Goal: Task Accomplishment & Management: Use online tool/utility

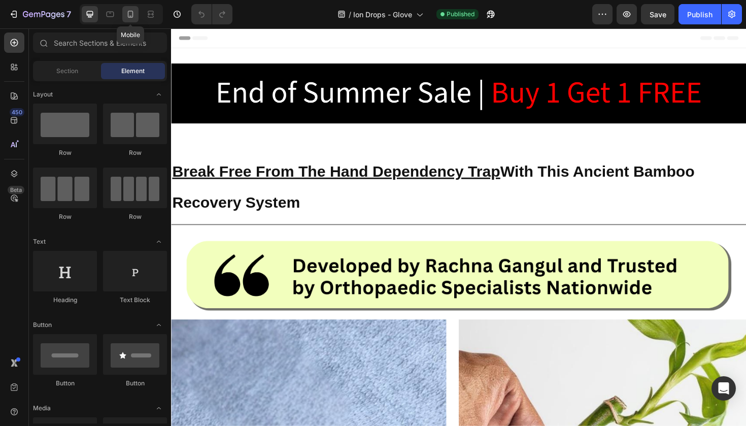
click at [132, 10] on icon at bounding box center [130, 14] width 10 height 10
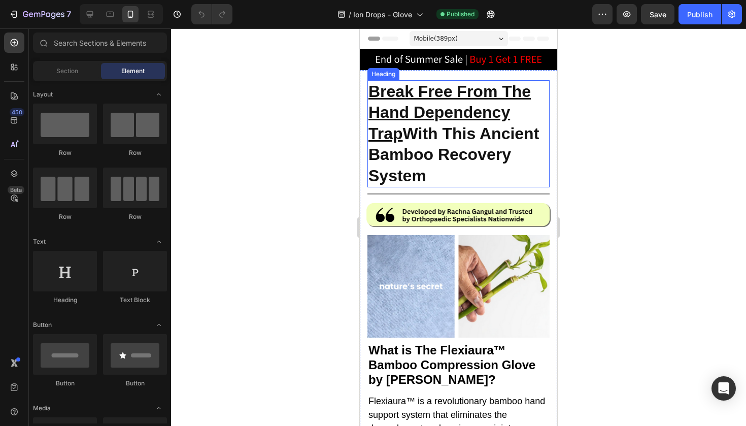
click at [428, 133] on strong "Break Free From The Hand Dependency Trap With This Ancient Bamboo Recovery Syst…" at bounding box center [453, 133] width 171 height 103
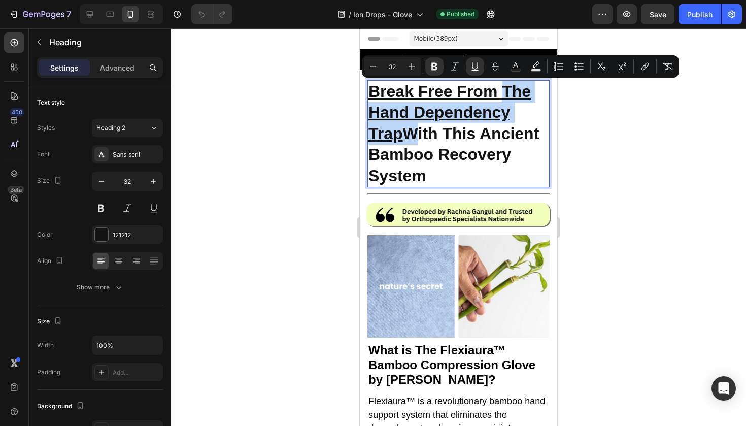
drag, startPoint x: 502, startPoint y: 89, endPoint x: 407, endPoint y: 136, distance: 106.2
click at [407, 136] on strong "Break Free From The Hand Dependency Trap With This Ancient Bamboo Recovery Syst…" at bounding box center [453, 133] width 171 height 103
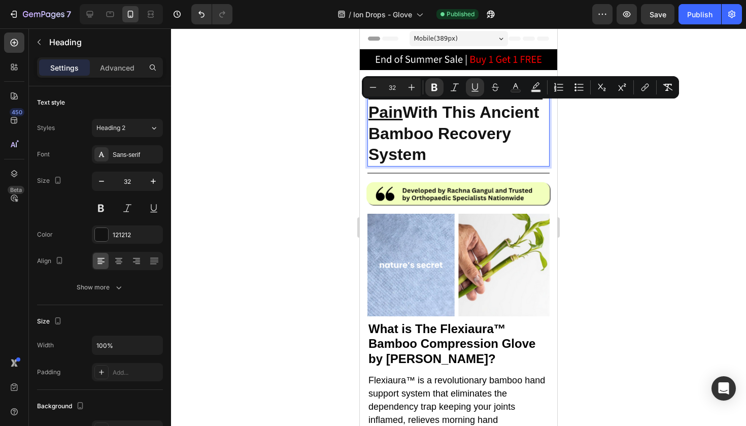
click at [405, 108] on strong "Break Free From Hand Pain With This Ancient Bamboo Recovery System" at bounding box center [455, 123] width 174 height 82
click at [474, 83] on icon "Editor contextual toolbar" at bounding box center [475, 87] width 10 height 10
click at [495, 131] on strong "Break Free From Hand Pain With This Ancient Bamboo Recovery System" at bounding box center [455, 123] width 174 height 82
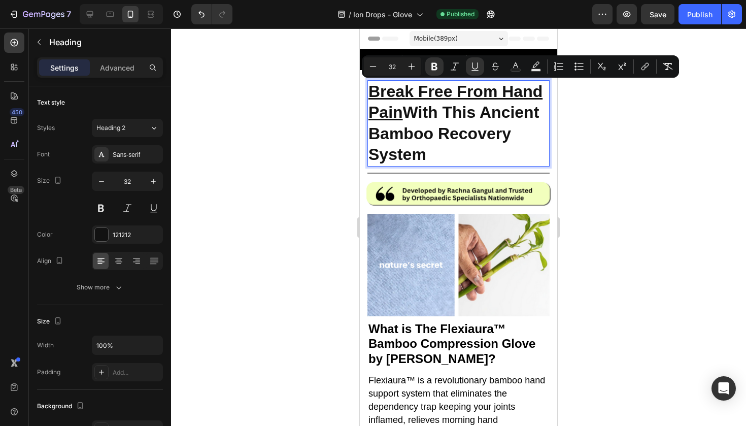
drag, startPoint x: 540, startPoint y: 95, endPoint x: 549, endPoint y: 99, distance: 10.0
click at [549, 99] on h2 "Break Free From Hand Pain With This Ancient Bamboo Recovery System" at bounding box center [458, 123] width 182 height 86
drag, startPoint x: 477, startPoint y: 58, endPoint x: 185, endPoint y: 64, distance: 291.9
click at [477, 58] on button "Underline" at bounding box center [475, 66] width 18 height 18
click at [615, 128] on div at bounding box center [458, 226] width 575 height 397
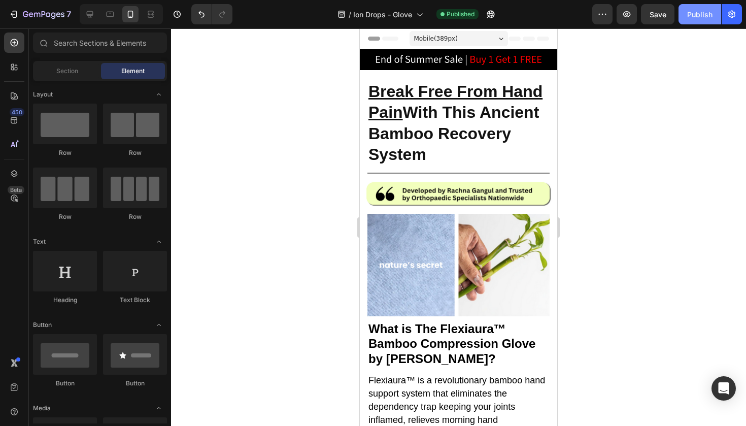
click at [693, 20] on button "Publish" at bounding box center [700, 14] width 43 height 20
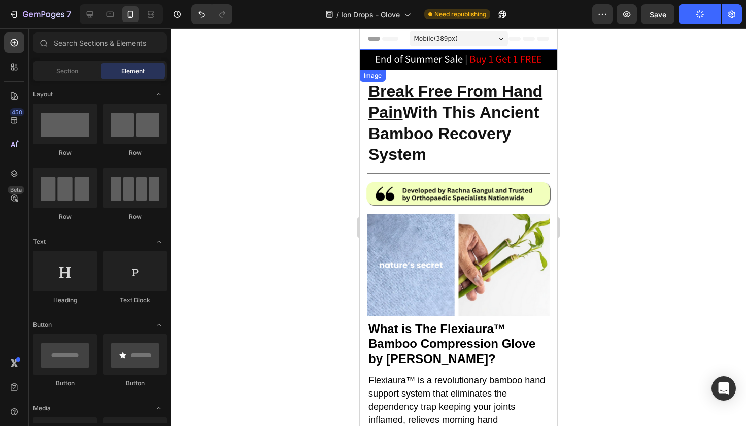
click at [510, 60] on img at bounding box center [458, 59] width 197 height 21
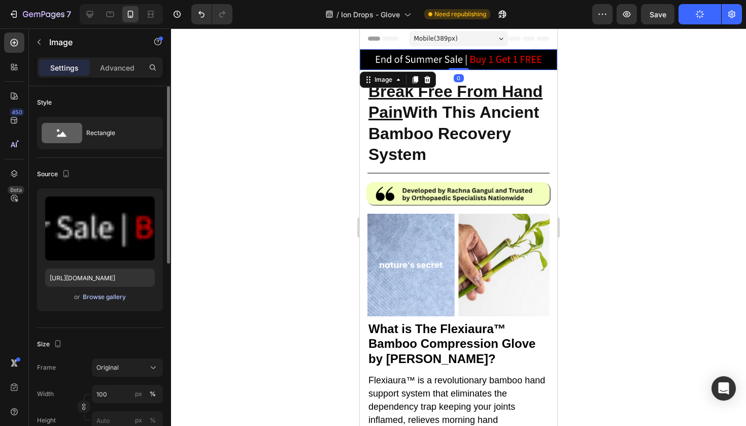
click at [100, 292] on button "Browse gallery" at bounding box center [104, 297] width 44 height 10
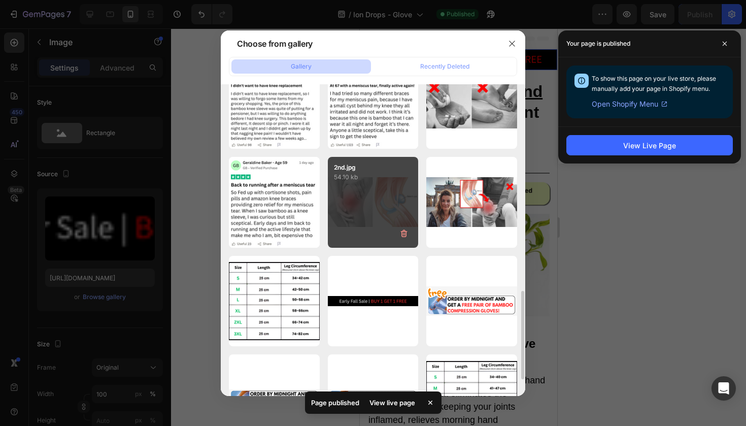
scroll to position [730, 0]
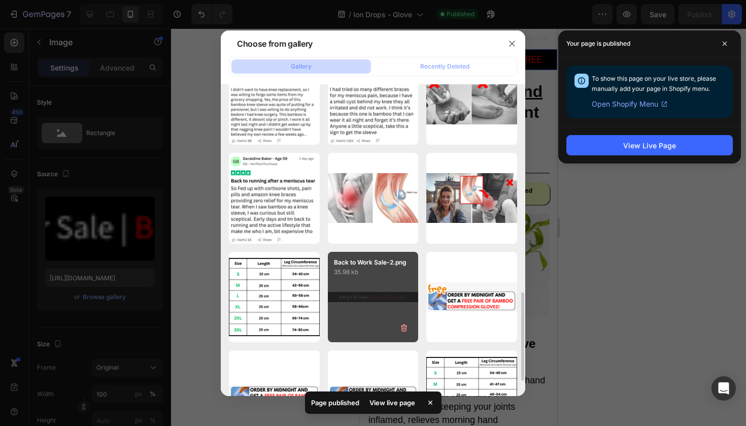
click at [366, 270] on p "35.98 kb" at bounding box center [373, 272] width 79 height 10
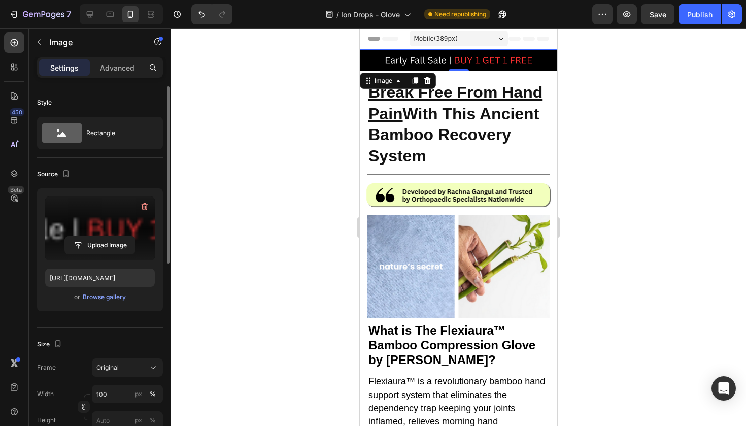
click at [100, 224] on label at bounding box center [100, 228] width 110 height 64
click at [100, 237] on input "file" at bounding box center [100, 245] width 70 height 17
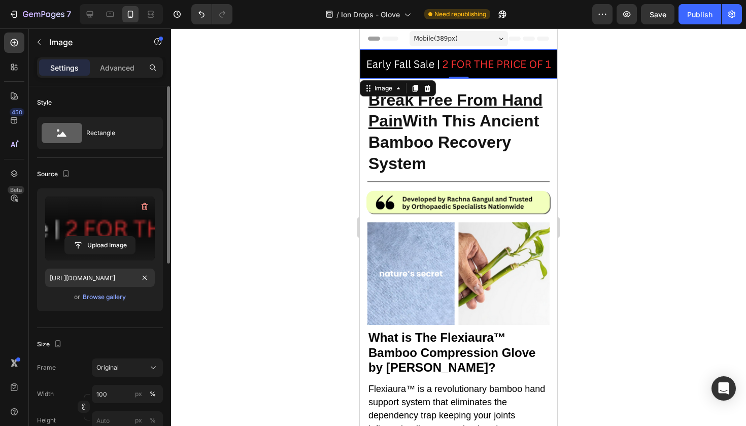
click at [107, 215] on label at bounding box center [100, 228] width 110 height 64
click at [107, 237] on input "file" at bounding box center [100, 245] width 70 height 17
type input "https://cdn.shopify.com/s/files/1/0943/4136/6085/files/gempages_565088376584144…"
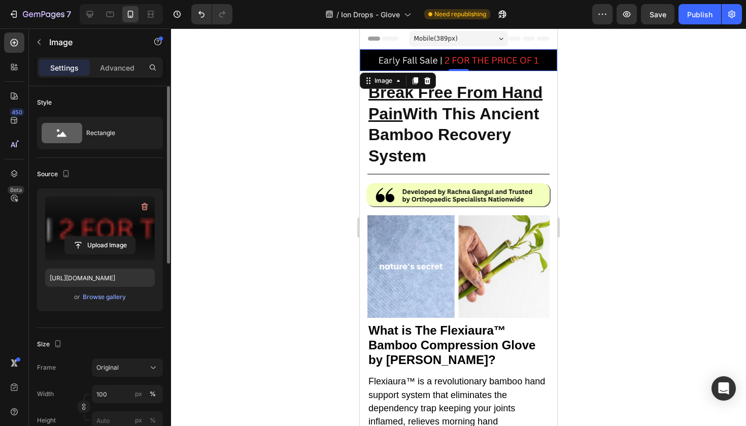
click at [660, 158] on div at bounding box center [458, 226] width 575 height 397
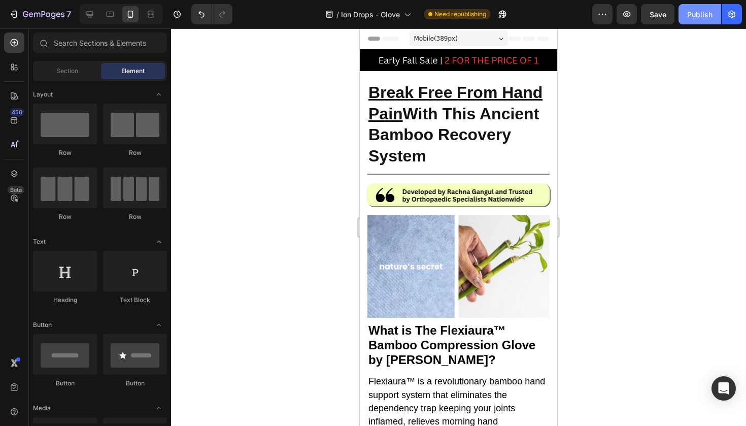
click at [692, 22] on button "Publish" at bounding box center [700, 14] width 43 height 20
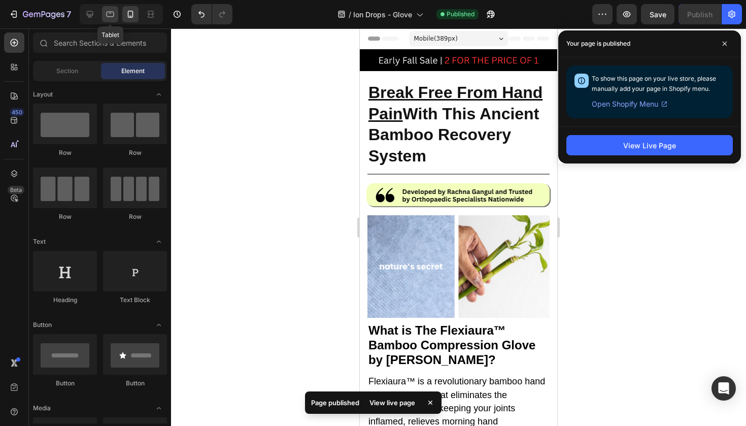
click at [106, 17] on icon at bounding box center [110, 14] width 10 height 10
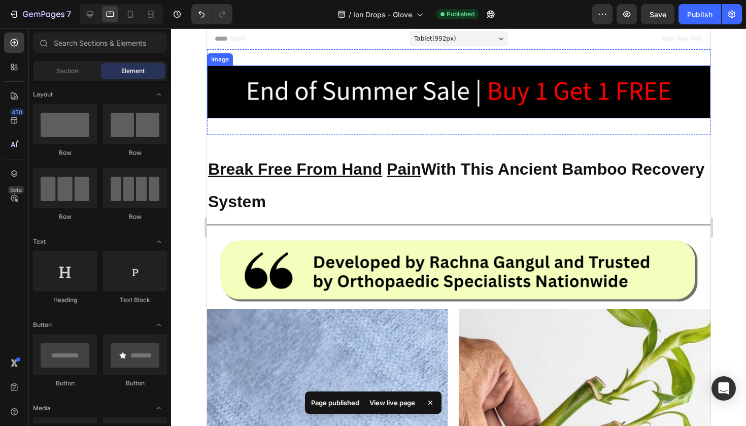
click at [333, 87] on img at bounding box center [458, 91] width 503 height 53
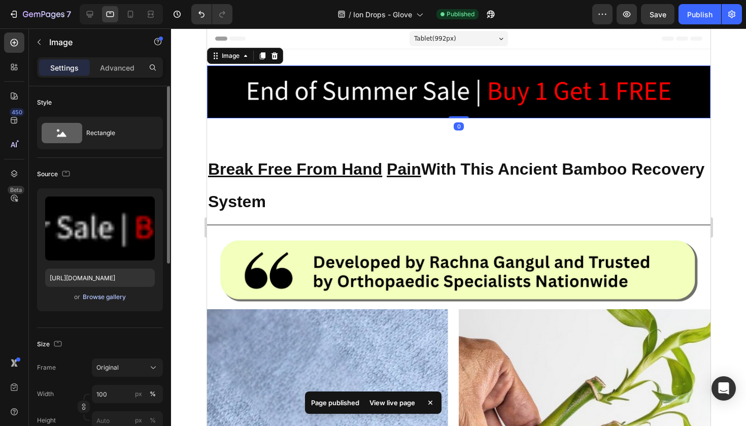
click at [99, 294] on div "Browse gallery" at bounding box center [104, 296] width 43 height 9
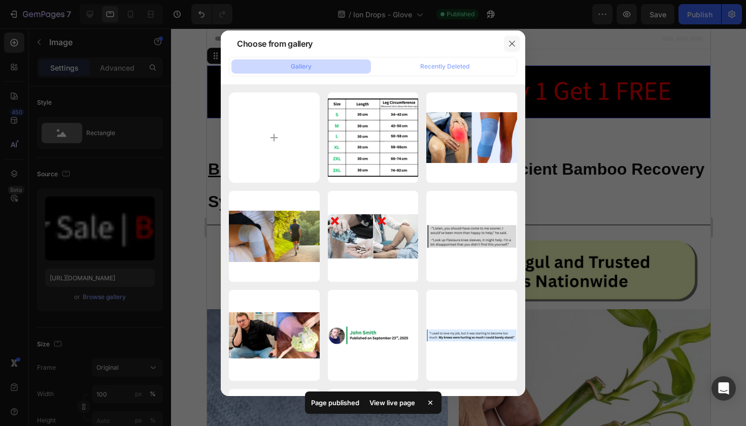
click at [509, 43] on icon "button" at bounding box center [512, 44] width 8 height 8
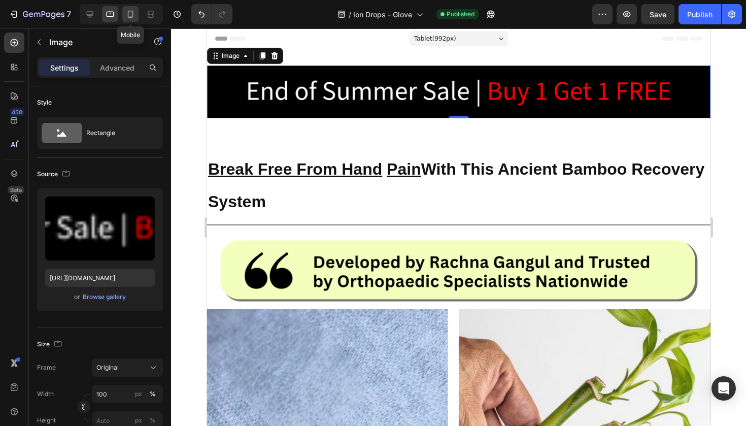
click at [128, 14] on icon at bounding box center [130, 14] width 10 height 10
type input "https://cdn.shopify.com/s/files/1/0943/4136/6085/files/gempages_565088376584144…"
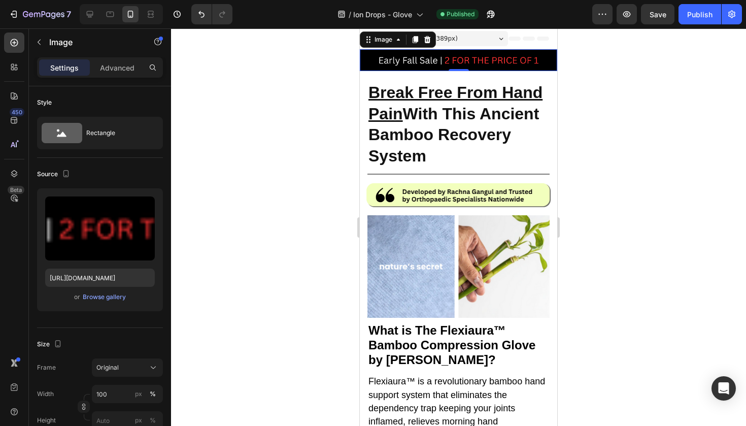
click at [445, 58] on img at bounding box center [458, 60] width 197 height 22
click at [270, 135] on div at bounding box center [458, 226] width 575 height 397
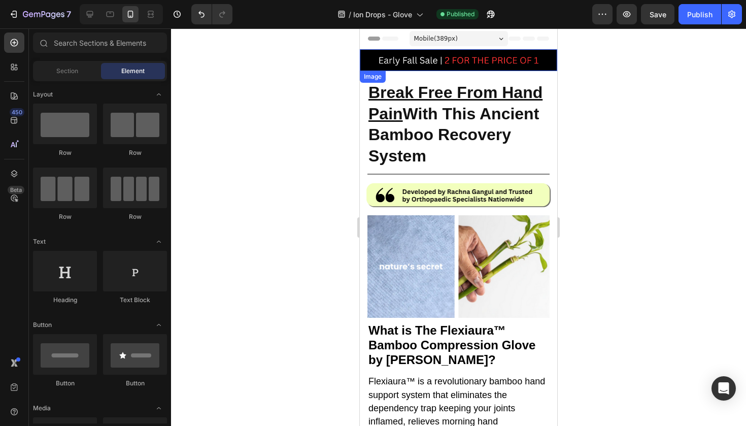
click at [434, 63] on img at bounding box center [458, 60] width 197 height 22
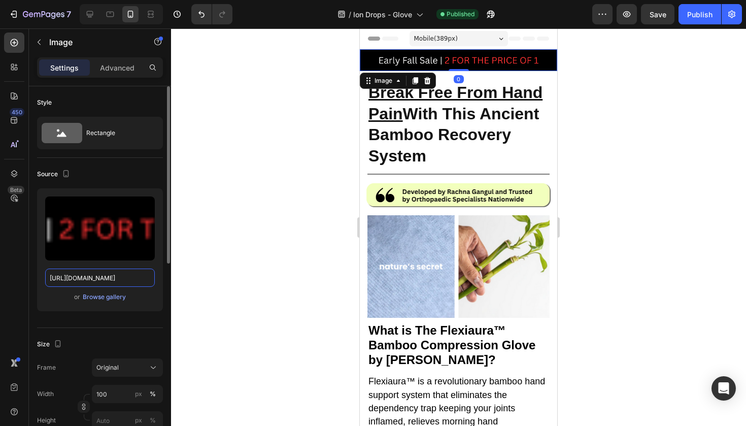
click at [83, 276] on input "https://cdn.shopify.com/s/files/1/0943/4136/6085/files/gempages_565088376584144…" at bounding box center [100, 277] width 110 height 18
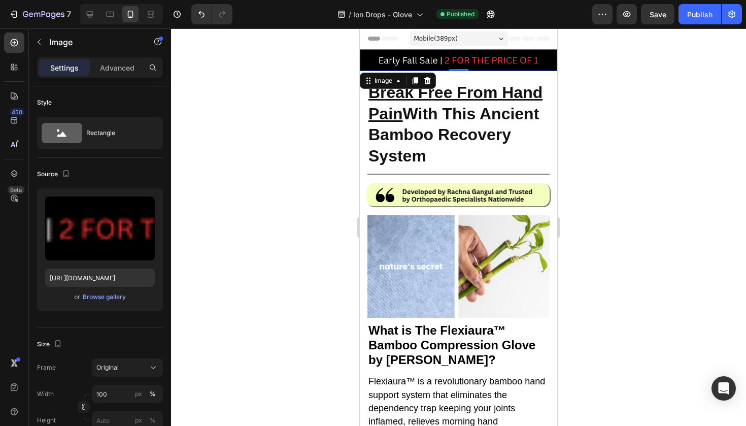
click at [270, 105] on div at bounding box center [458, 226] width 575 height 397
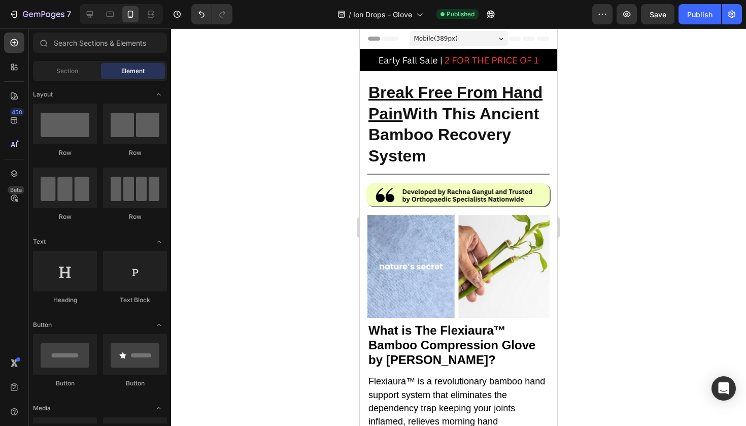
click at [115, 23] on div at bounding box center [121, 14] width 83 height 20
click at [112, 16] on icon at bounding box center [110, 14] width 10 height 10
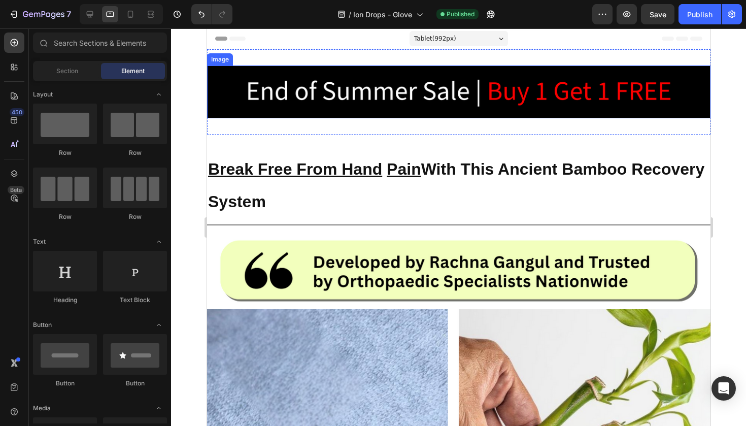
click at [336, 91] on img at bounding box center [458, 91] width 503 height 53
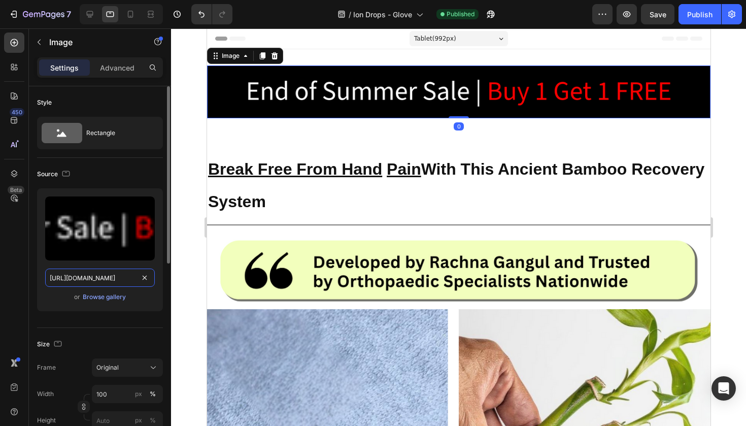
click at [81, 286] on input "https://cdn.shopify.com/s/files/1/0943/4136/6085/files/gempages_565088376584144…" at bounding box center [100, 277] width 110 height 18
paste input "b6689868-507e-46e0-9a28-ec63d9523466"
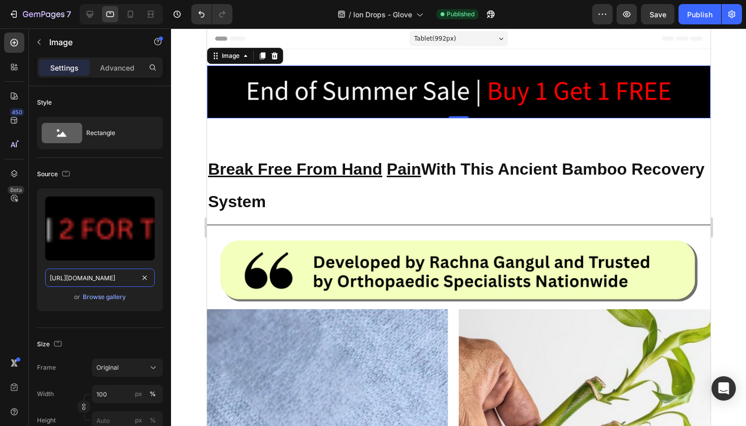
type input "https://cdn.shopify.com/s/files/1/0943/4136/6085/files/gempages_565088376584144…"
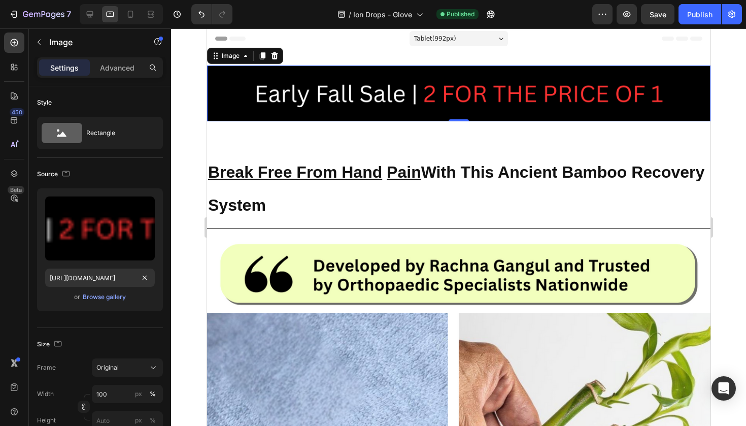
click at [184, 189] on div at bounding box center [458, 226] width 575 height 397
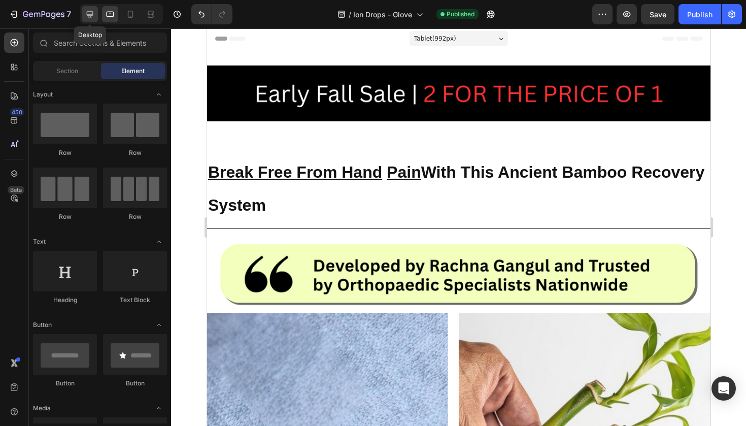
click at [83, 14] on div at bounding box center [90, 14] width 16 height 16
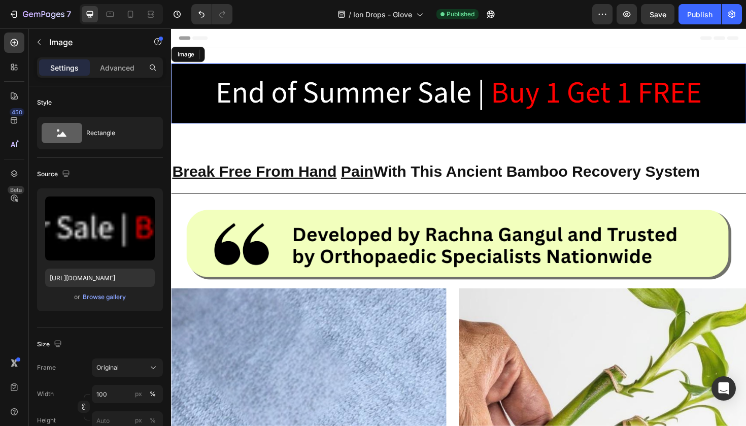
click at [296, 70] on img at bounding box center [475, 96] width 609 height 63
click at [118, 282] on input "https://cdn.shopify.com/s/files/1/0943/4136/6085/files/gempages_565088376584144…" at bounding box center [100, 277] width 110 height 18
paste input "b6689868-507e-46e0-9a28-ec63d9523466"
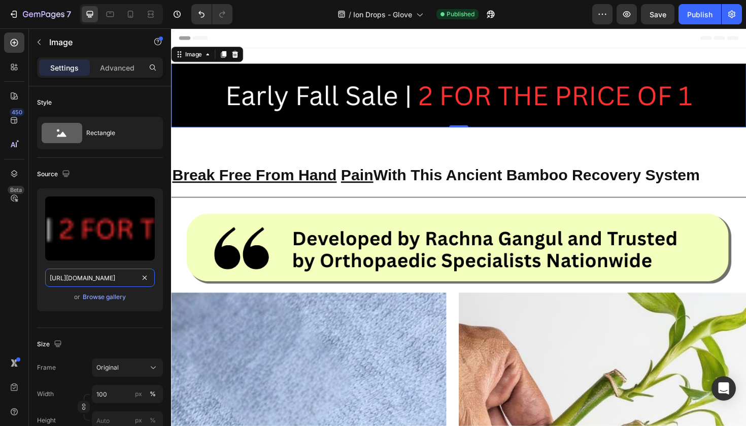
type input "https://cdn.shopify.com/s/files/1/0943/4136/6085/files/gempages_565088376584144…"
click at [128, 6] on div at bounding box center [121, 14] width 83 height 20
click at [129, 9] on icon at bounding box center [130, 14] width 10 height 10
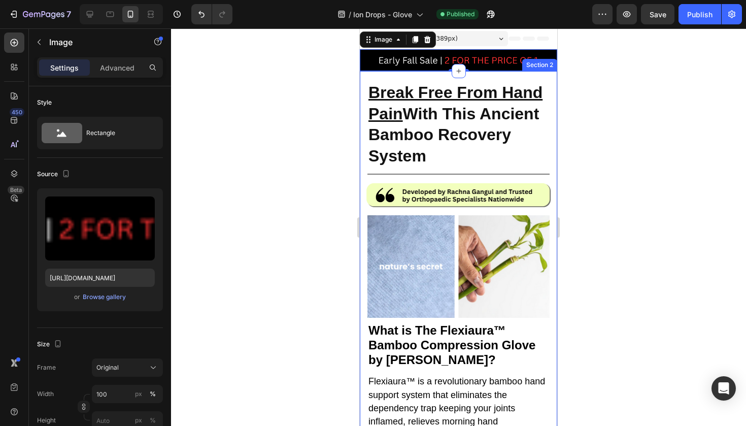
click at [623, 136] on div at bounding box center [458, 226] width 575 height 397
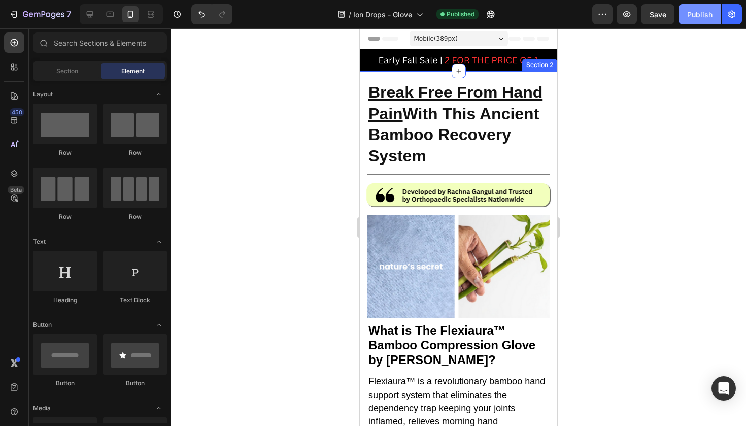
click at [688, 14] on div "Publish" at bounding box center [699, 14] width 25 height 11
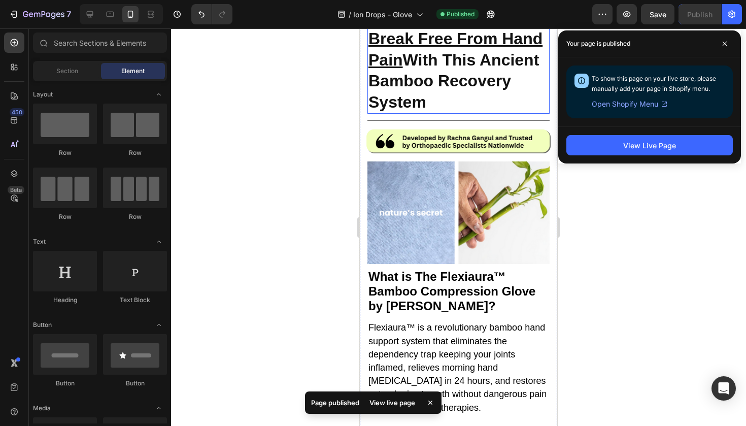
scroll to position [58, 0]
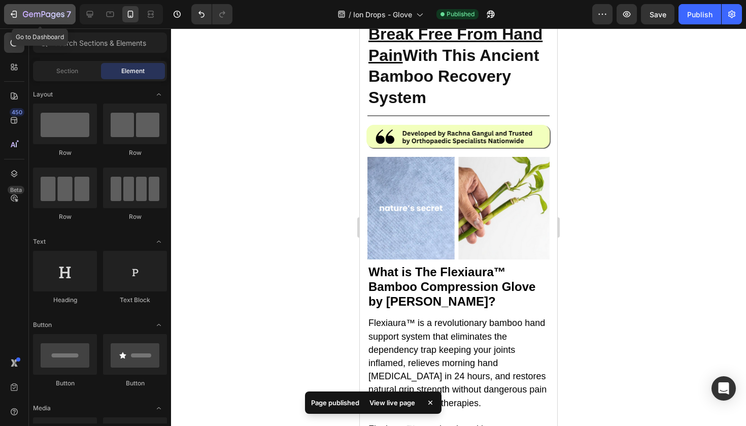
click at [30, 8] on div "7" at bounding box center [47, 14] width 48 height 12
click at [46, 11] on icon "button" at bounding box center [44, 15] width 42 height 9
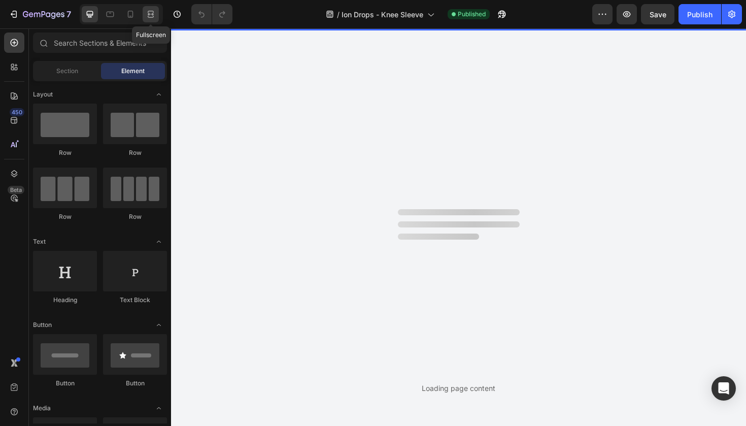
click at [146, 16] on icon at bounding box center [151, 14] width 10 height 10
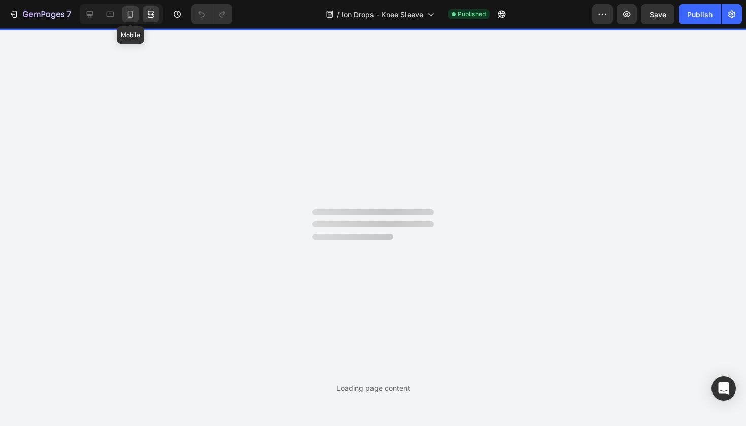
click at [134, 16] on icon at bounding box center [130, 14] width 10 height 10
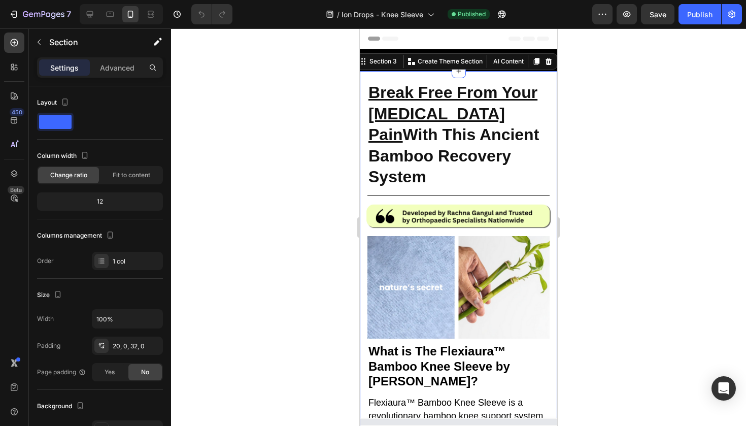
click at [311, 102] on div at bounding box center [458, 226] width 575 height 397
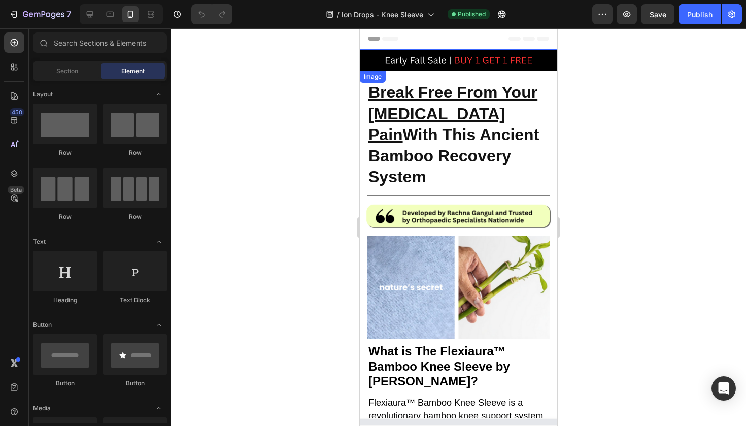
click at [401, 69] on img at bounding box center [458, 60] width 197 height 22
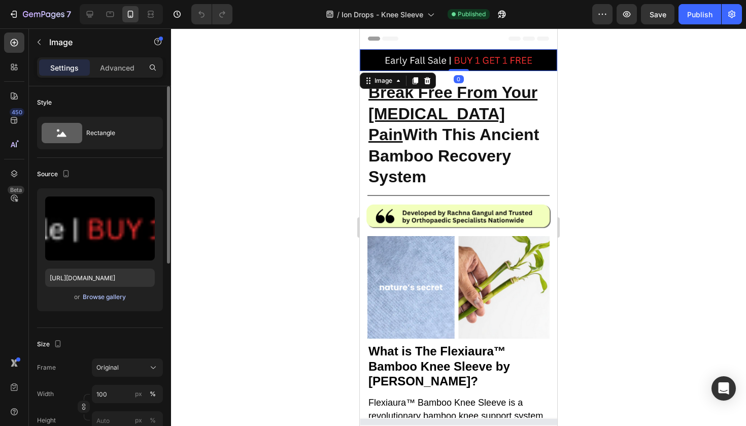
click at [95, 293] on div "Browse gallery" at bounding box center [104, 296] width 43 height 9
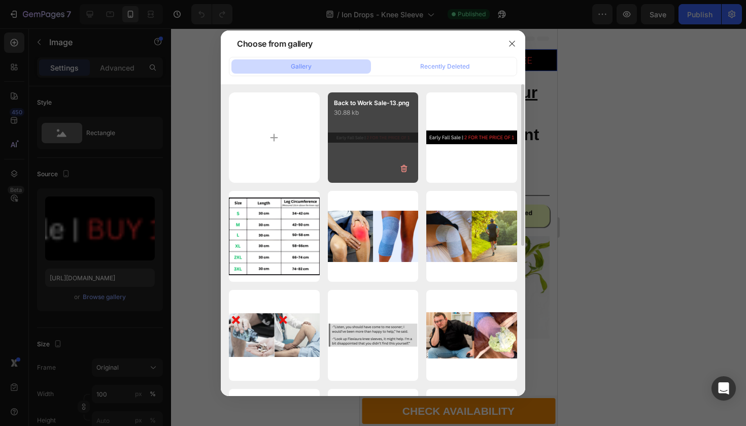
click at [343, 140] on div "Back to Work Sale-13.png 30.88 kb" at bounding box center [373, 137] width 91 height 91
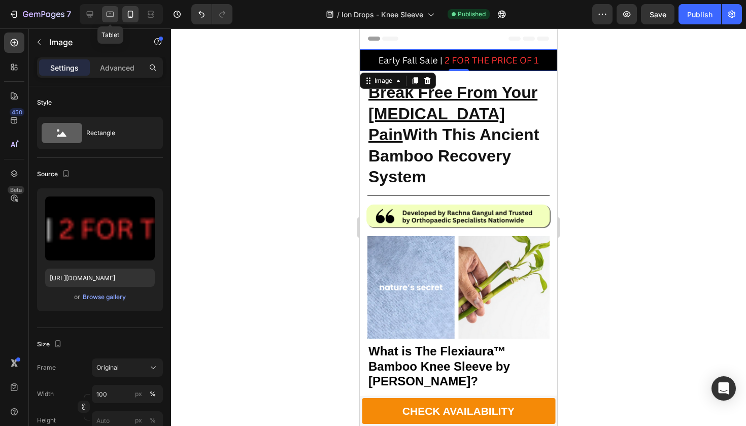
click at [113, 14] on icon at bounding box center [110, 14] width 10 height 10
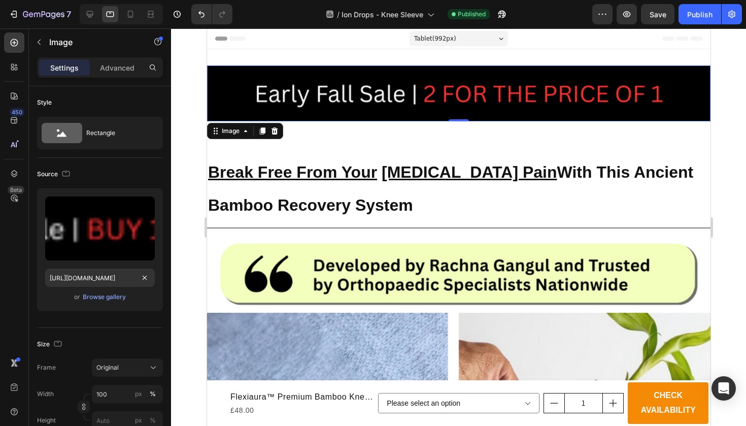
scroll to position [2, 0]
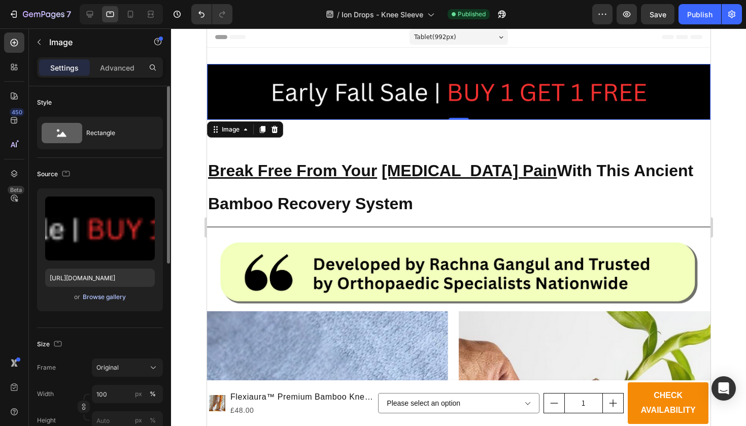
click at [98, 298] on div "Browse gallery" at bounding box center [104, 296] width 43 height 9
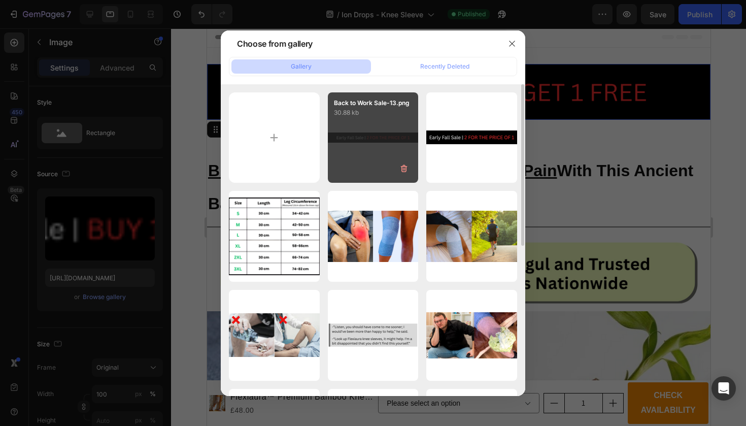
click at [376, 153] on div "Back to Work Sale-13.png 30.88 kb" at bounding box center [373, 137] width 91 height 91
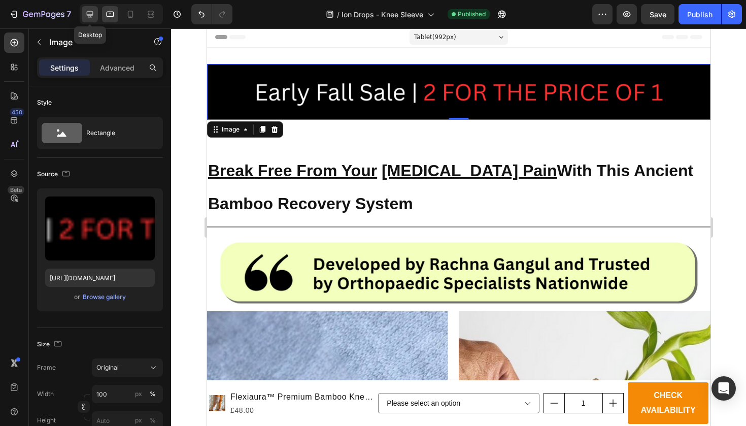
click at [91, 7] on div at bounding box center [90, 14] width 16 height 16
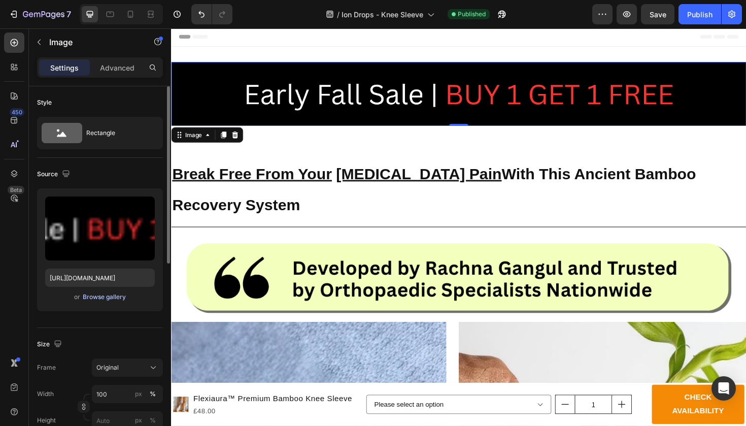
click at [105, 298] on div "Browse gallery" at bounding box center [104, 296] width 43 height 9
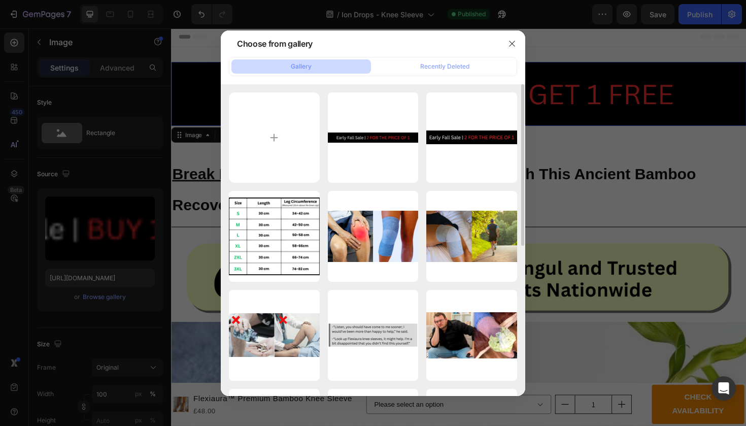
click at [327, 179] on div "Back to Work Sale-13.png 30.88 kb Back to Work Sale-12.png 36.12 kb 34-40 cm-5.…" at bounding box center [373, 384] width 288 height 585
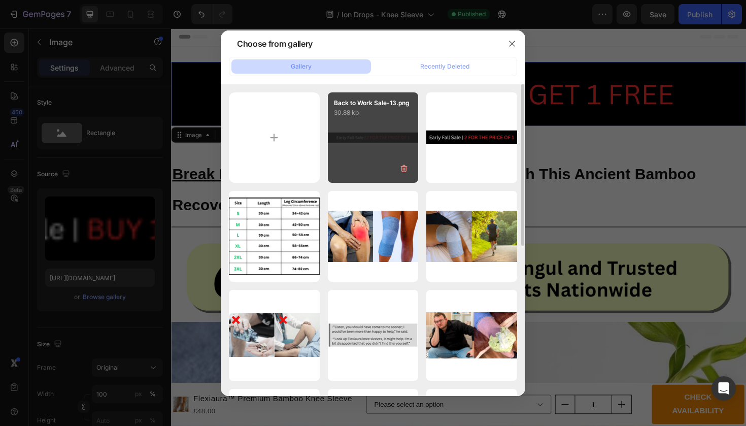
click at [342, 155] on div "Back to Work Sale-13.png 30.88 kb" at bounding box center [373, 137] width 91 height 91
type input "https://cdn.shopify.com/s/files/1/0943/4136/6085/files/gempages_565088376584144…"
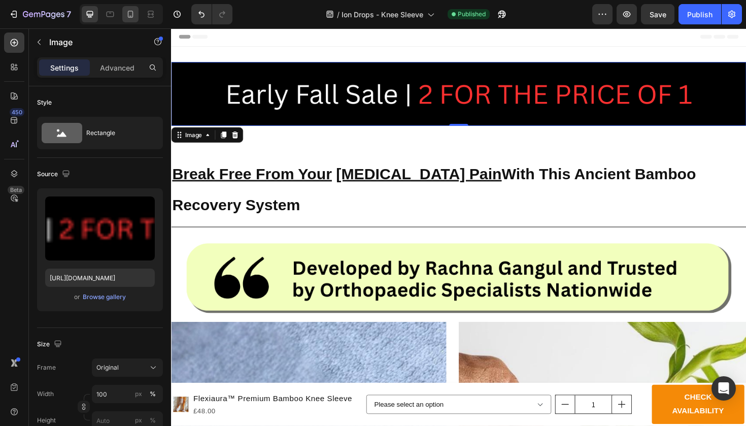
click at [133, 14] on icon at bounding box center [131, 14] width 6 height 7
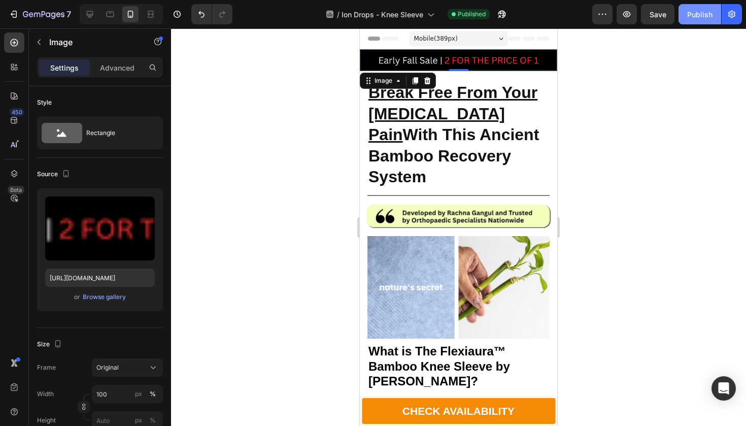
click at [703, 15] on div "Publish" at bounding box center [699, 14] width 25 height 11
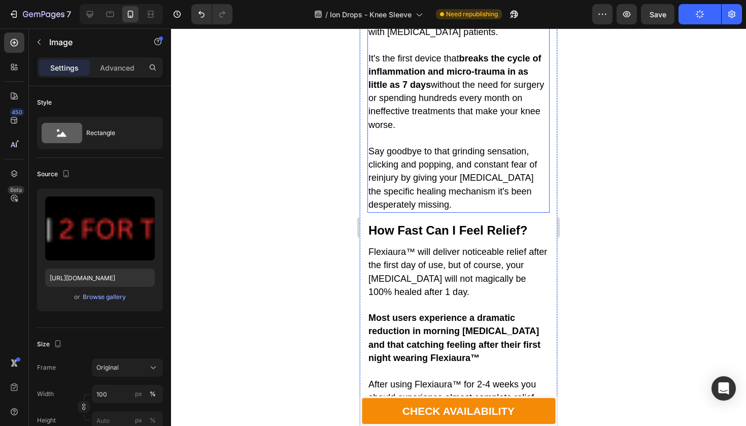
scroll to position [570, 0]
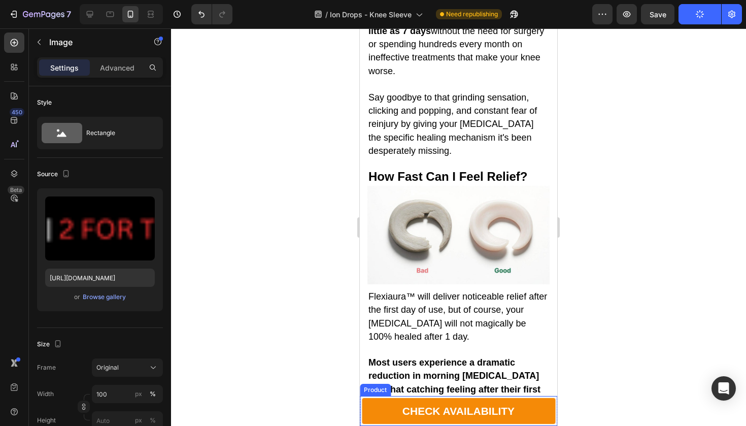
click at [361, 399] on div "Product Images Flexiaura™ Premium Bamboo Knee Sleeve Product Title £48.00 Produ…" at bounding box center [458, 411] width 197 height 30
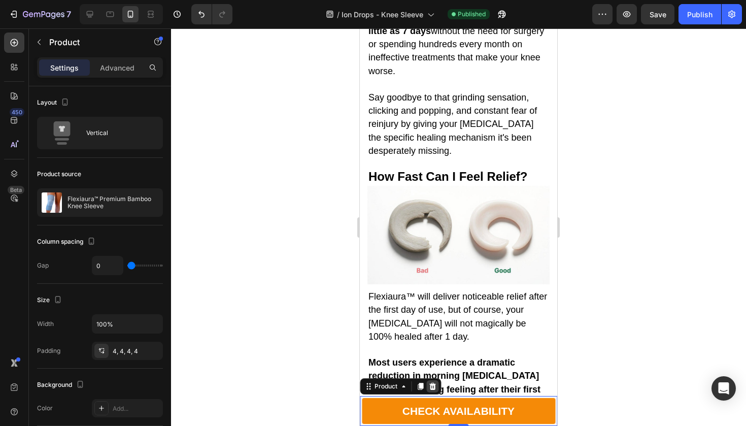
click at [375, 414] on div at bounding box center [373, 418] width 4 height 8
click at [432, 402] on icon at bounding box center [430, 402] width 4 height 4
click at [432, 385] on icon at bounding box center [432, 386] width 7 height 7
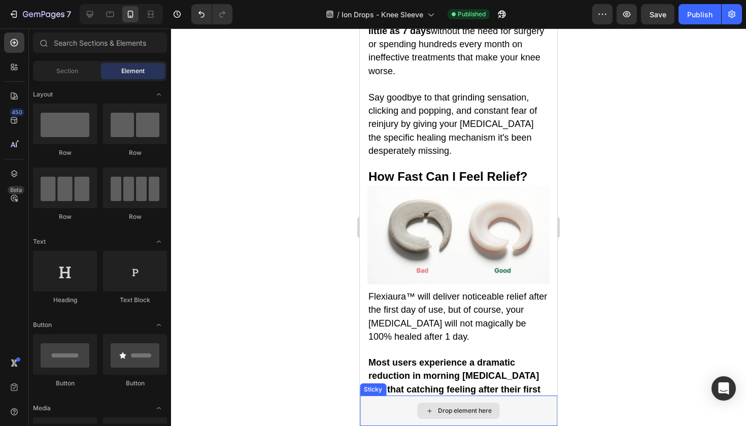
click at [368, 408] on div "Drop element here" at bounding box center [458, 410] width 197 height 30
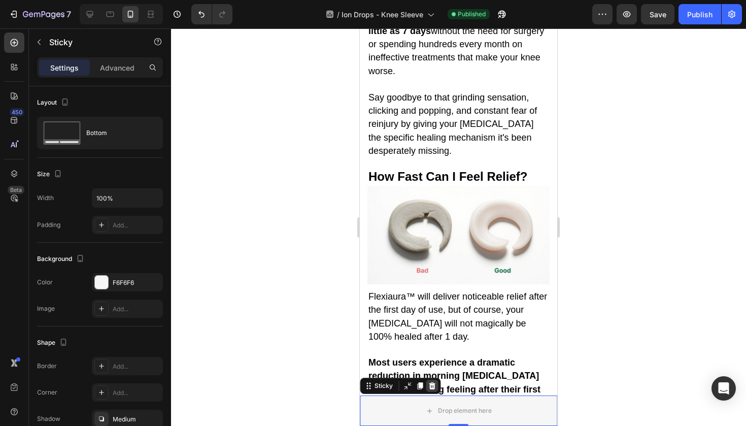
click at [434, 384] on icon at bounding box center [432, 385] width 7 height 7
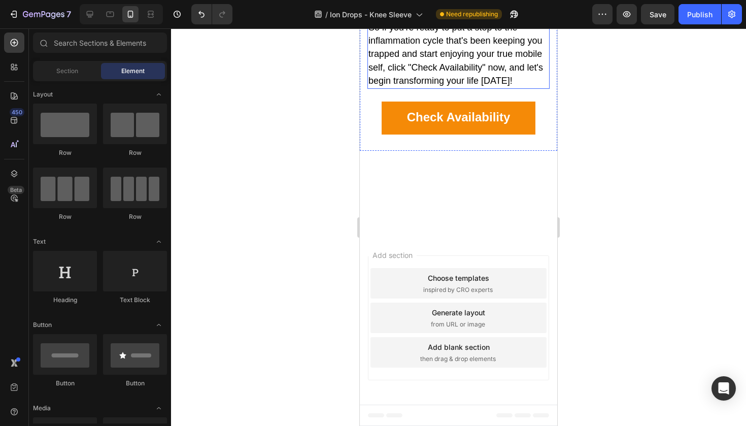
scroll to position [5532, 0]
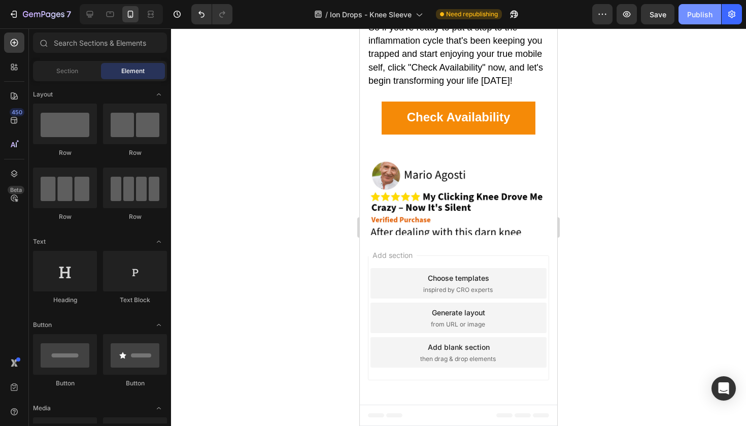
click at [696, 17] on div "Publish" at bounding box center [699, 14] width 25 height 11
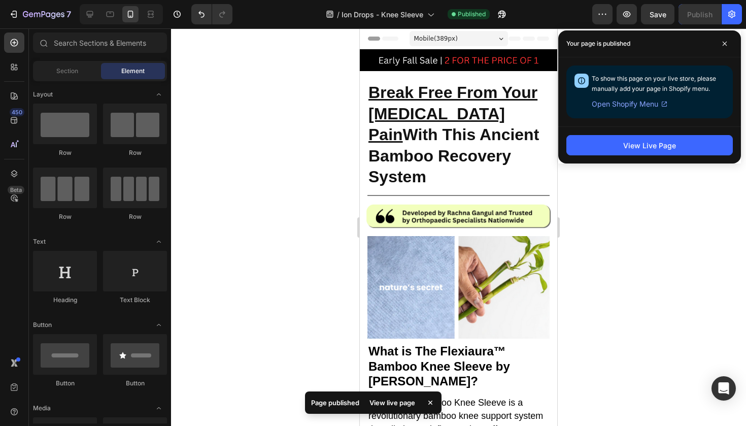
scroll to position [0, 0]
click at [58, 10] on div "7" at bounding box center [47, 14] width 48 height 12
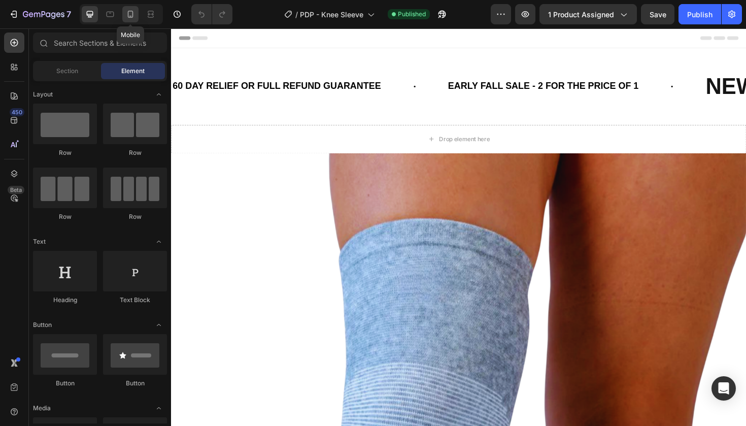
click at [130, 10] on icon at bounding box center [130, 14] width 10 height 10
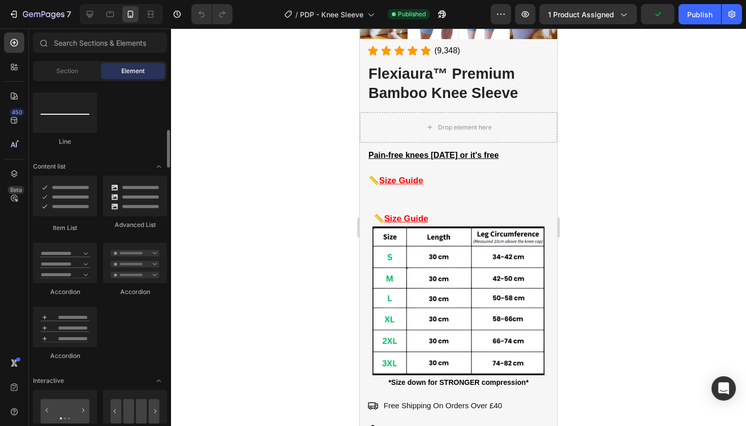
scroll to position [832, 0]
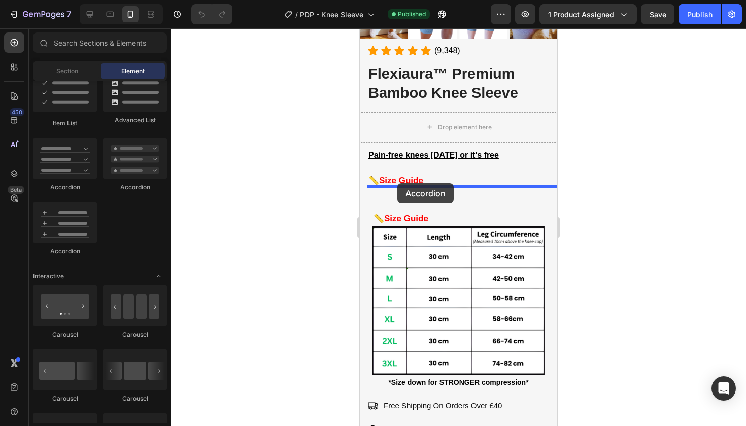
drag, startPoint x: 416, startPoint y: 253, endPoint x: 398, endPoint y: 184, distance: 71.3
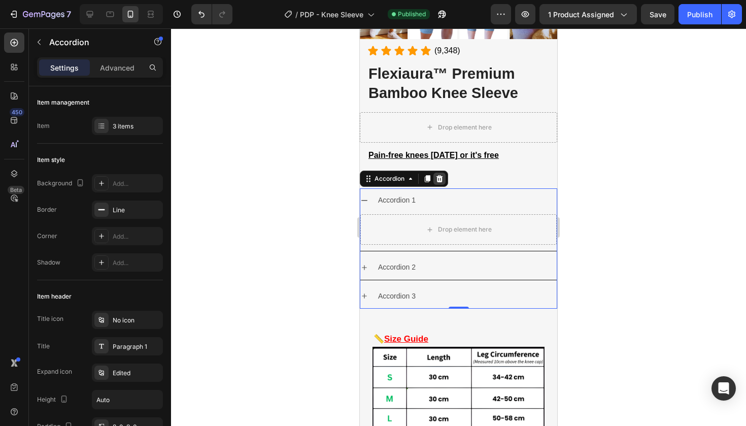
click at [442, 180] on icon at bounding box center [439, 178] width 7 height 7
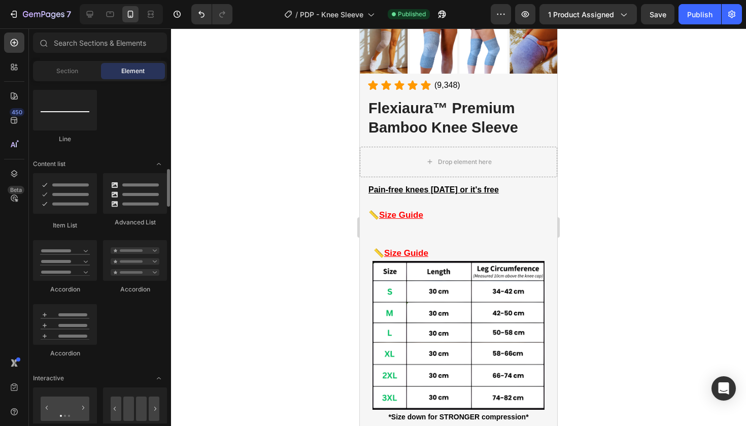
scroll to position [720, 0]
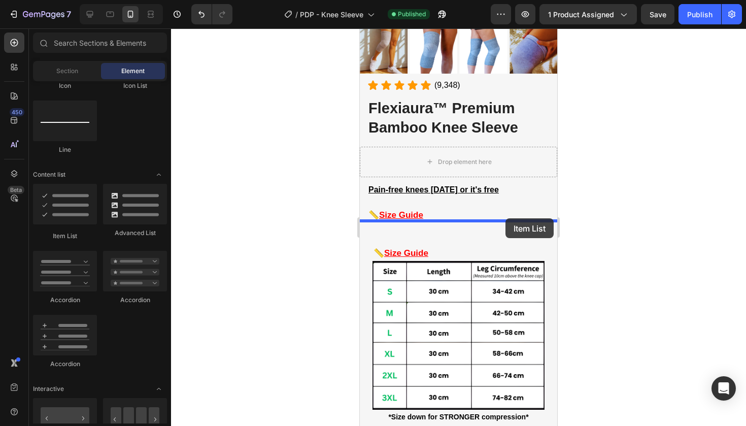
drag, startPoint x: 434, startPoint y: 231, endPoint x: 506, endPoint y: 218, distance: 72.3
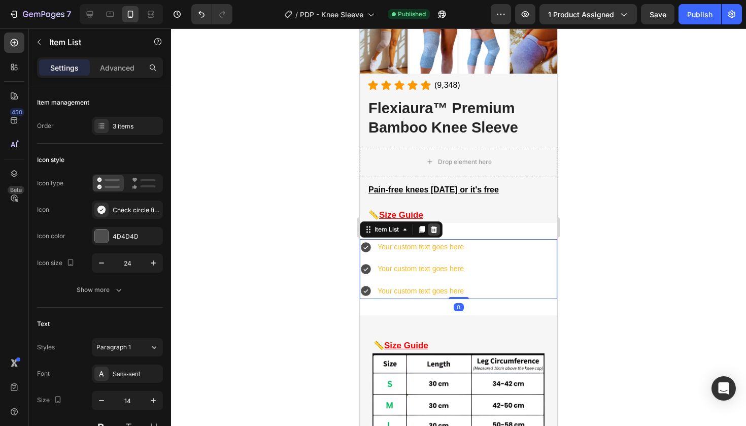
click at [440, 228] on div at bounding box center [434, 229] width 12 height 12
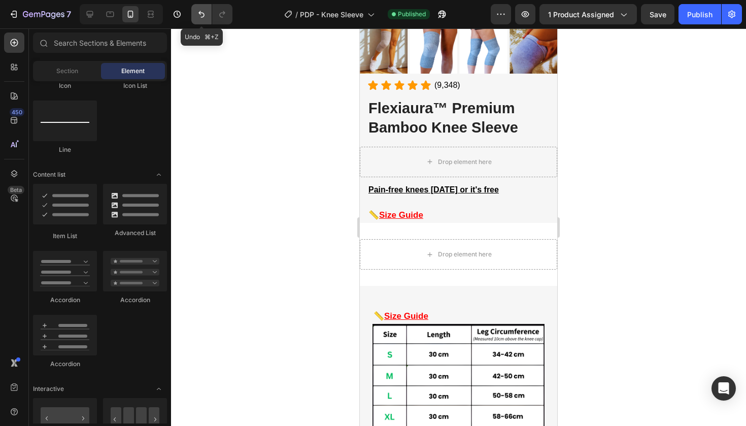
click at [203, 14] on icon "Undo/Redo" at bounding box center [201, 14] width 10 height 10
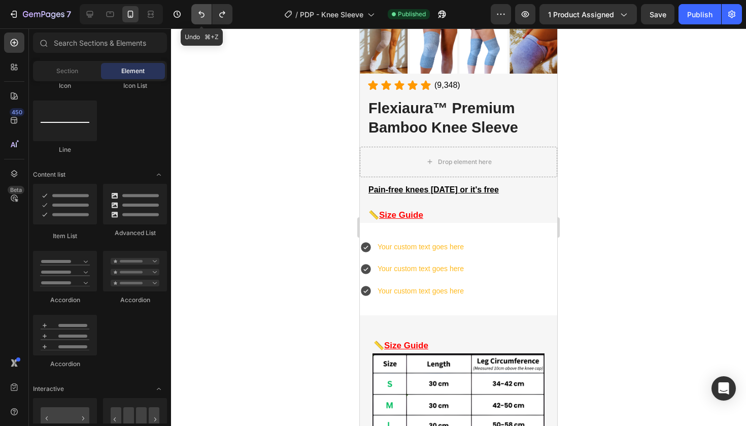
click at [203, 14] on icon "Undo/Redo" at bounding box center [201, 14] width 10 height 10
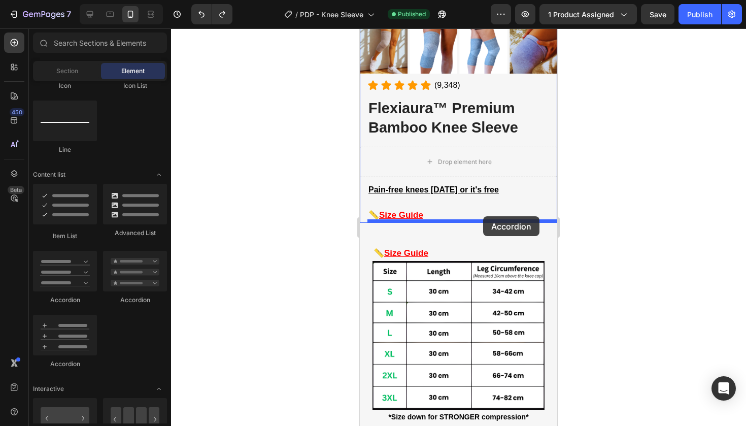
drag, startPoint x: 433, startPoint y: 315, endPoint x: 483, endPoint y: 216, distance: 110.3
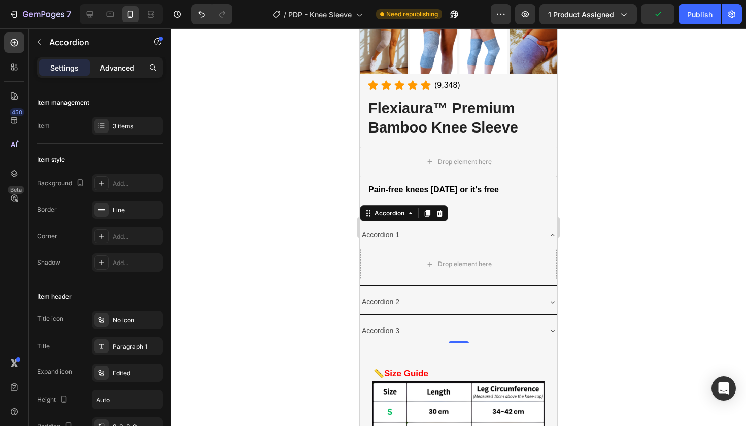
click at [122, 70] on p "Advanced" at bounding box center [117, 67] width 35 height 11
type input "100%"
type input "100"
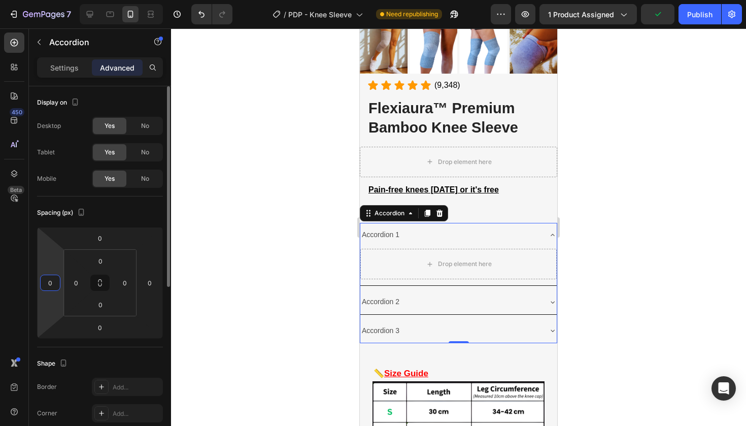
click at [56, 279] on input "0" at bounding box center [50, 282] width 15 height 15
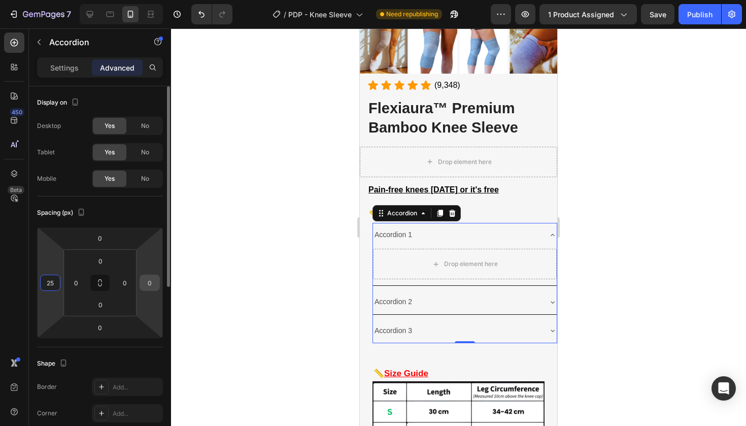
type input "25"
click at [152, 287] on input "0" at bounding box center [149, 282] width 15 height 15
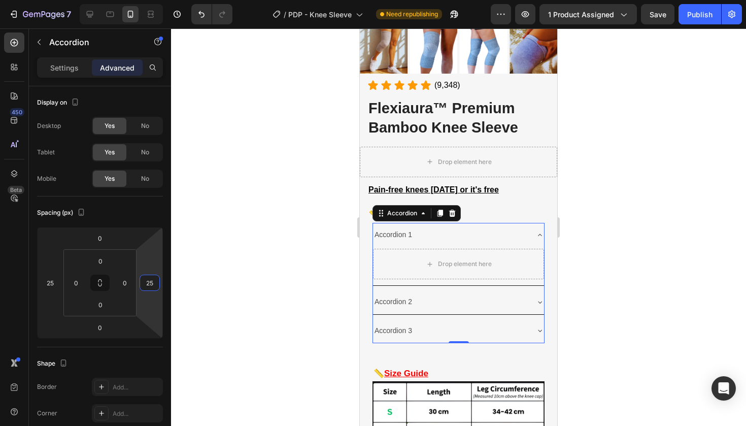
type input "25"
click at [331, 242] on div at bounding box center [458, 226] width 575 height 397
click at [441, 232] on div "Accordion 1" at bounding box center [450, 235] width 155 height 16
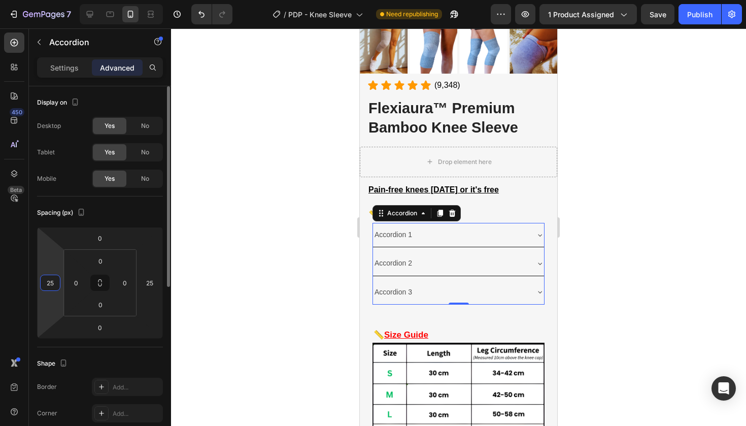
click at [52, 284] on input "25" at bounding box center [50, 282] width 15 height 15
type input "20"
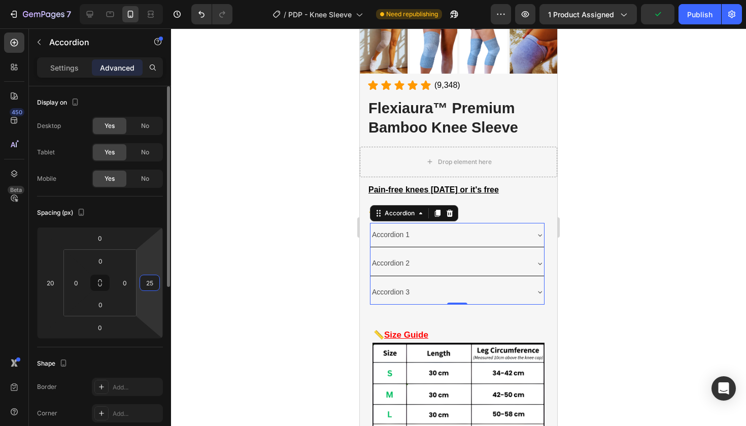
click at [153, 281] on input "25" at bounding box center [149, 282] width 15 height 15
type input "20"
click at [728, 362] on div at bounding box center [458, 226] width 575 height 397
click at [485, 272] on div "Accordion 2" at bounding box center [459, 263] width 176 height 24
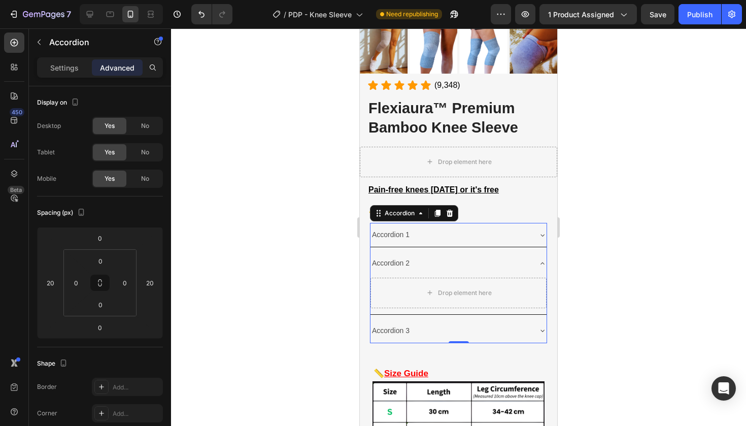
click at [417, 271] on div "Accordion 2" at bounding box center [459, 263] width 176 height 24
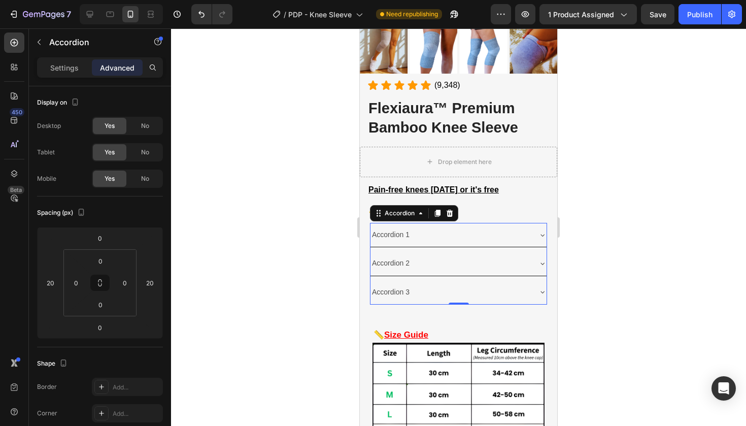
click at [309, 249] on div at bounding box center [458, 226] width 575 height 397
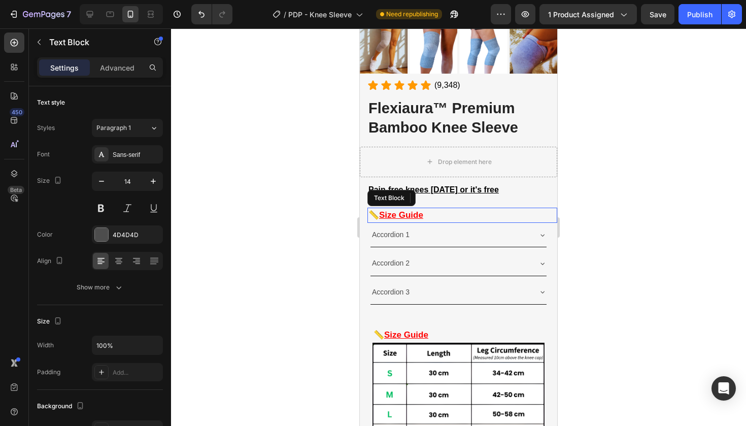
click at [459, 217] on div "📏 Size Guide Text Block" at bounding box center [462, 215] width 190 height 15
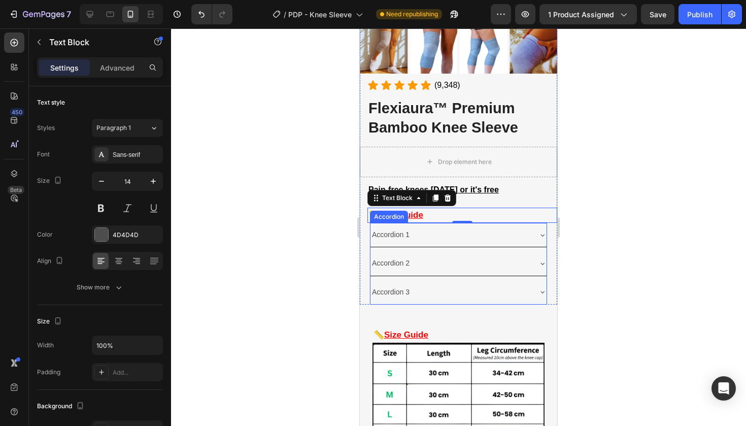
click at [453, 224] on div "Accordion 1" at bounding box center [459, 235] width 176 height 24
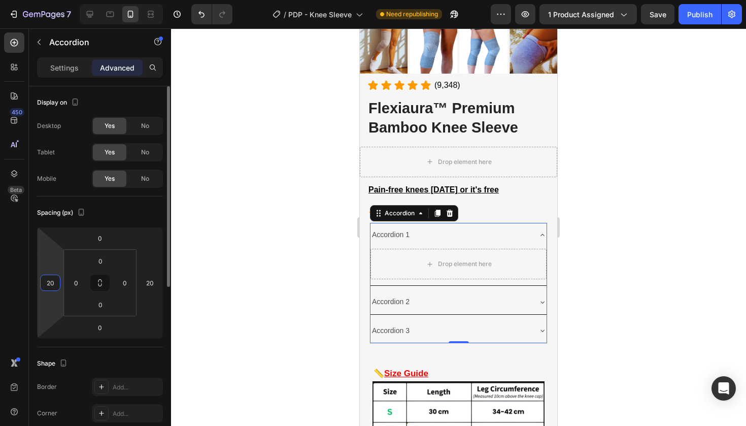
click at [51, 276] on input "20" at bounding box center [50, 282] width 15 height 15
type input "15"
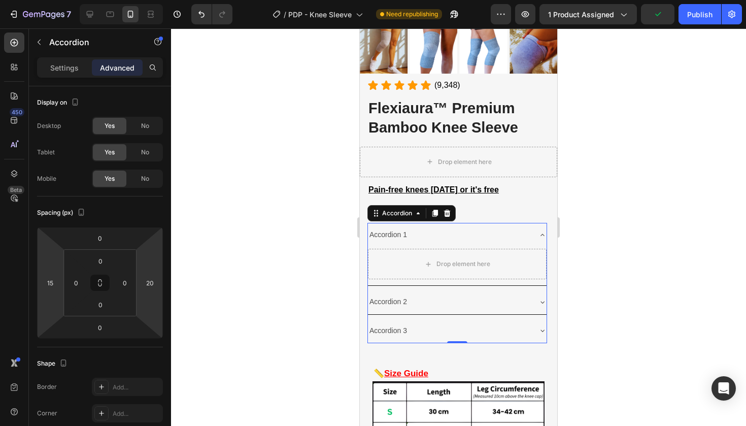
click at [247, 297] on div at bounding box center [458, 226] width 575 height 397
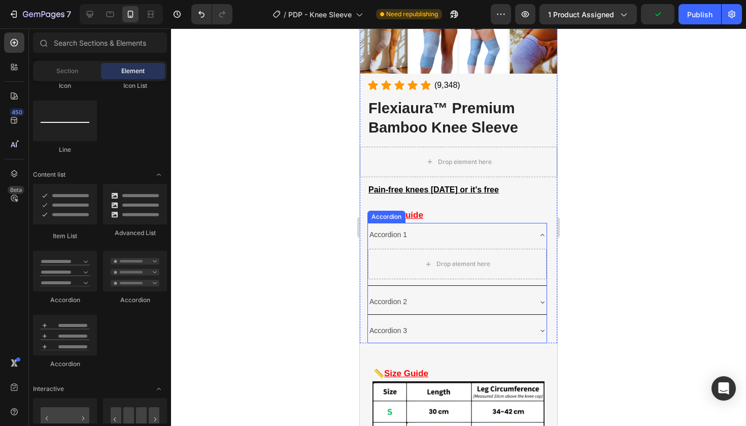
click at [469, 234] on div "Accordion 1" at bounding box center [449, 235] width 162 height 16
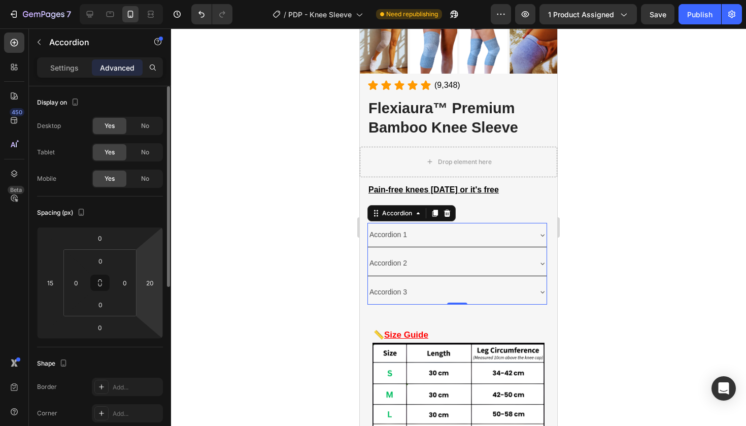
click at [158, 0] on html "7 Version history / PDP - Knee Sleeve Need republishing Preview 1 product assig…" at bounding box center [373, 0] width 746 height 0
type input "15"
click at [439, 267] on div "Accordion 2" at bounding box center [450, 263] width 165 height 16
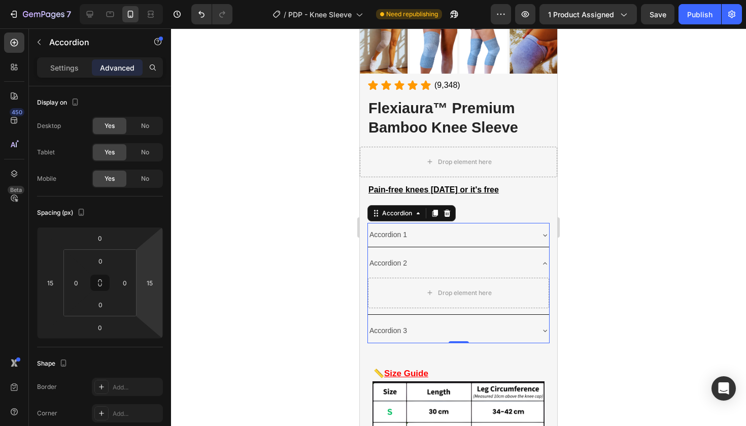
click at [407, 218] on div "Accordion" at bounding box center [411, 213] width 88 height 16
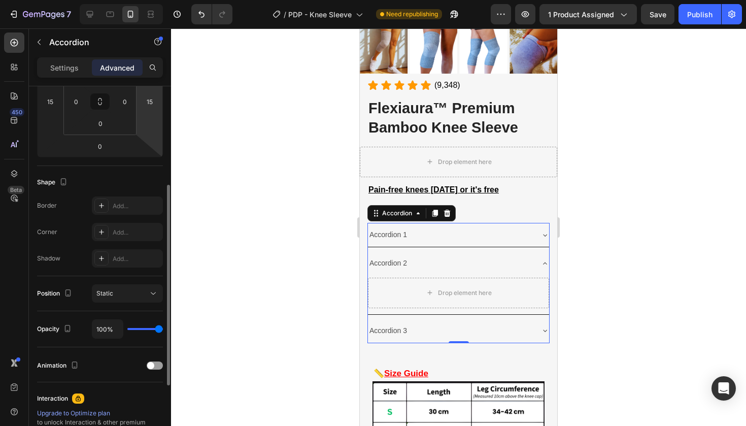
scroll to position [0, 0]
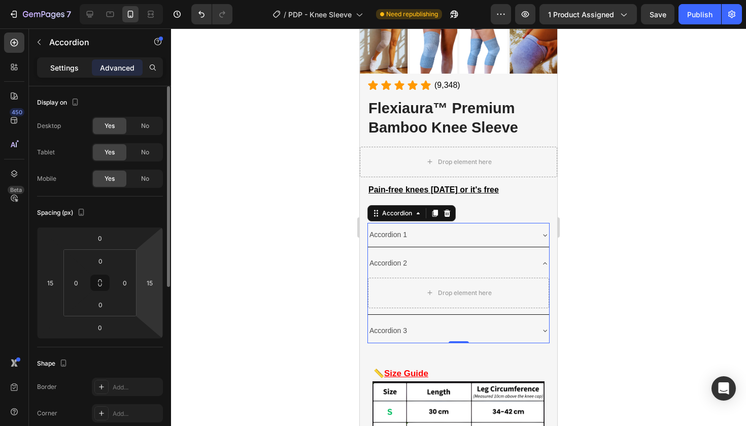
click at [59, 65] on p "Settings" at bounding box center [64, 67] width 28 height 11
type input "8"
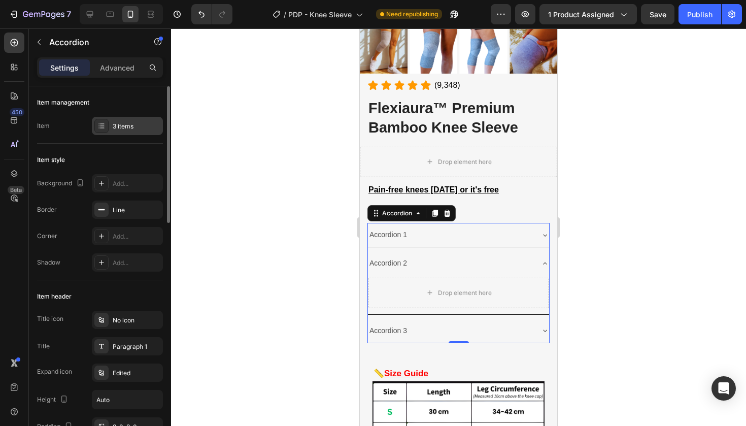
click at [122, 128] on div "3 items" at bounding box center [137, 126] width 48 height 9
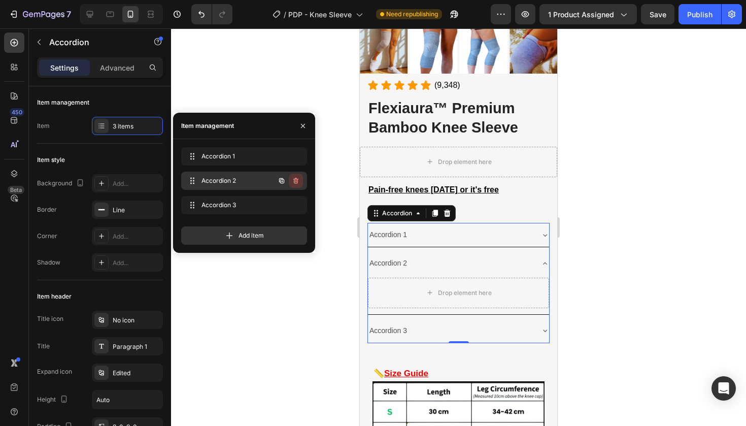
click at [299, 180] on icon "button" at bounding box center [296, 181] width 8 height 8
click at [295, 185] on button "Delete" at bounding box center [289, 181] width 28 height 14
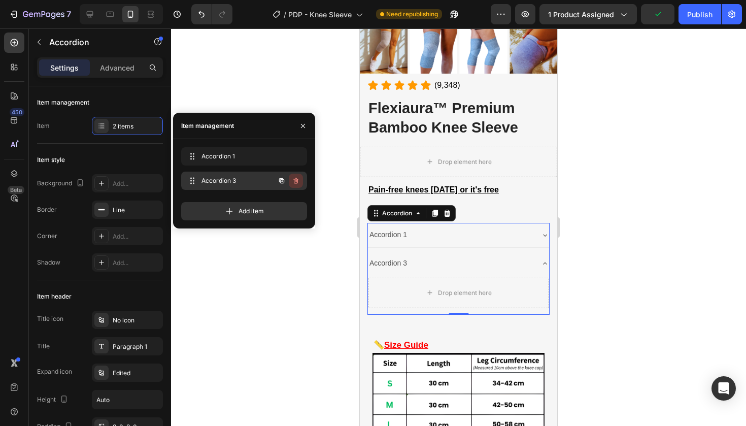
click at [290, 185] on button "button" at bounding box center [296, 181] width 14 height 14
click at [290, 184] on div "Delete" at bounding box center [289, 180] width 19 height 9
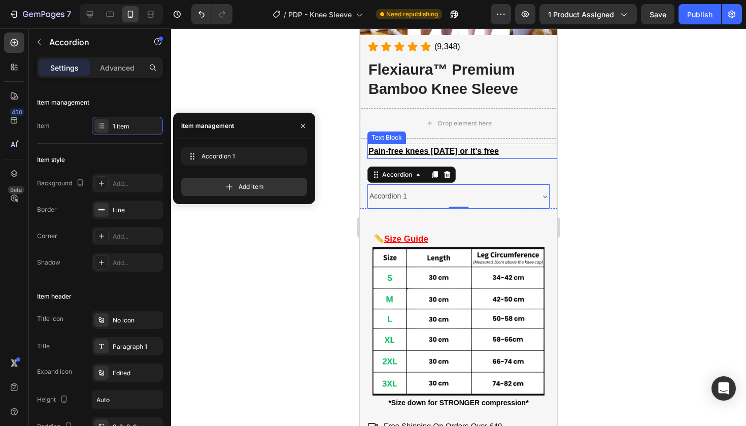
scroll to position [295, 0]
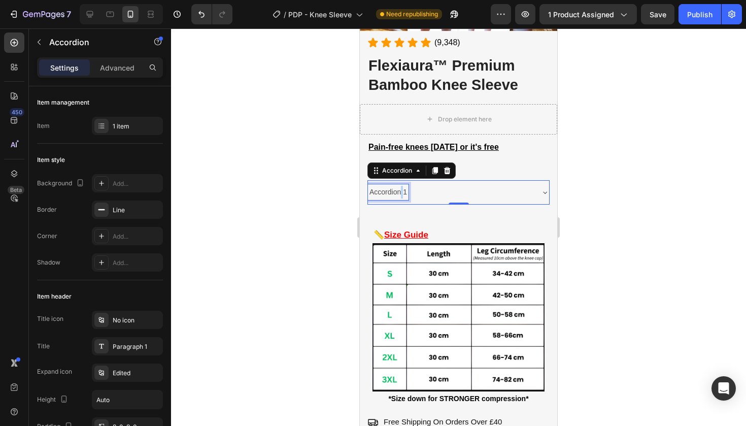
click at [401, 189] on p "Accordion 1" at bounding box center [388, 192] width 38 height 13
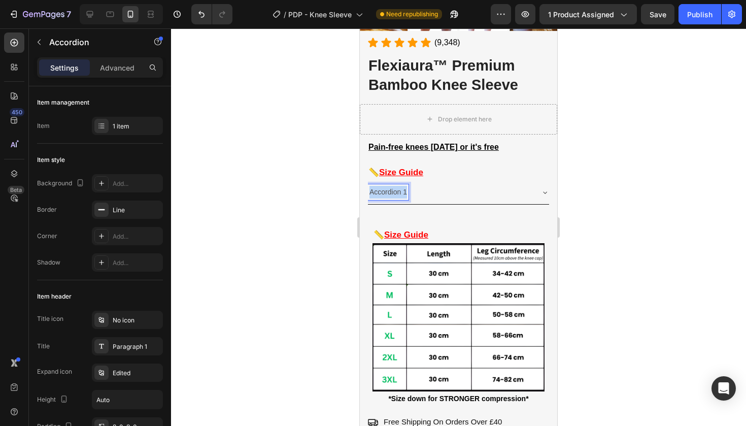
click at [401, 189] on p "Accordion 1" at bounding box center [388, 192] width 38 height 13
click at [518, 199] on div "Size Guide" at bounding box center [458, 192] width 181 height 24
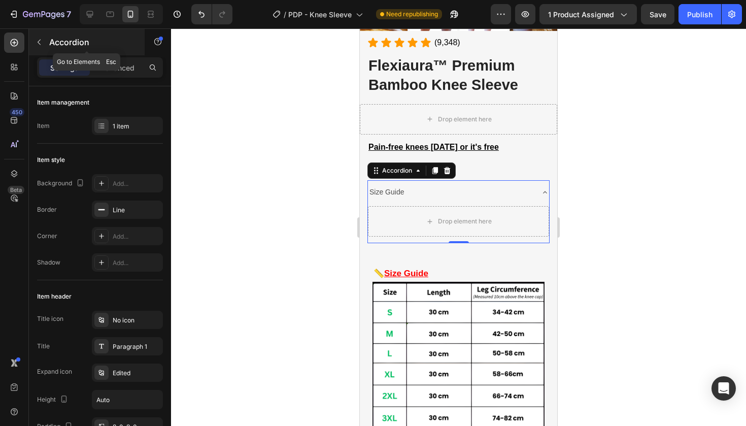
click at [38, 49] on button "button" at bounding box center [39, 42] width 16 height 16
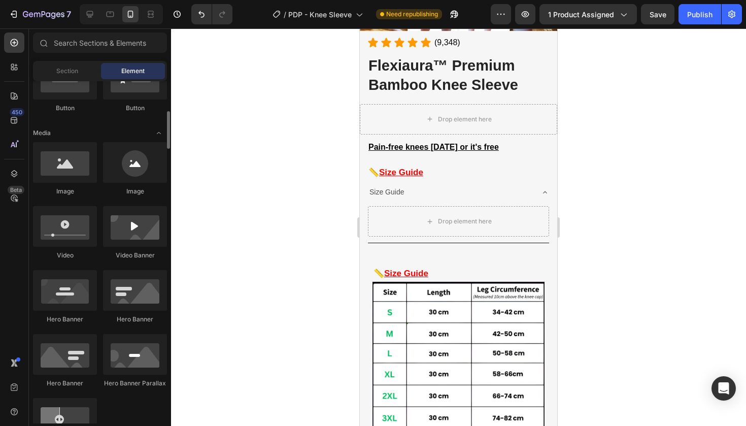
scroll to position [275, 0]
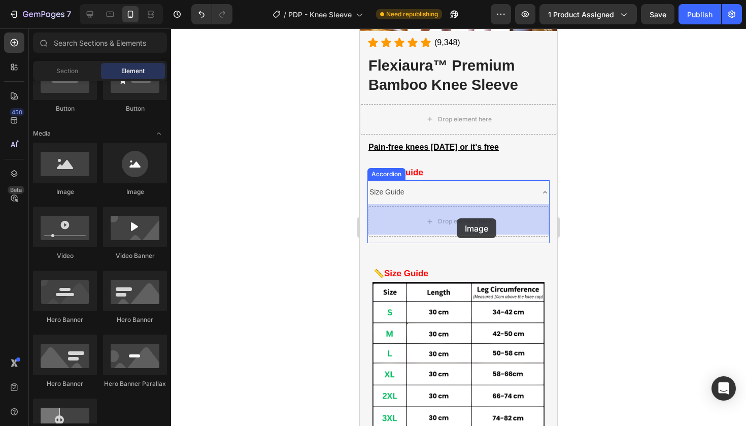
drag, startPoint x: 423, startPoint y: 184, endPoint x: 457, endPoint y: 218, distance: 48.1
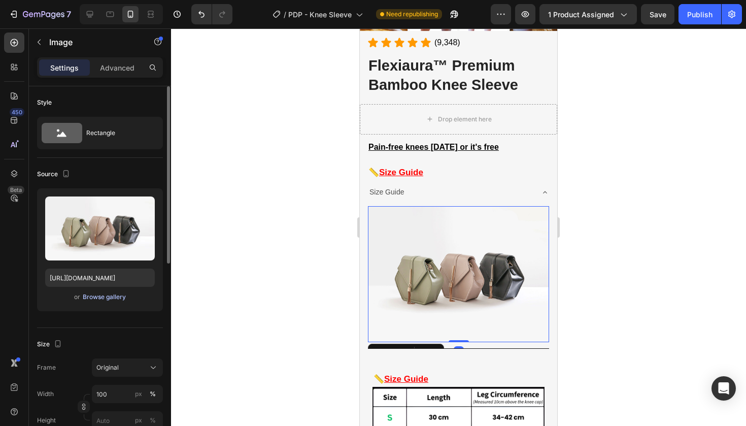
click at [102, 293] on div "Browse gallery" at bounding box center [104, 296] width 43 height 9
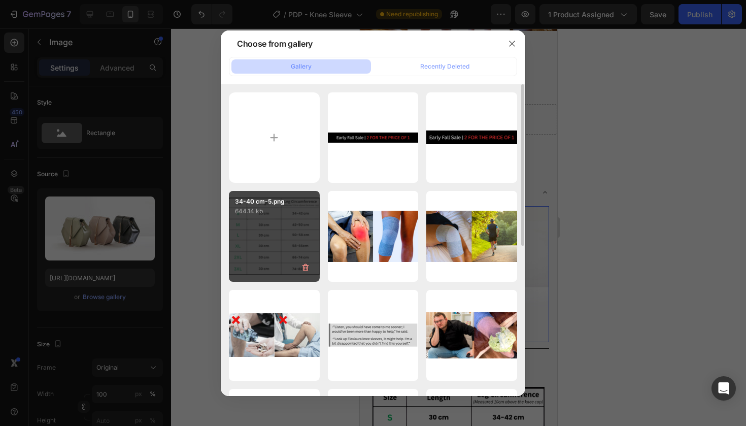
click at [269, 242] on div "34-40 cm-5.png 644.14 kb" at bounding box center [274, 236] width 91 height 91
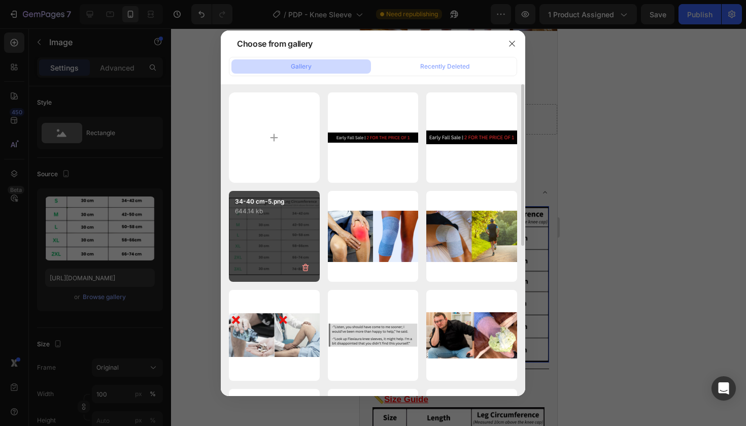
type input "[URL][DOMAIN_NAME]"
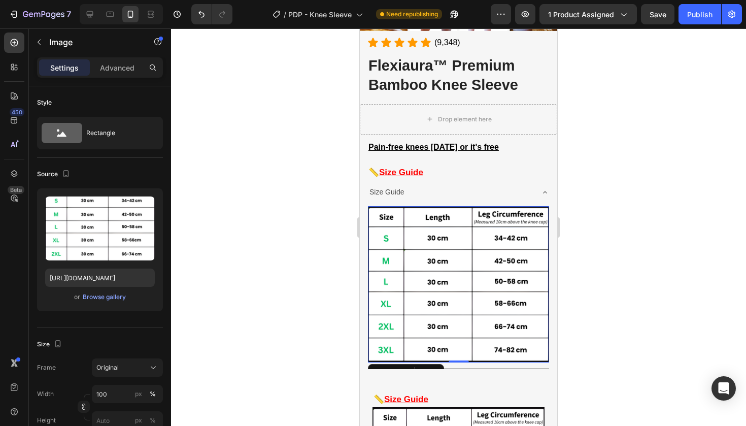
click at [282, 243] on div at bounding box center [458, 226] width 575 height 397
click at [386, 360] on img at bounding box center [458, 284] width 181 height 156
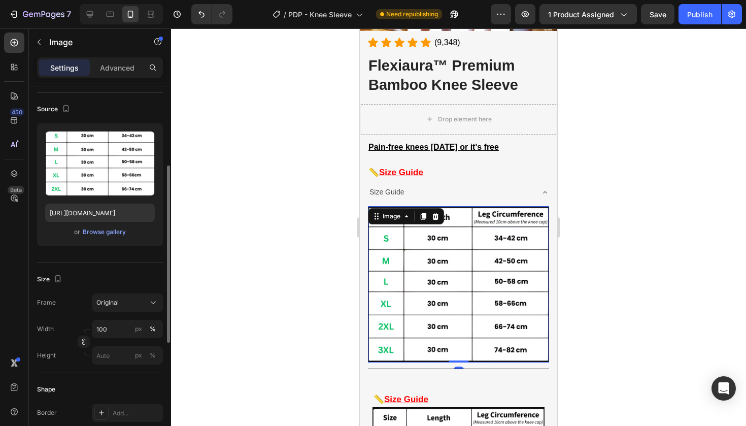
scroll to position [97, 0]
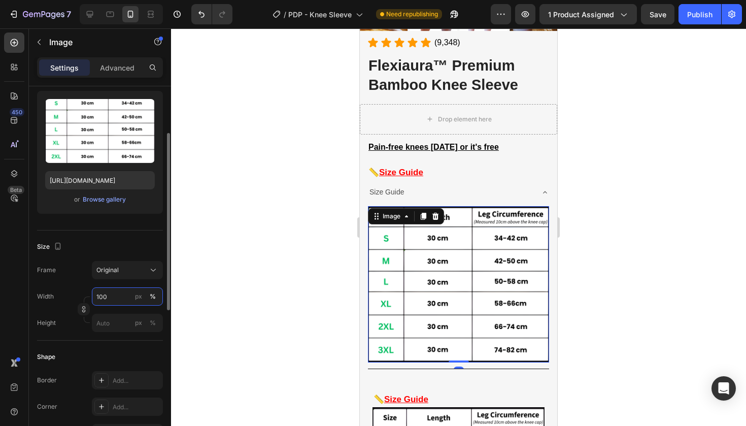
click at [110, 296] on input "100" at bounding box center [127, 296] width 71 height 18
click at [115, 321] on p "Full 100%" at bounding box center [125, 320] width 59 height 9
click at [127, 271] on div "Original" at bounding box center [121, 269] width 50 height 9
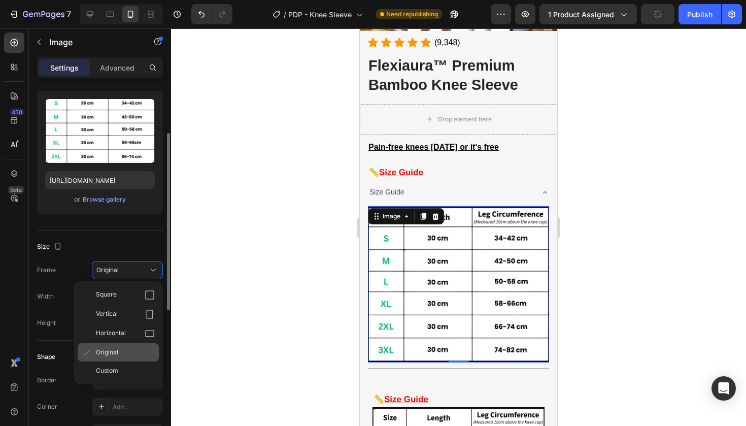
click at [119, 356] on div "Original" at bounding box center [125, 352] width 59 height 9
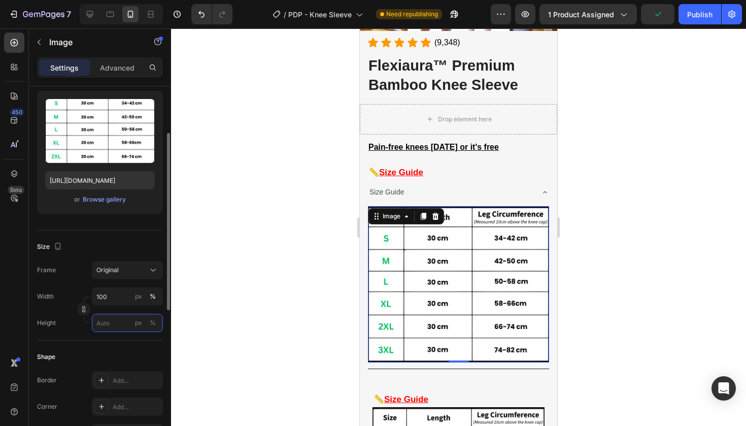
click at [129, 317] on input "px %" at bounding box center [127, 323] width 71 height 18
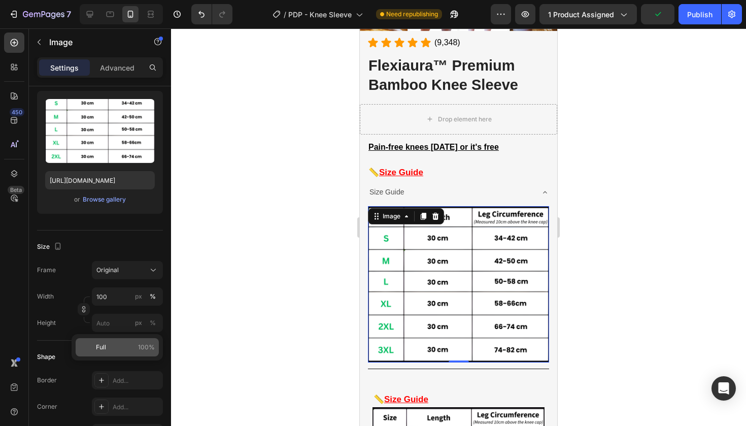
click at [122, 346] on p "Full 100%" at bounding box center [125, 347] width 59 height 9
type input "100"
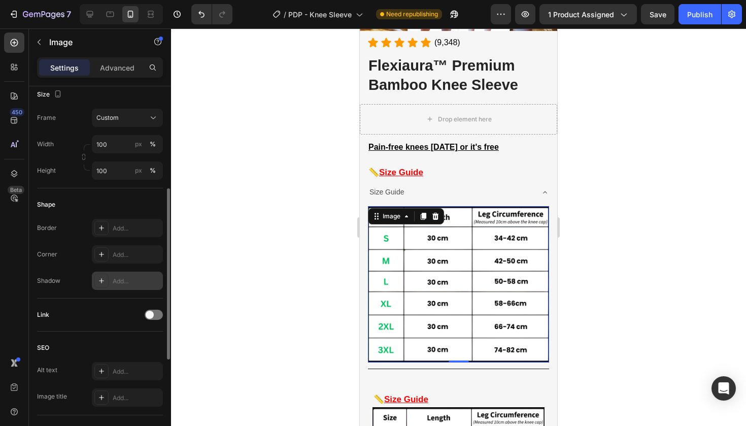
scroll to position [286, 0]
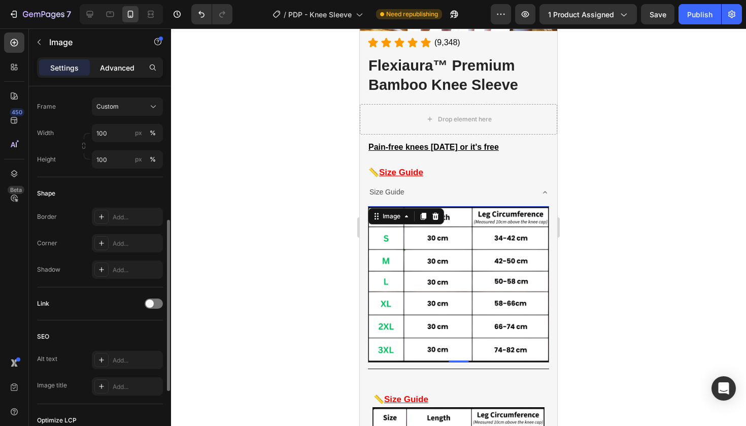
click at [100, 70] on p "Advanced" at bounding box center [117, 67] width 35 height 11
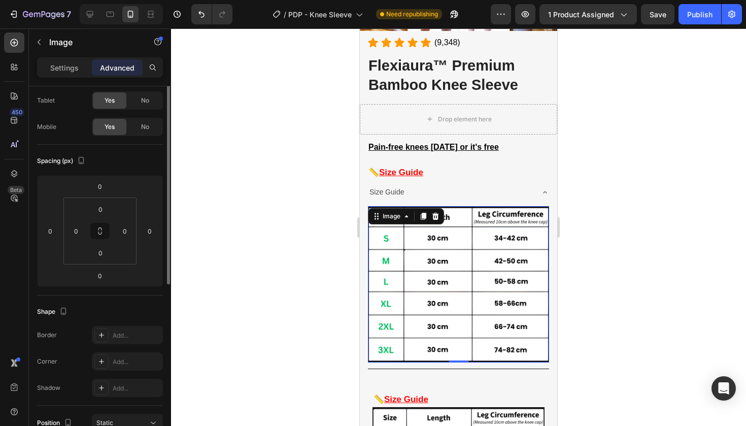
scroll to position [0, 0]
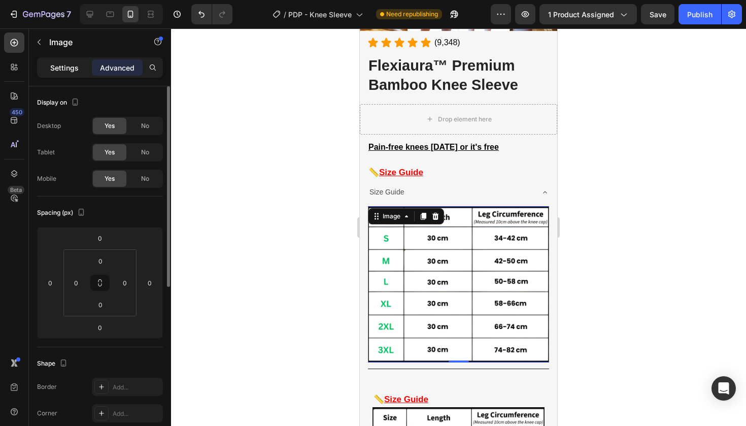
click at [65, 65] on p "Settings" at bounding box center [64, 67] width 28 height 11
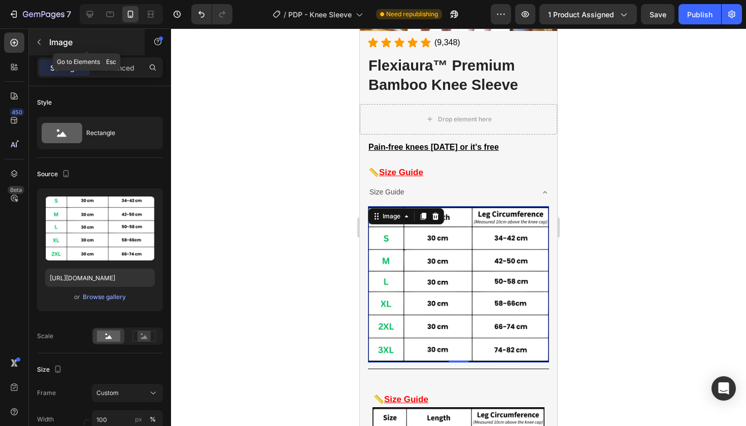
click at [47, 49] on div "Image" at bounding box center [87, 42] width 116 height 26
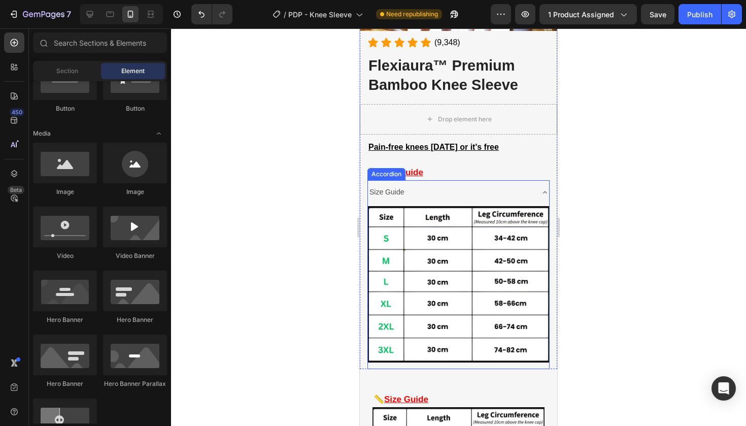
click at [410, 189] on div "Size Guide" at bounding box center [450, 192] width 165 height 16
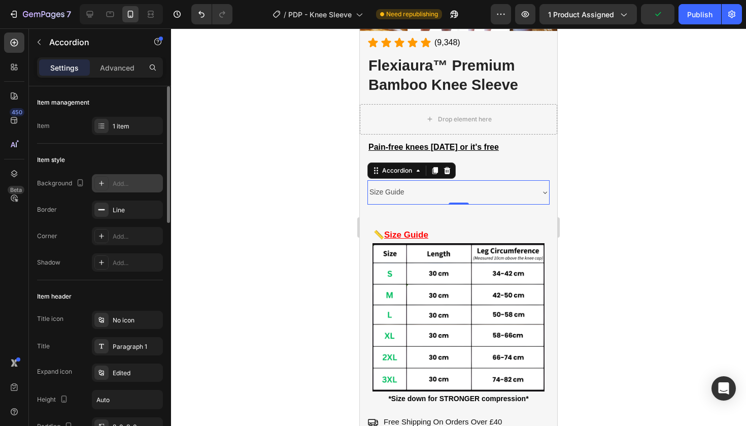
click at [106, 185] on div at bounding box center [101, 183] width 14 height 14
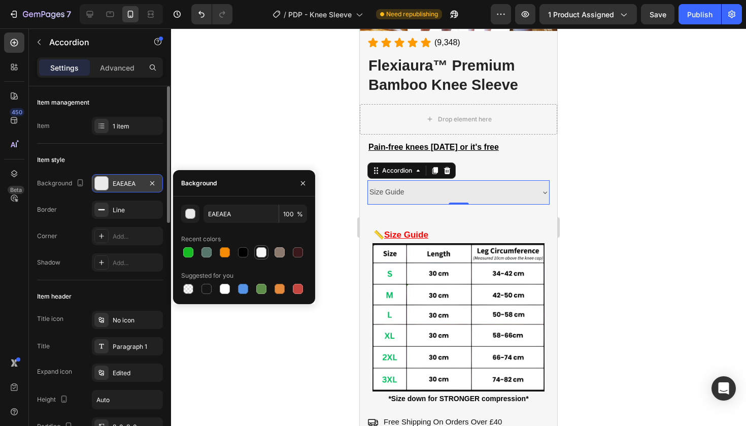
click at [260, 258] on div at bounding box center [261, 252] width 12 height 12
type input "F6F6F6"
click at [121, 165] on div "Item style" at bounding box center [100, 160] width 126 height 16
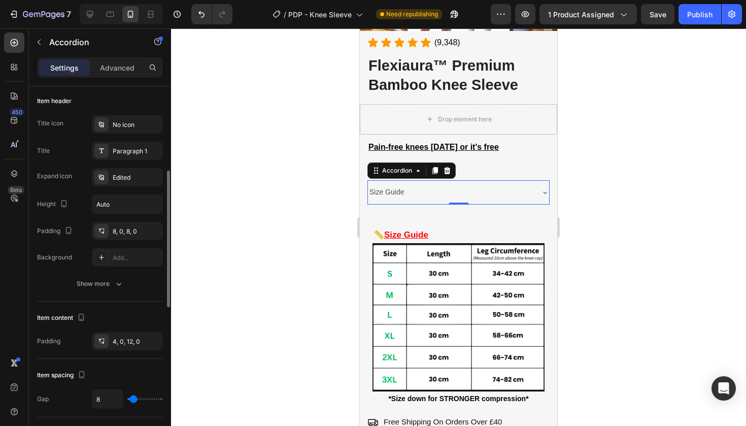
scroll to position [204, 0]
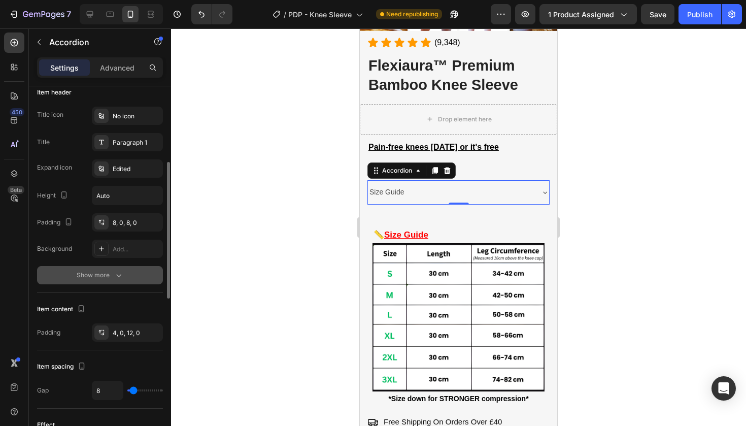
click at [100, 273] on div "Show more" at bounding box center [100, 275] width 47 height 10
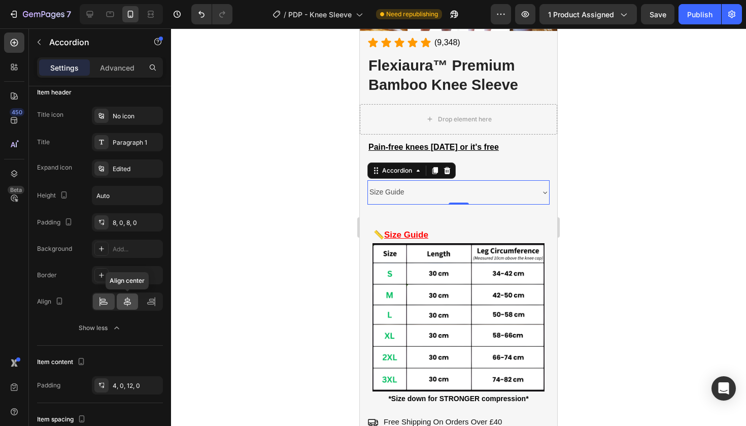
click at [136, 299] on div at bounding box center [128, 301] width 22 height 16
click at [117, 301] on div at bounding box center [128, 301] width 22 height 16
click at [110, 298] on div at bounding box center [104, 301] width 22 height 16
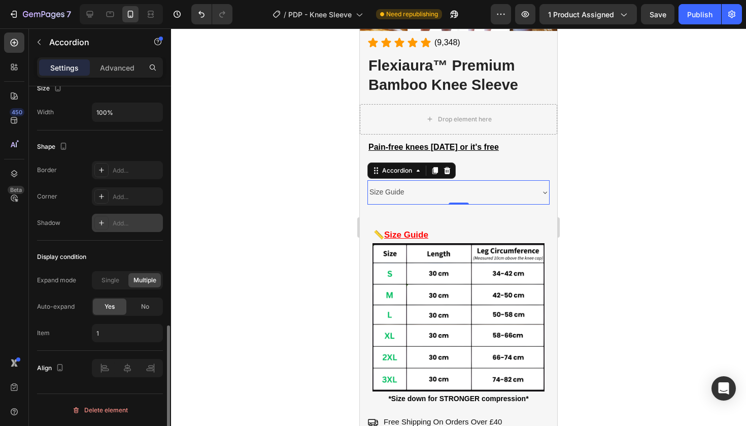
scroll to position [677, 0]
click at [113, 170] on div "Add..." at bounding box center [137, 170] width 48 height 9
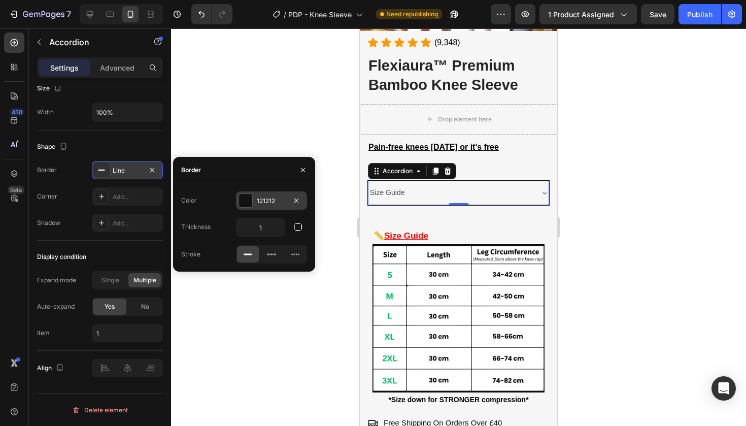
click at [277, 201] on div "121212" at bounding box center [271, 200] width 29 height 9
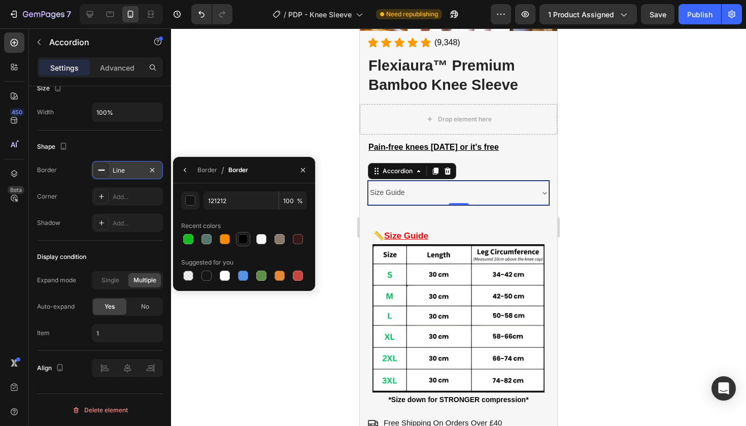
click at [245, 238] on div at bounding box center [243, 239] width 10 height 10
type input "000000"
click at [571, 170] on div at bounding box center [458, 226] width 575 height 397
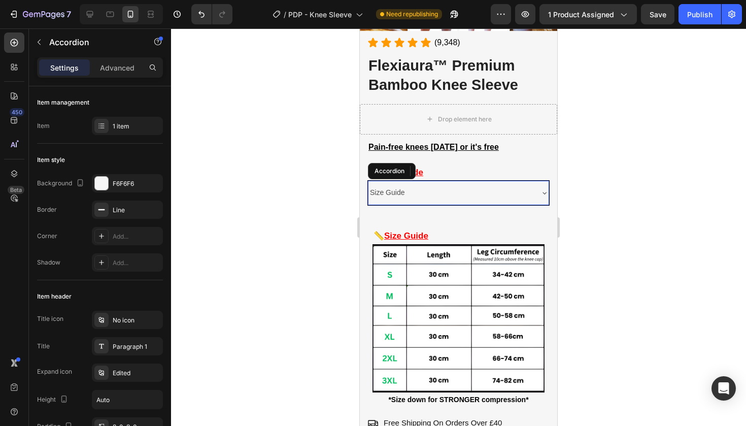
click at [500, 185] on div "Size Guide" at bounding box center [450, 193] width 164 height 16
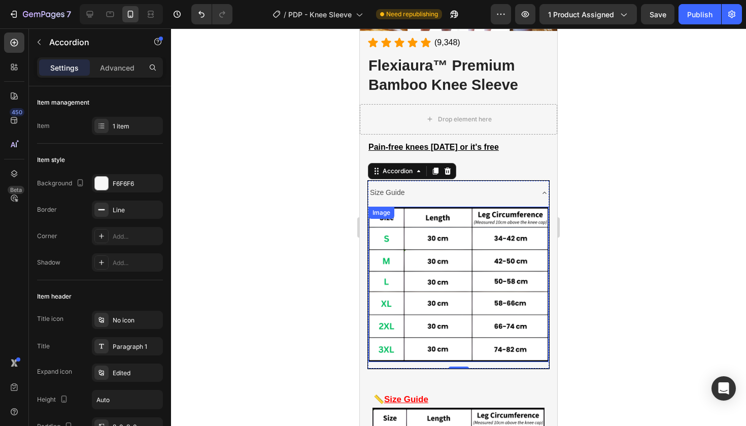
click at [428, 219] on div "Image" at bounding box center [458, 284] width 180 height 155
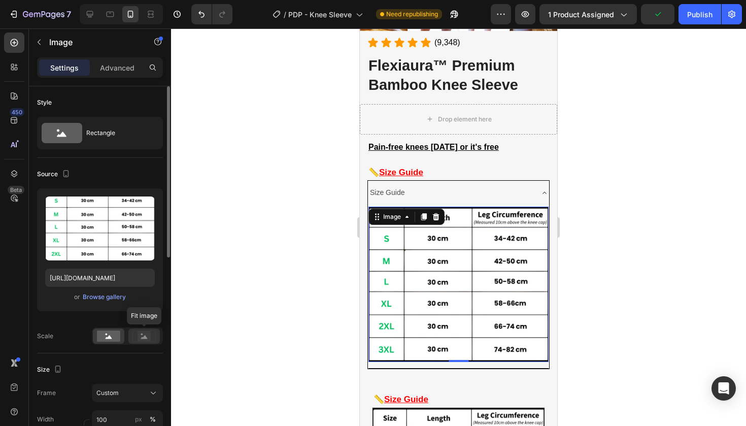
click at [140, 330] on div at bounding box center [143, 335] width 31 height 15
click at [99, 338] on rect at bounding box center [108, 335] width 23 height 11
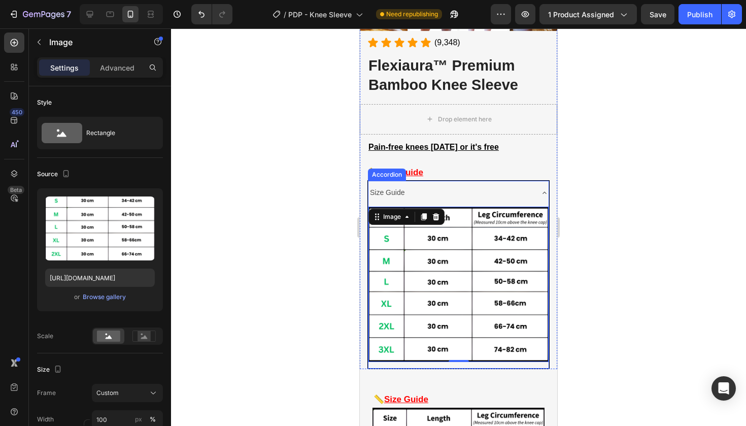
click at [422, 196] on div "Size Guide" at bounding box center [450, 193] width 164 height 16
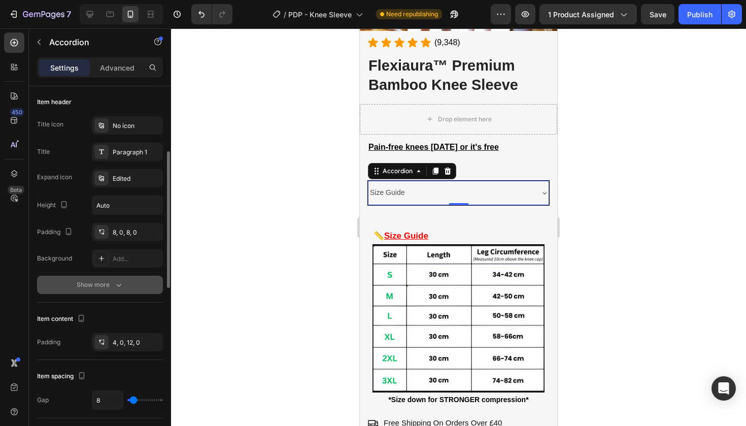
scroll to position [195, 0]
click at [111, 290] on button "Show more" at bounding box center [100, 284] width 126 height 18
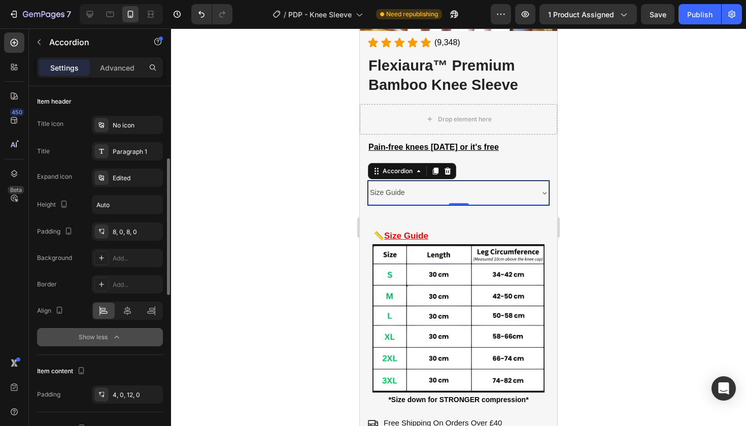
click at [111, 290] on div "Add..." at bounding box center [127, 284] width 71 height 18
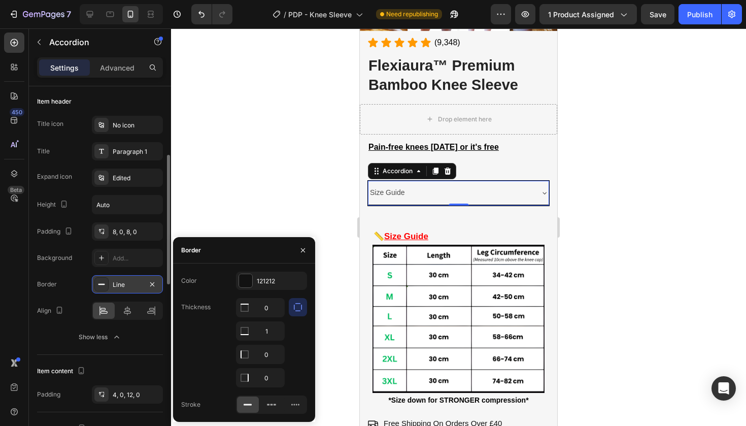
click at [146, 290] on div at bounding box center [152, 284] width 12 height 12
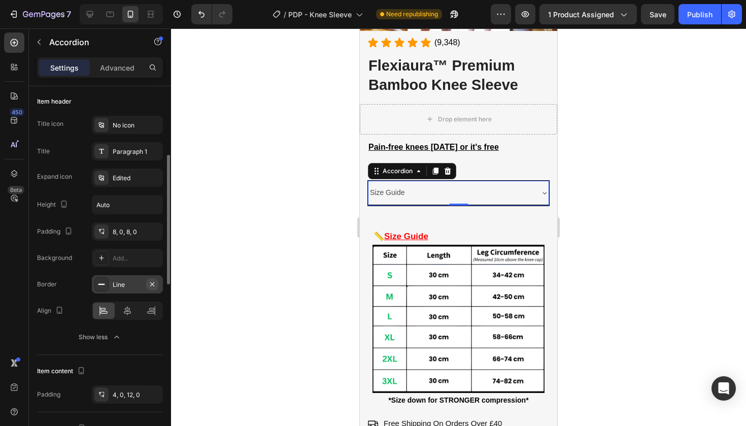
click at [153, 284] on icon "button" at bounding box center [152, 284] width 4 height 4
click at [499, 191] on div "Size Guide" at bounding box center [450, 193] width 164 height 16
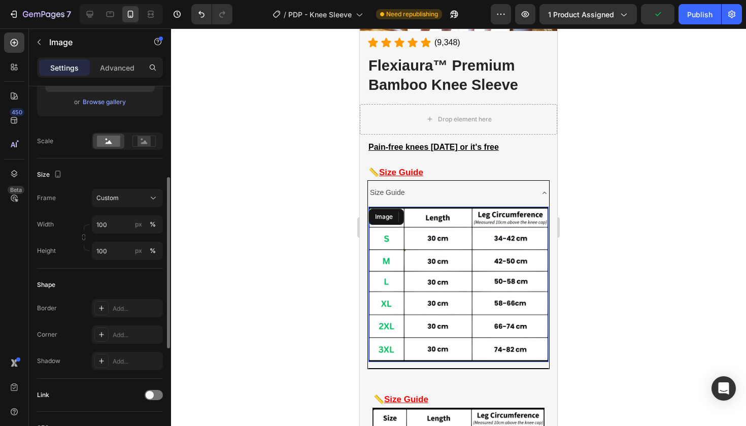
click at [447, 243] on img at bounding box center [458, 284] width 180 height 155
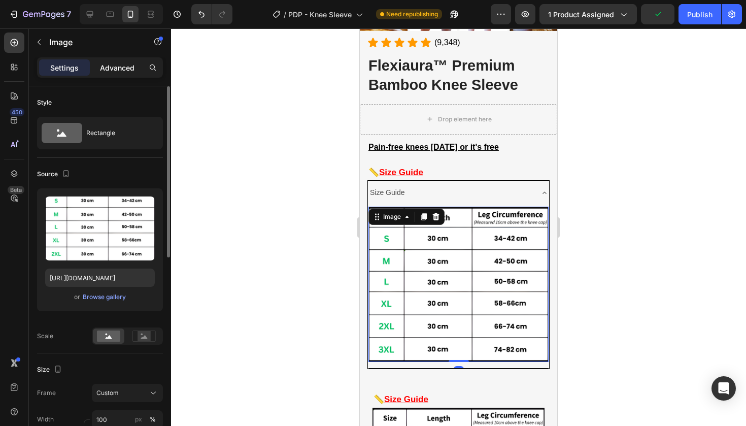
click at [121, 72] on p "Advanced" at bounding box center [117, 67] width 35 height 11
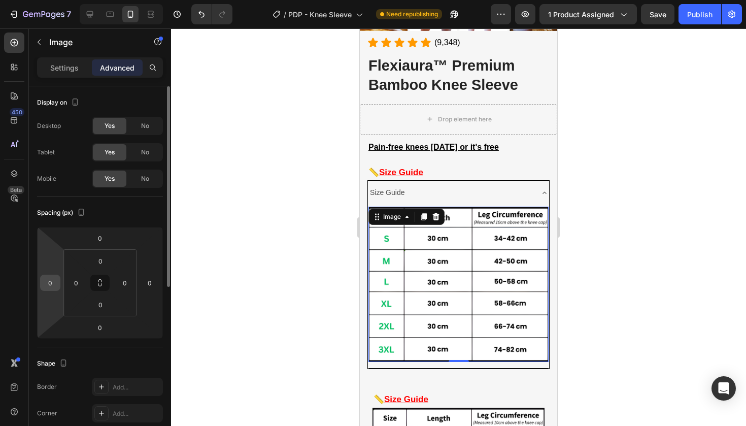
click at [51, 288] on input "0" at bounding box center [50, 282] width 15 height 15
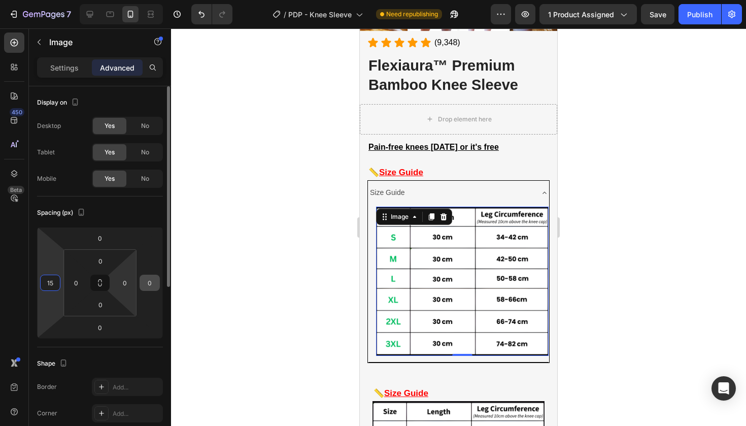
type input "15"
click at [141, 286] on div "0" at bounding box center [150, 283] width 20 height 16
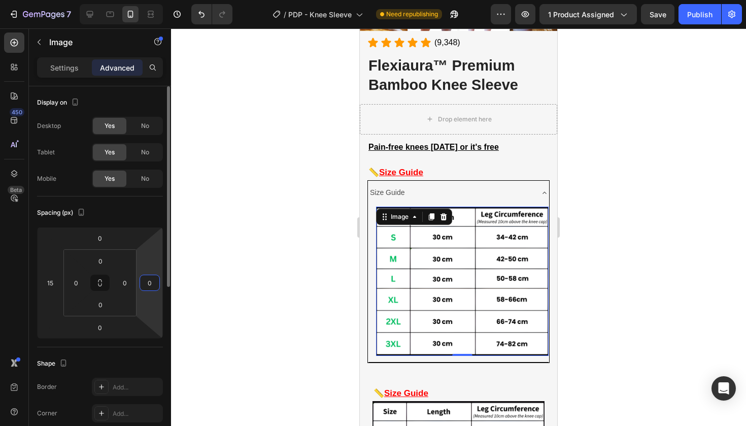
click at [147, 285] on input "0" at bounding box center [149, 282] width 15 height 15
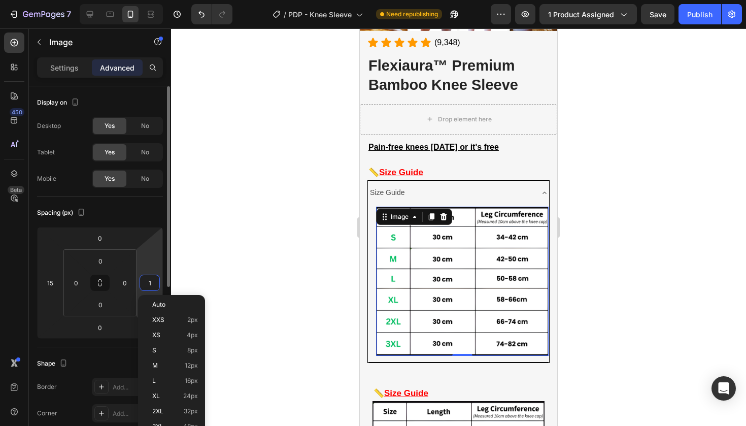
type input "15"
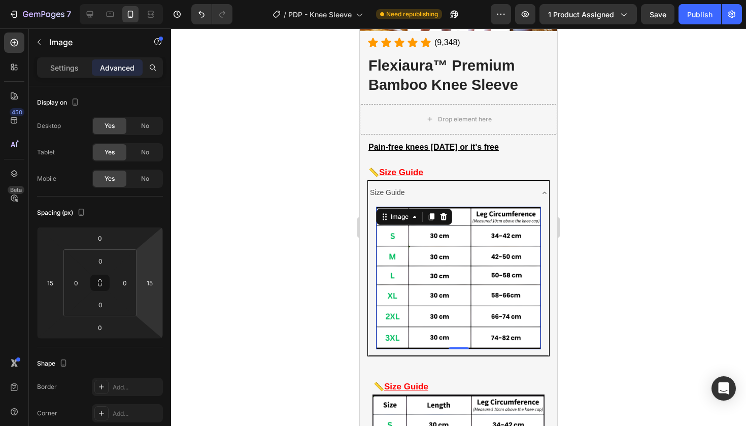
click at [655, 292] on div at bounding box center [458, 226] width 575 height 397
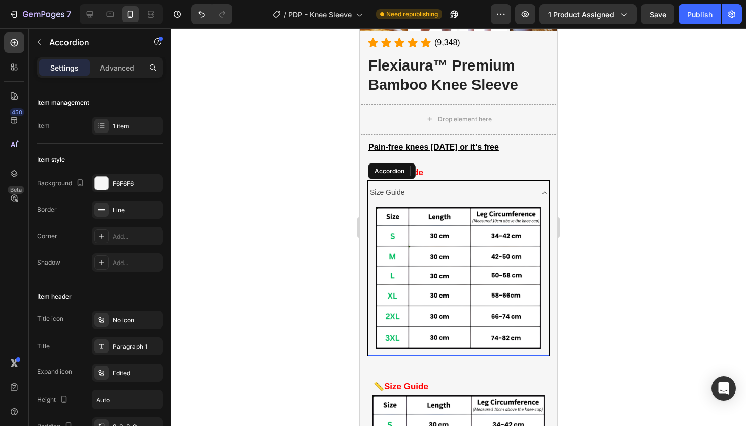
click at [516, 190] on div "Size Guide" at bounding box center [450, 193] width 164 height 16
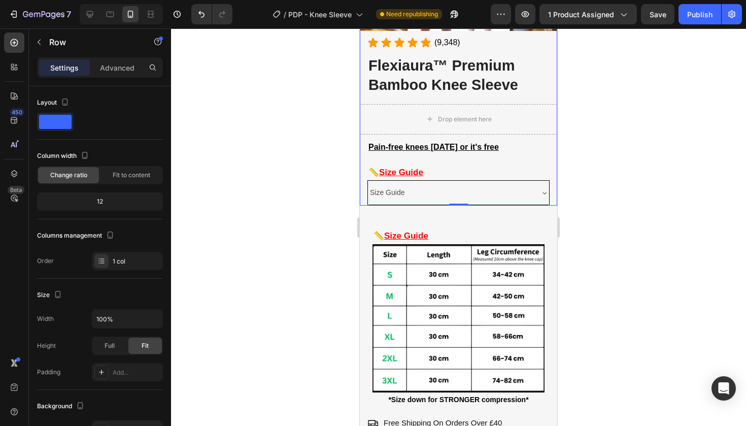
click at [293, 211] on div at bounding box center [458, 226] width 575 height 397
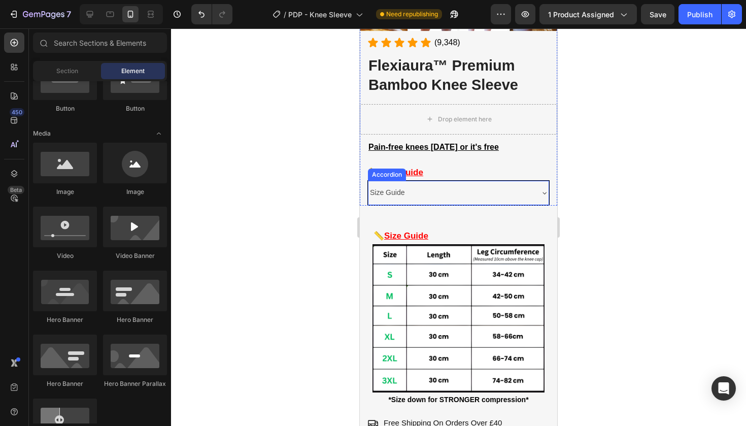
click at [423, 185] on div "Size Guide" at bounding box center [450, 193] width 164 height 16
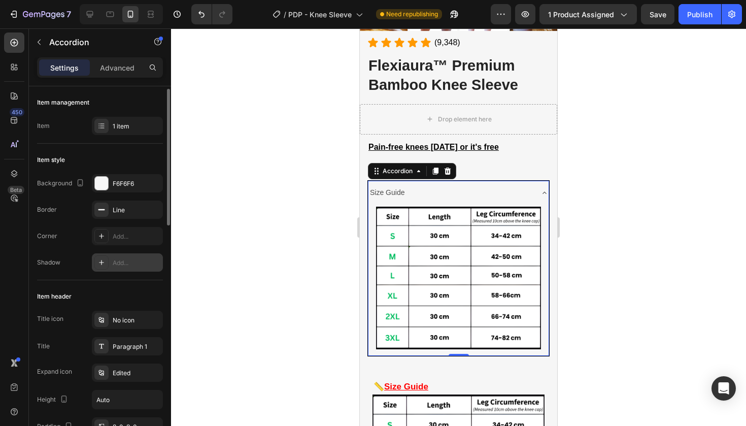
scroll to position [2, 0]
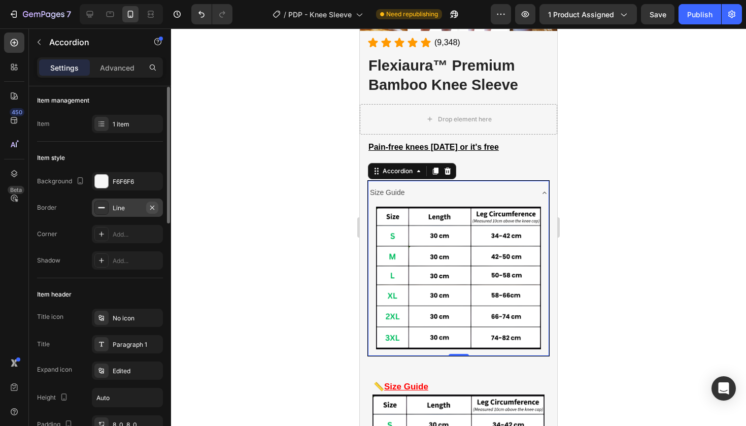
click at [151, 208] on icon "button" at bounding box center [152, 208] width 8 height 8
click at [416, 185] on div "Size Guide" at bounding box center [450, 193] width 164 height 16
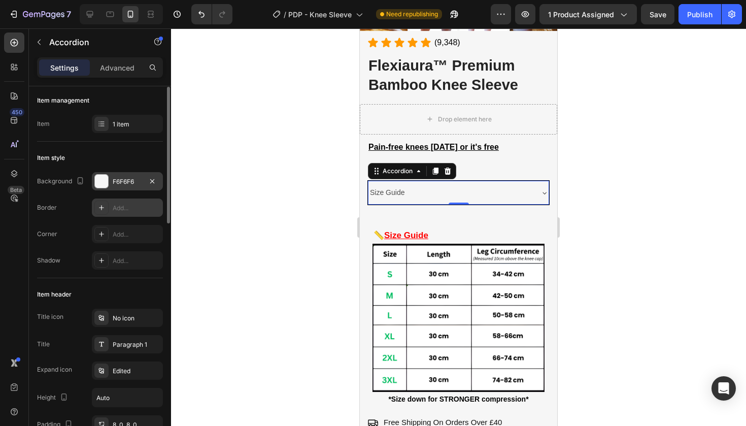
click at [137, 188] on div "F6F6F6" at bounding box center [127, 181] width 71 height 18
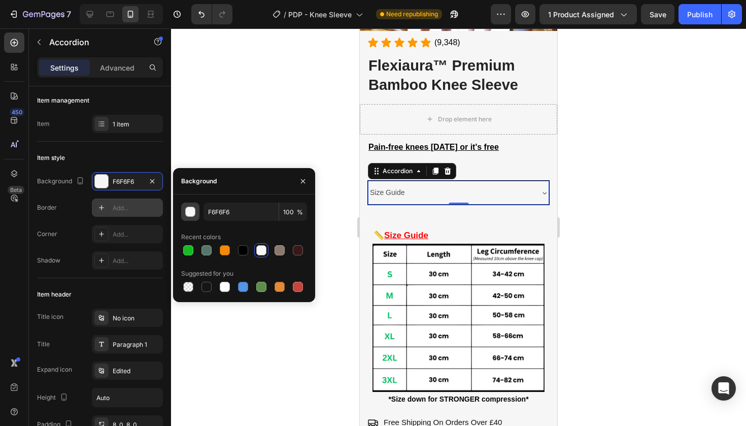
click at [192, 213] on div "button" at bounding box center [191, 212] width 10 height 10
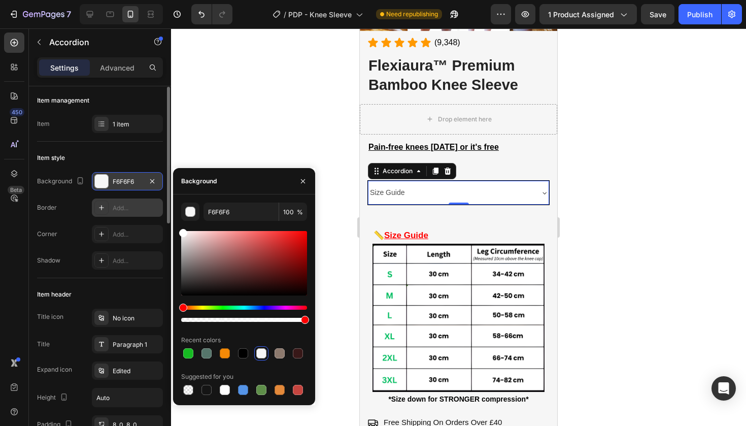
drag, startPoint x: 208, startPoint y: 254, endPoint x: 146, endPoint y: 177, distance: 98.9
click at [146, 177] on div "450 Beta Sections(18) Elements(84) Section Element Hero Section Product Detail …" at bounding box center [85, 226] width 171 height 397
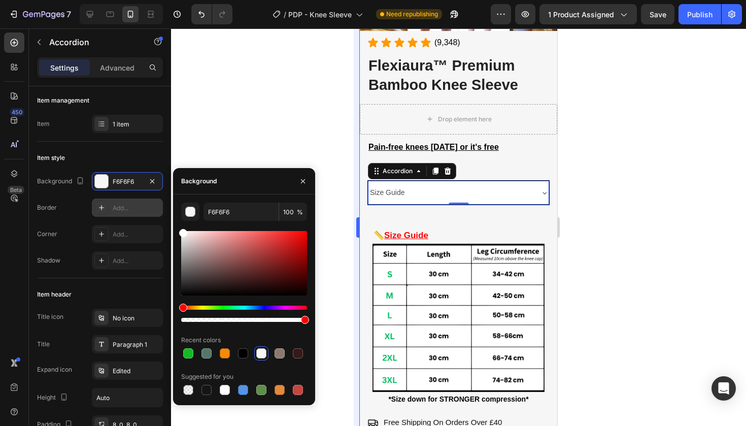
type input "FFFFFF"
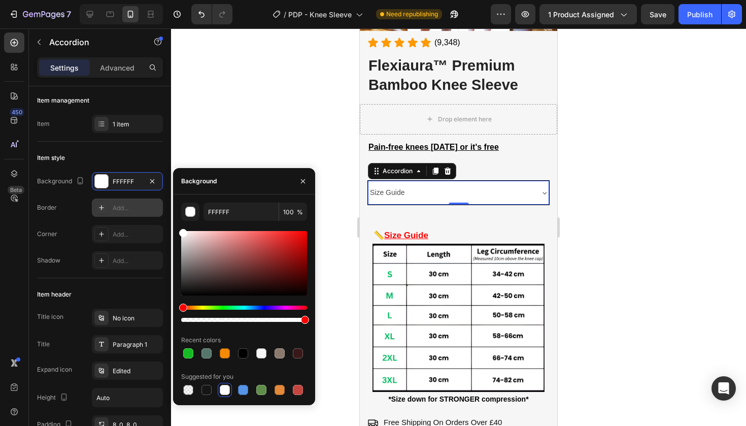
click at [674, 163] on div at bounding box center [458, 226] width 575 height 397
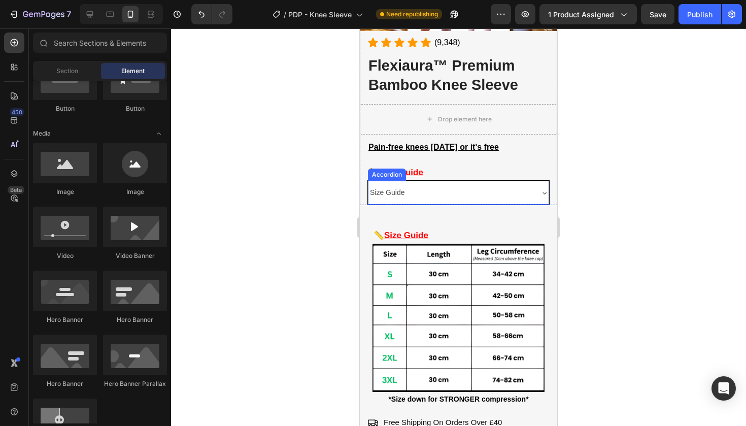
click at [539, 189] on div "Size Guide" at bounding box center [458, 193] width 180 height 24
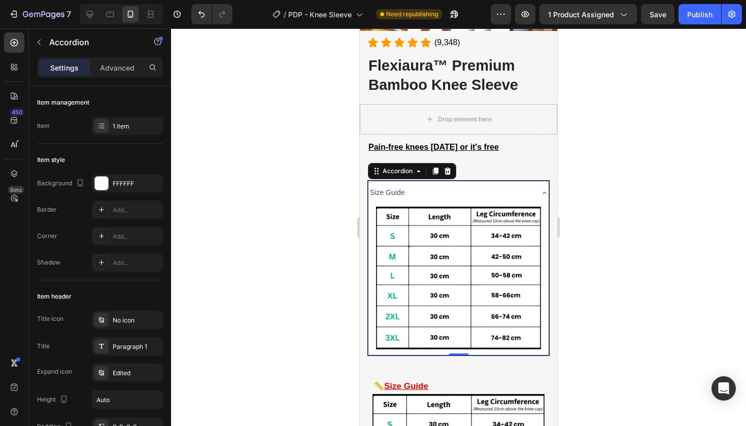
click at [539, 189] on div "Size Guide" at bounding box center [458, 193] width 180 height 24
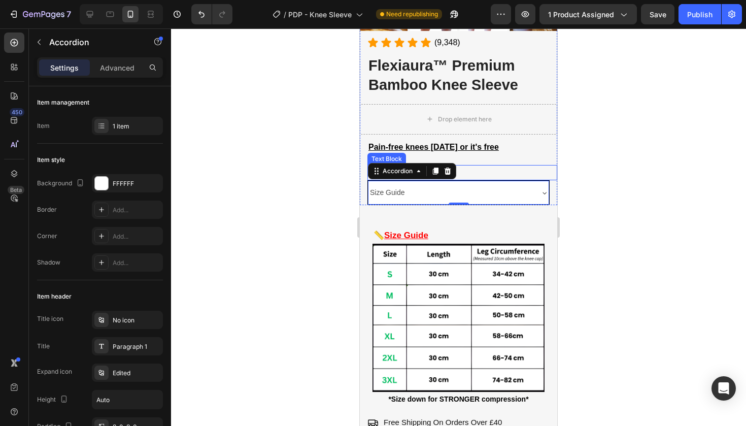
click at [463, 170] on p "📏 Size Guide" at bounding box center [462, 172] width 188 height 13
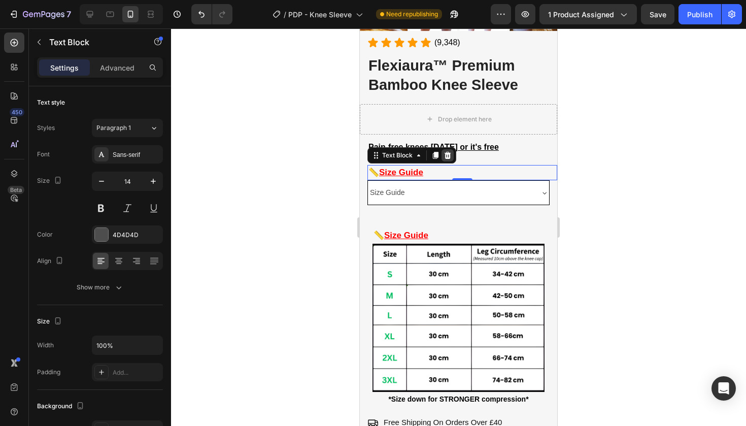
click at [447, 152] on icon at bounding box center [448, 155] width 7 height 7
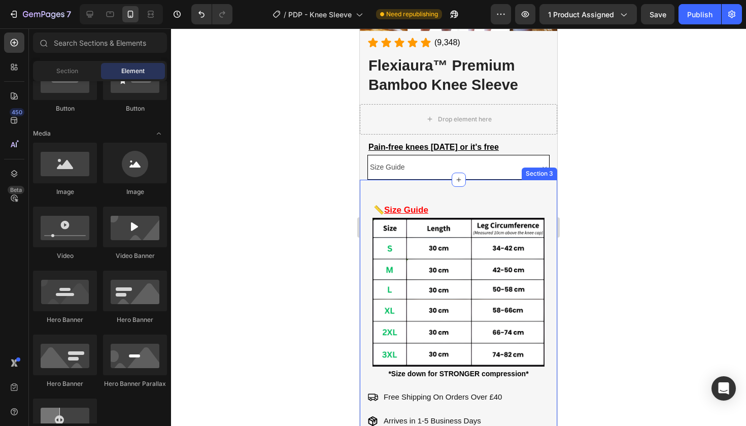
click at [528, 180] on div "📏 Size Guide Text Block Image *Size down for STRONGER compression* Text Block F…" at bounding box center [458, 309] width 197 height 259
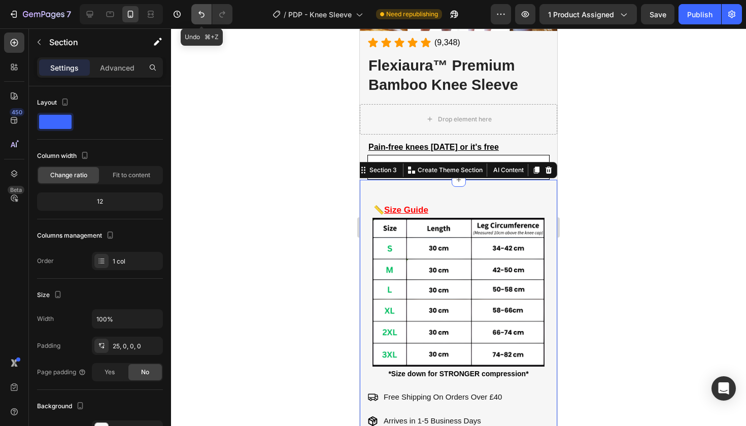
click at [199, 14] on icon "Undo/Redo" at bounding box center [201, 14] width 6 height 7
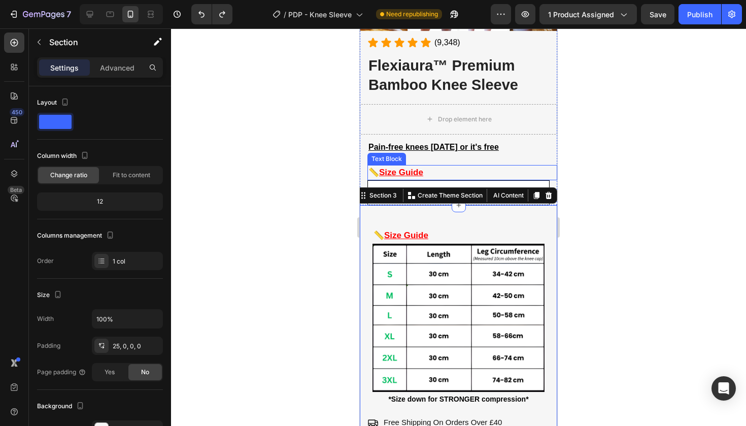
click at [457, 167] on p "📏 Size Guide" at bounding box center [462, 172] width 188 height 13
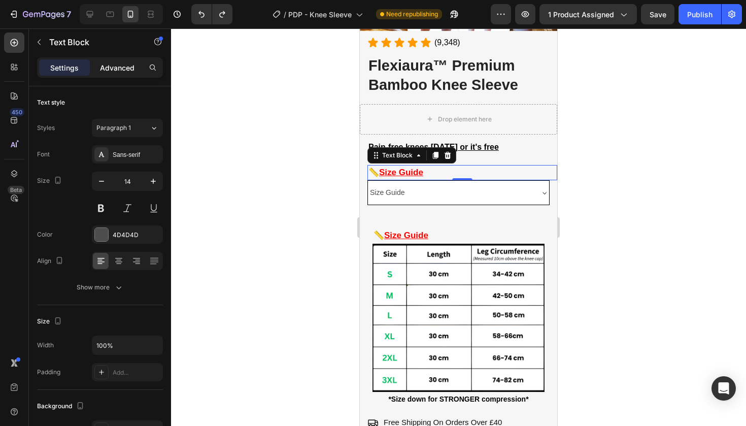
click at [126, 69] on p "Advanced" at bounding box center [117, 67] width 35 height 11
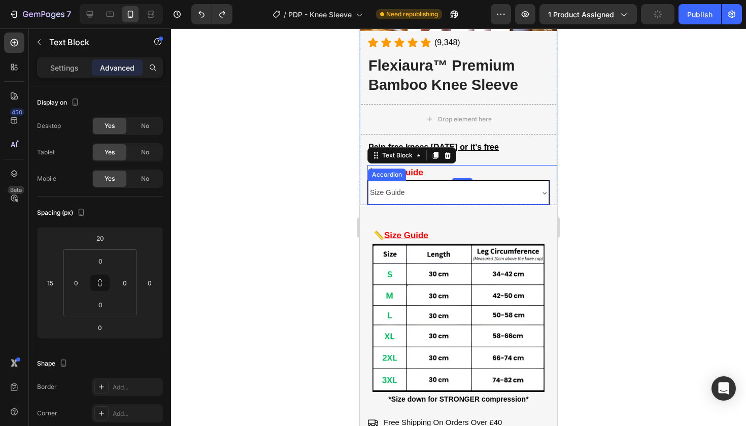
click at [472, 196] on div "Size Guide" at bounding box center [450, 193] width 164 height 16
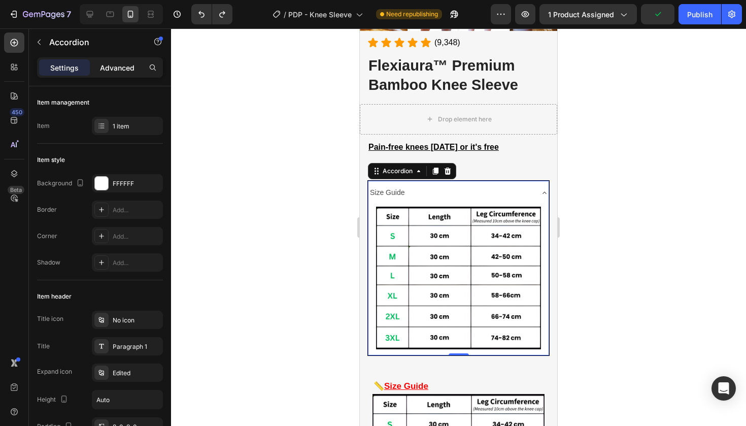
click at [116, 68] on p "Advanced" at bounding box center [117, 67] width 35 height 11
type input "100%"
type input "100"
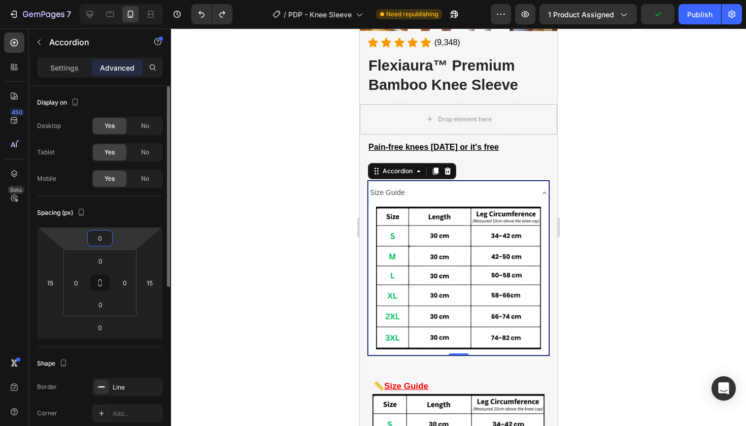
click at [102, 235] on input "0" at bounding box center [100, 237] width 20 height 15
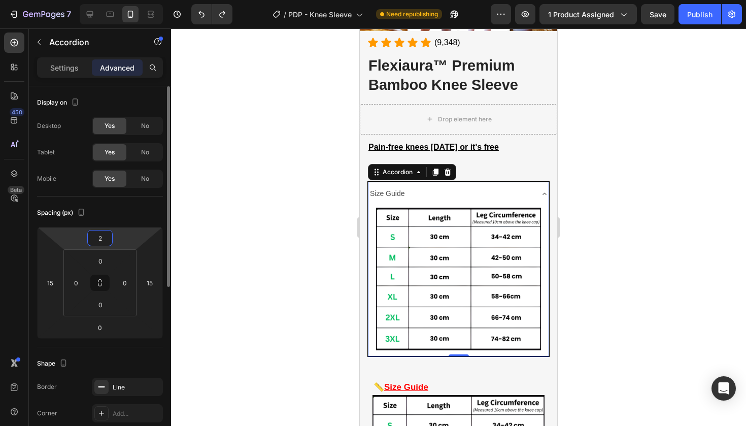
type input "20"
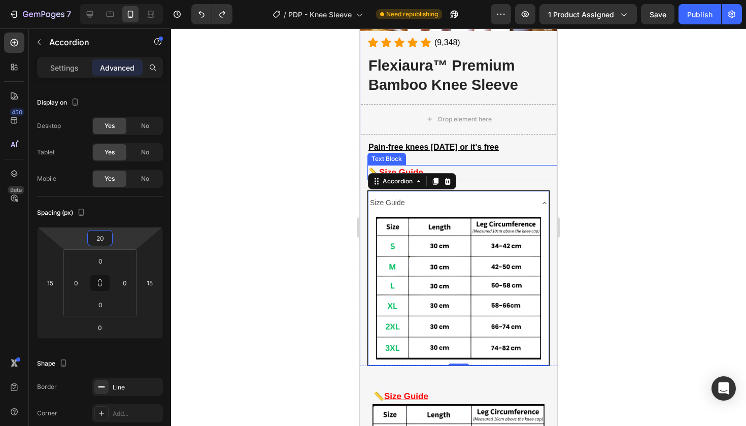
click at [489, 174] on p "📏 Size Guide" at bounding box center [462, 172] width 188 height 13
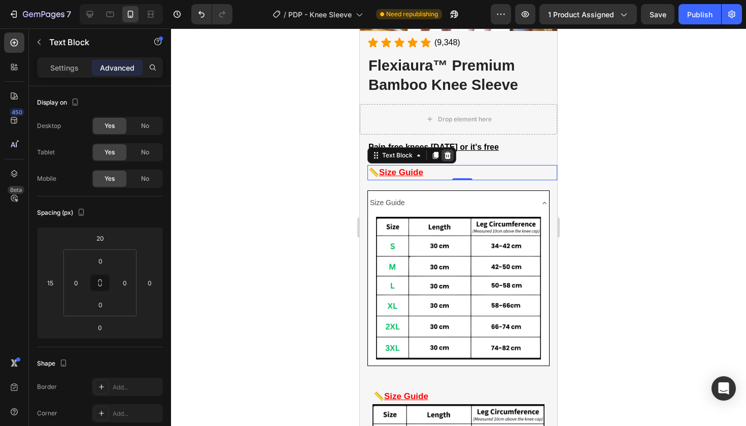
click at [449, 152] on icon at bounding box center [448, 155] width 7 height 7
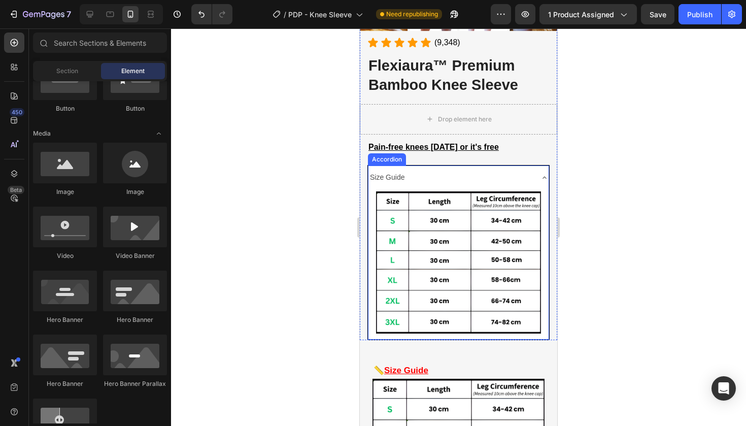
click at [464, 180] on div "Size Guide" at bounding box center [450, 178] width 164 height 16
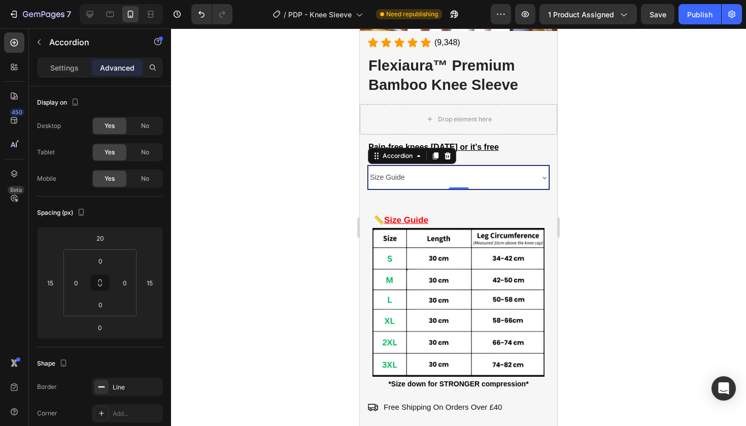
click at [700, 181] on div at bounding box center [458, 226] width 575 height 397
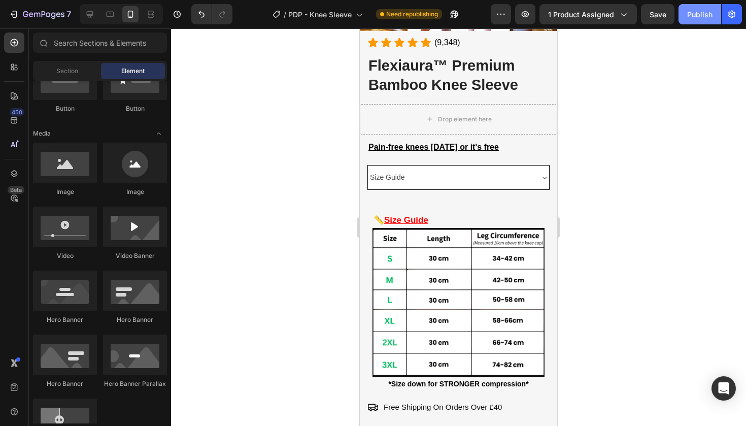
click at [711, 14] on div "Publish" at bounding box center [699, 14] width 25 height 11
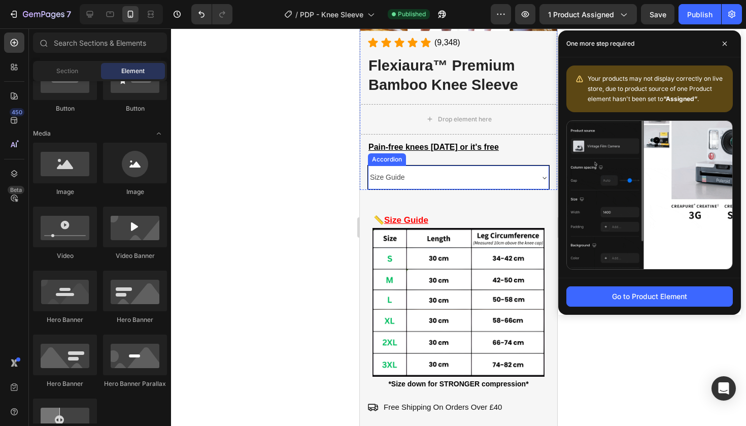
click at [388, 178] on p "Size Guide" at bounding box center [387, 177] width 35 height 13
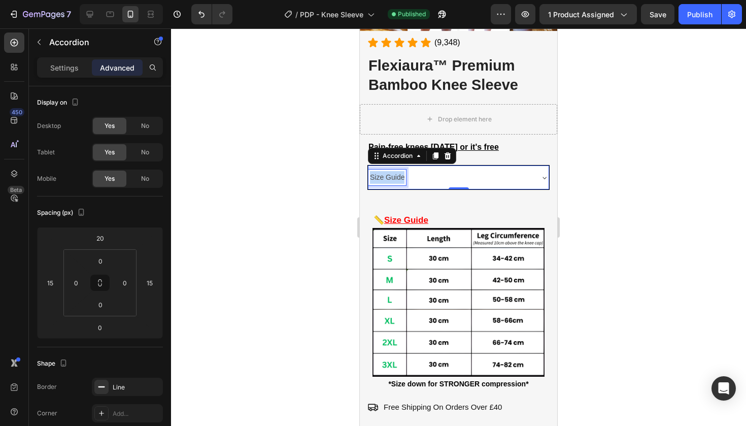
click at [388, 178] on p "Size Guide" at bounding box center [387, 177] width 35 height 13
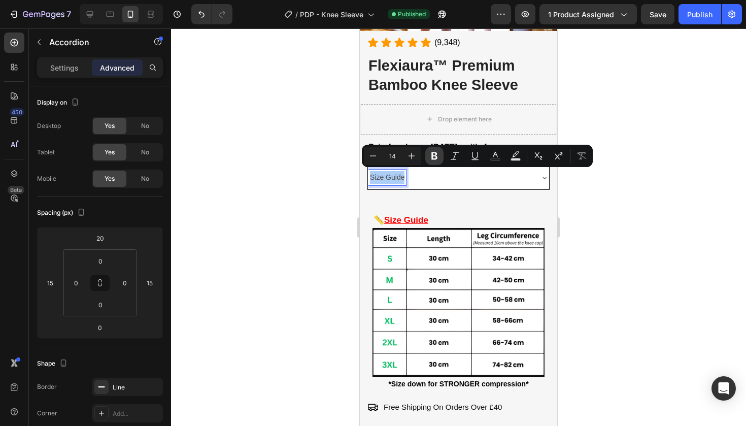
click at [431, 156] on icon "Editor contextual toolbar" at bounding box center [434, 156] width 10 height 10
click at [407, 157] on icon "Editor contextual toolbar" at bounding box center [412, 156] width 10 height 10
type input "15"
click at [497, 156] on icon "Editor contextual toolbar" at bounding box center [495, 155] width 5 height 6
type input "4D4D4D"
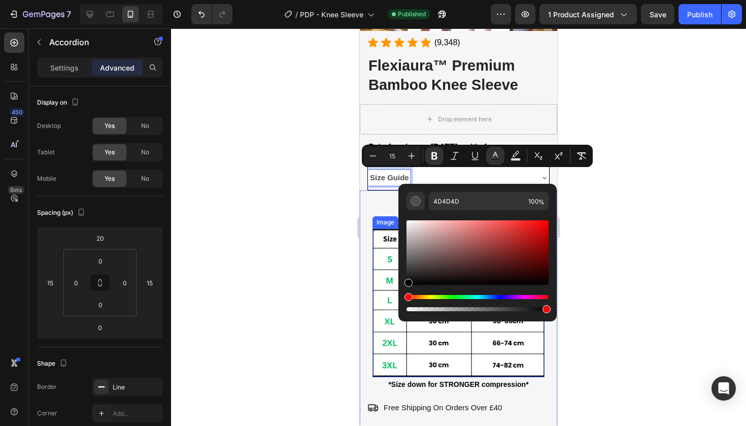
type input "000000"
drag, startPoint x: 795, startPoint y: 284, endPoint x: 376, endPoint y: 325, distance: 421.2
click at [378, 152] on icon "Editor contextual toolbar" at bounding box center [373, 156] width 10 height 10
type input "14"
click at [374, 177] on strong "Size Guide" at bounding box center [388, 177] width 37 height 8
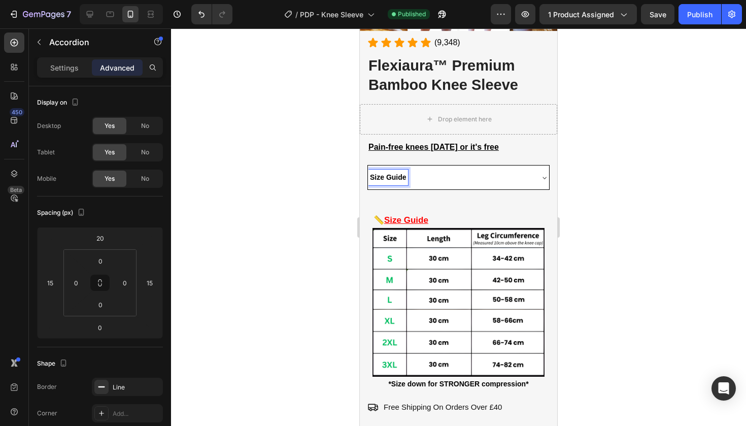
click at [686, 197] on div at bounding box center [458, 226] width 575 height 397
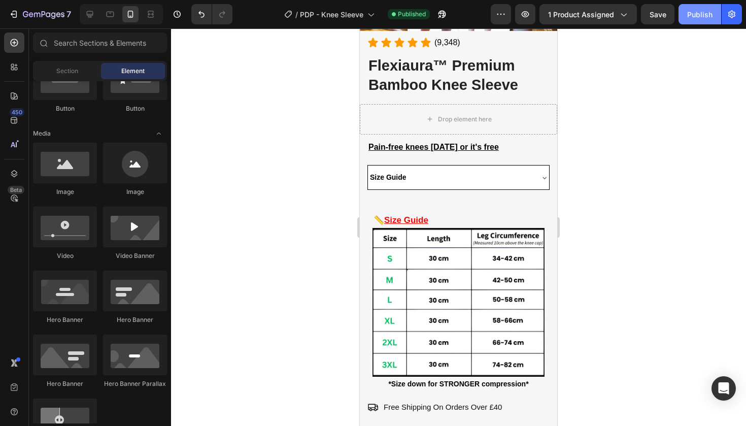
click at [710, 16] on div "Publish" at bounding box center [699, 14] width 25 height 11
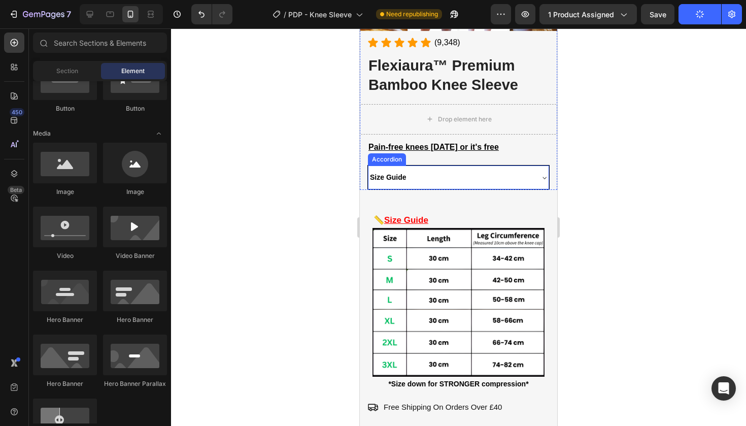
click at [395, 165] on div "Size Guide" at bounding box center [458, 177] width 180 height 24
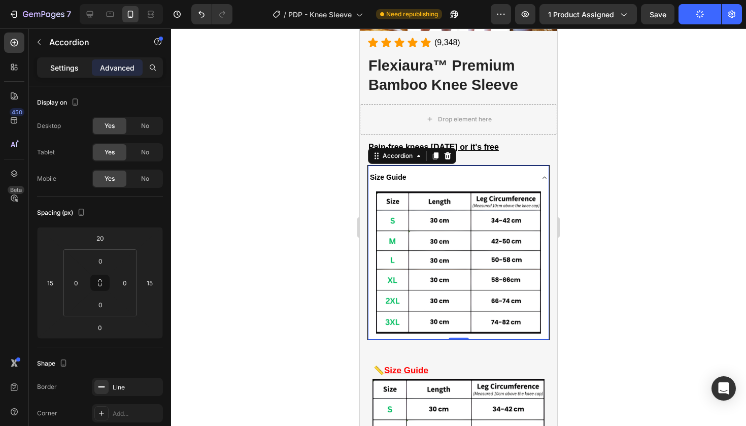
click at [63, 63] on p "Settings" at bounding box center [64, 67] width 28 height 11
type input "8"
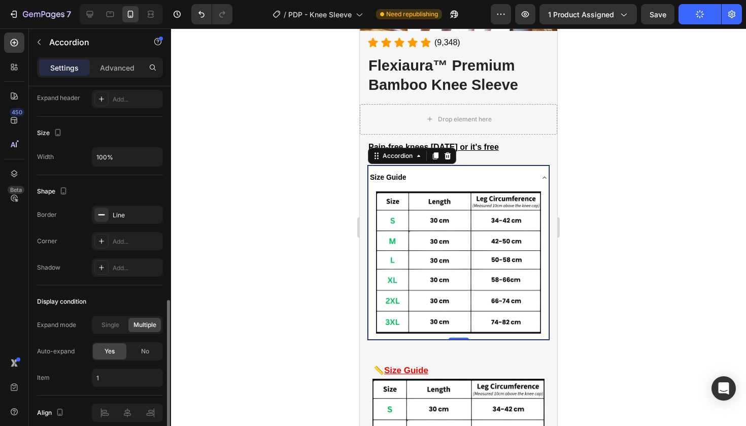
scroll to position [586, 0]
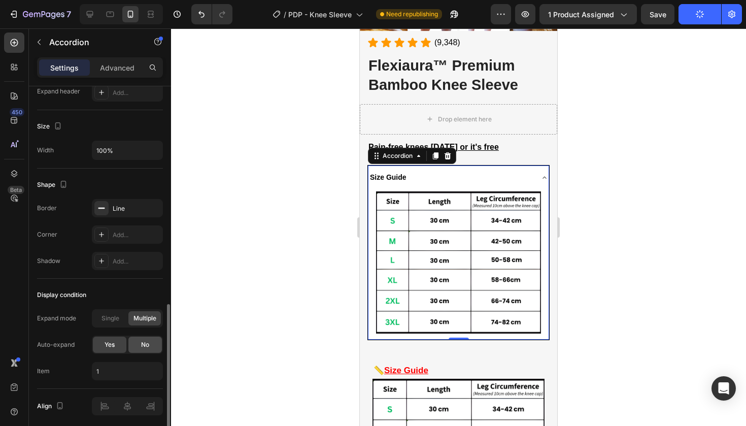
click at [137, 339] on div "No" at bounding box center [144, 345] width 33 height 16
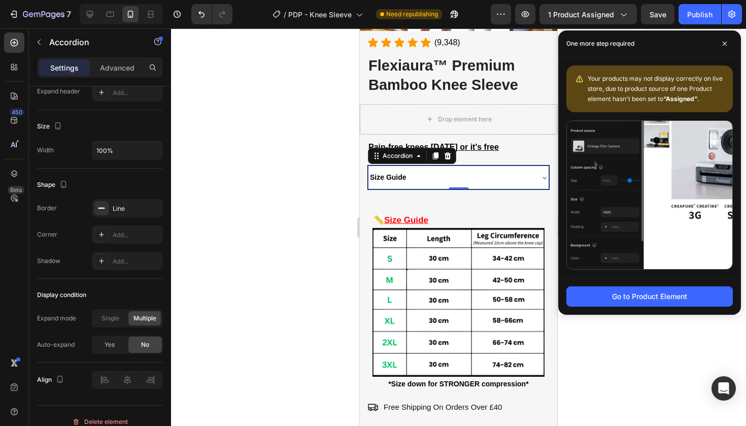
click at [703, 10] on div "Publish" at bounding box center [699, 14] width 25 height 11
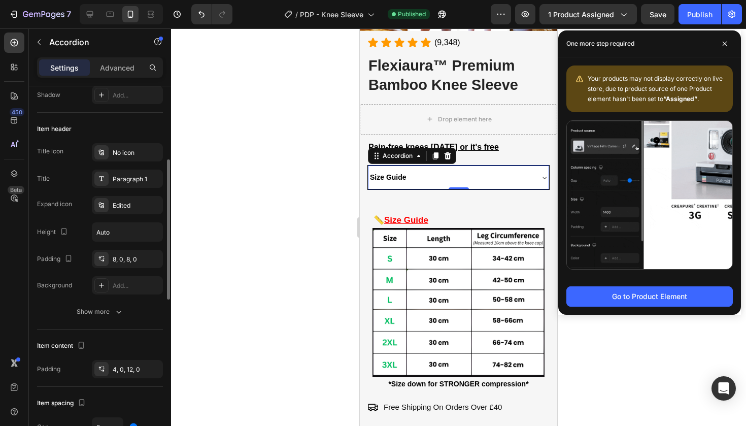
scroll to position [176, 0]
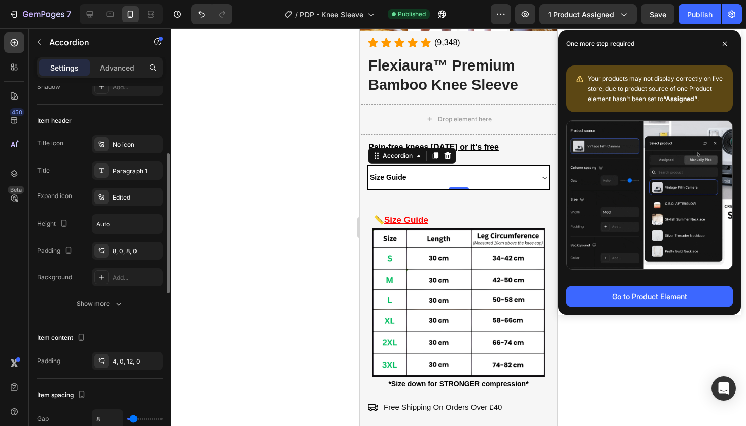
click at [127, 260] on div "Title icon No icon Title Paragraph 1 Expand icon Edited Height Auto Padding 8, …" at bounding box center [100, 210] width 126 height 151
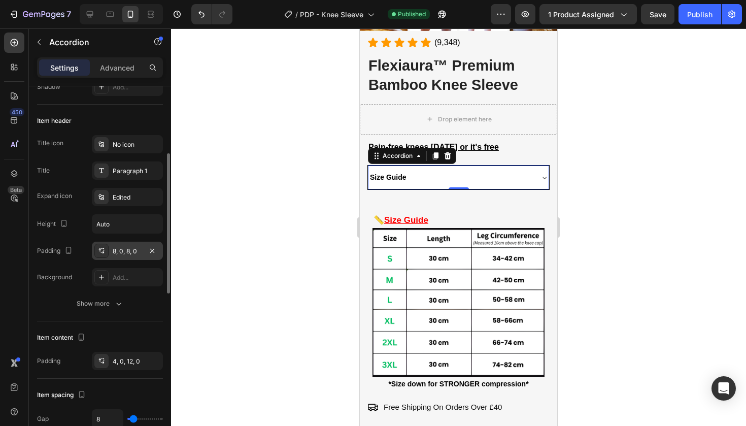
click at [127, 251] on div "8, 0, 8, 0" at bounding box center [127, 251] width 29 height 9
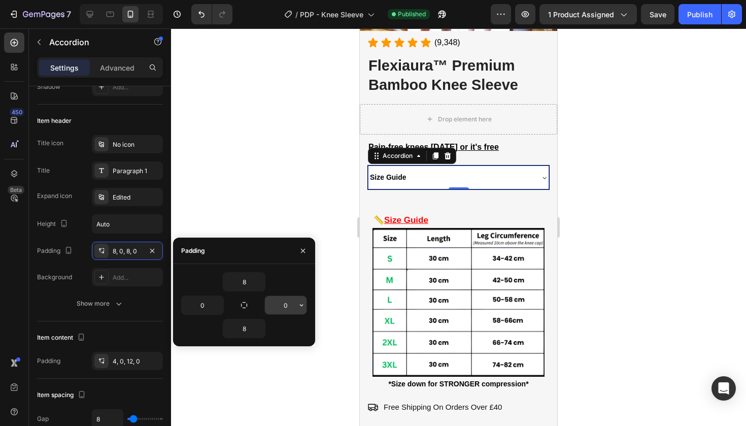
click at [291, 306] on input "0" at bounding box center [286, 305] width 42 height 18
click at [296, 309] on button "button" at bounding box center [301, 305] width 10 height 18
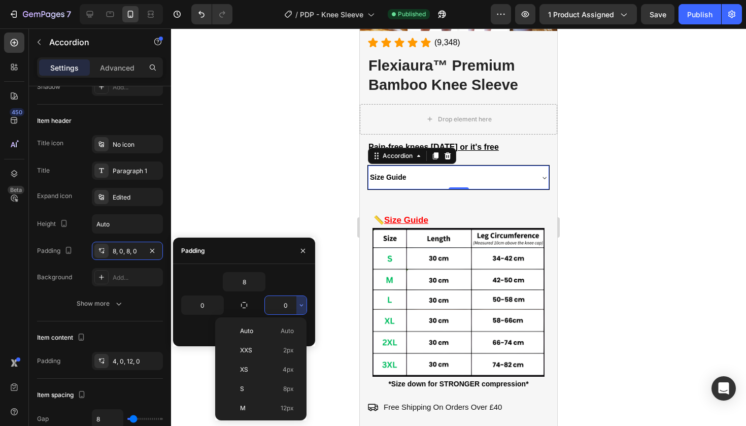
click at [290, 307] on input "0" at bounding box center [286, 305] width 42 height 18
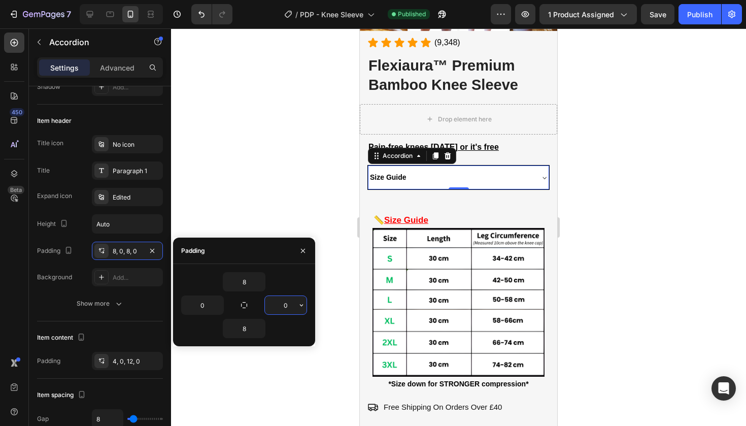
click at [290, 307] on input "0" at bounding box center [286, 305] width 42 height 18
type input "5"
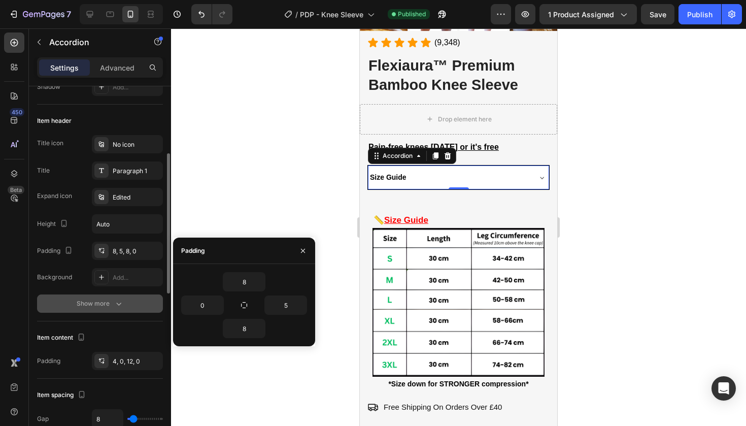
click at [136, 297] on button "Show more" at bounding box center [100, 303] width 126 height 18
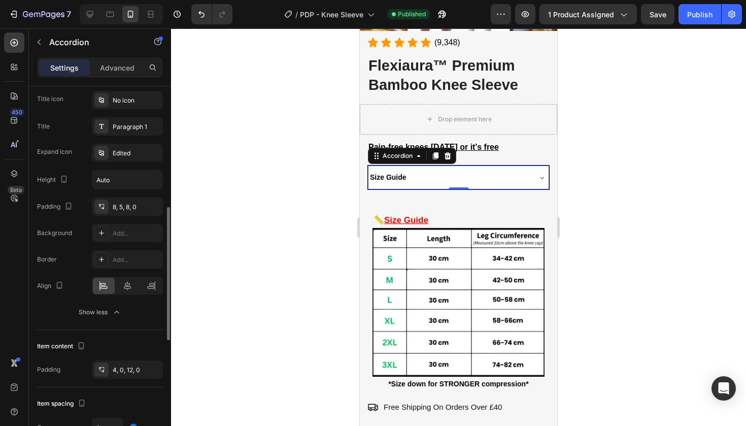
scroll to position [257, 0]
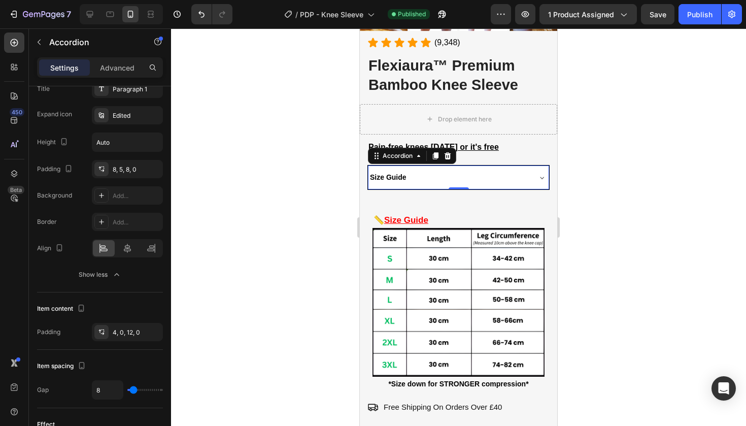
click at [544, 177] on icon at bounding box center [542, 178] width 8 height 8
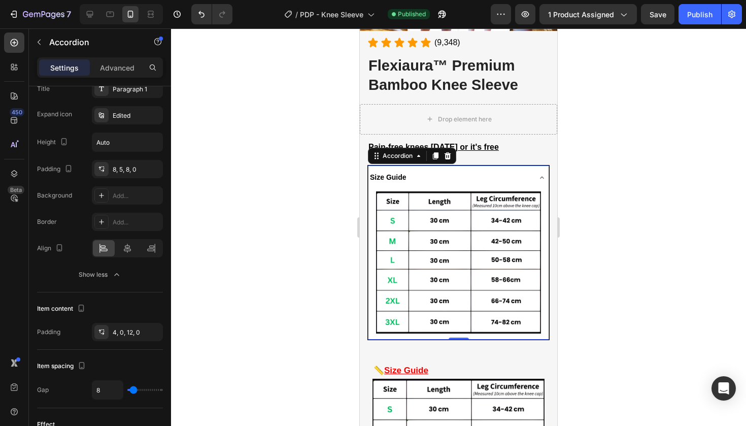
click at [544, 177] on icon at bounding box center [542, 178] width 8 height 8
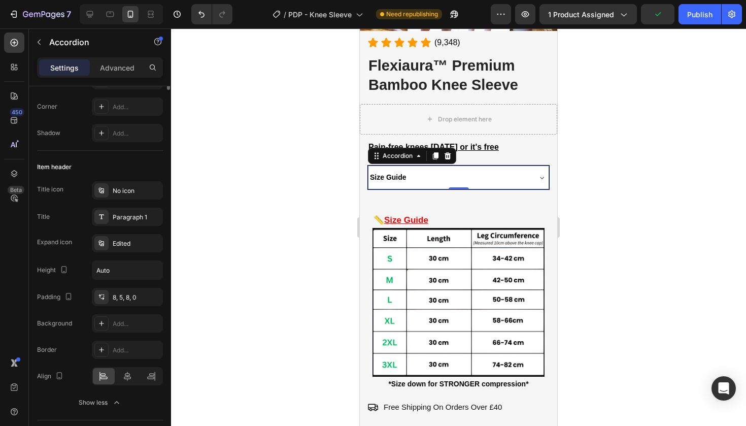
scroll to position [0, 0]
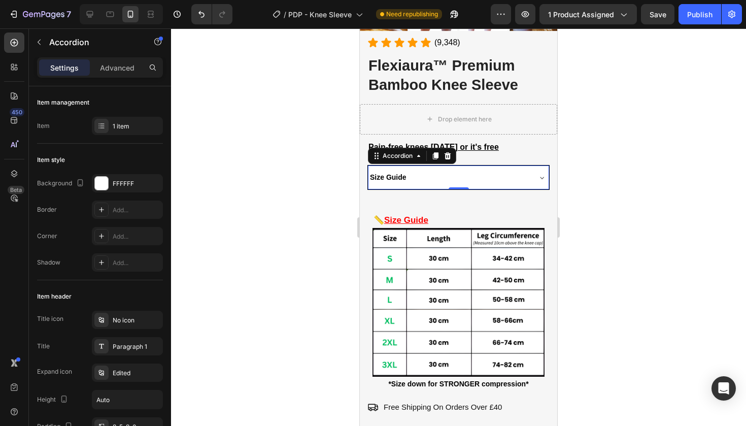
click at [120, 84] on div "Settings Advanced" at bounding box center [100, 71] width 142 height 29
click at [115, 70] on p "Advanced" at bounding box center [117, 67] width 35 height 11
type input "100%"
type input "100"
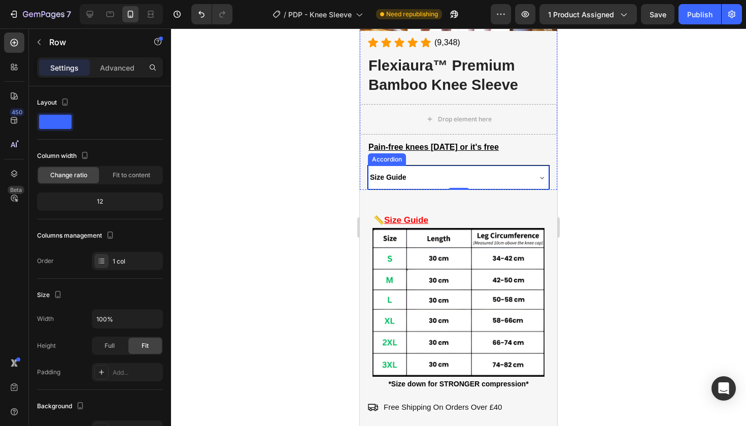
click at [463, 170] on div "Size Guide" at bounding box center [448, 178] width 161 height 16
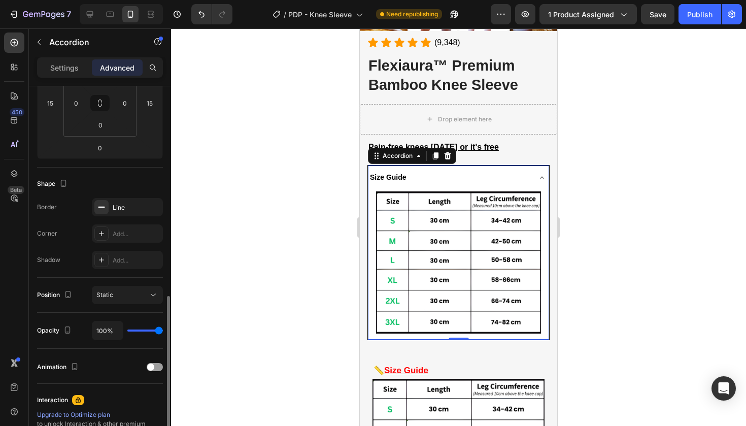
scroll to position [309, 0]
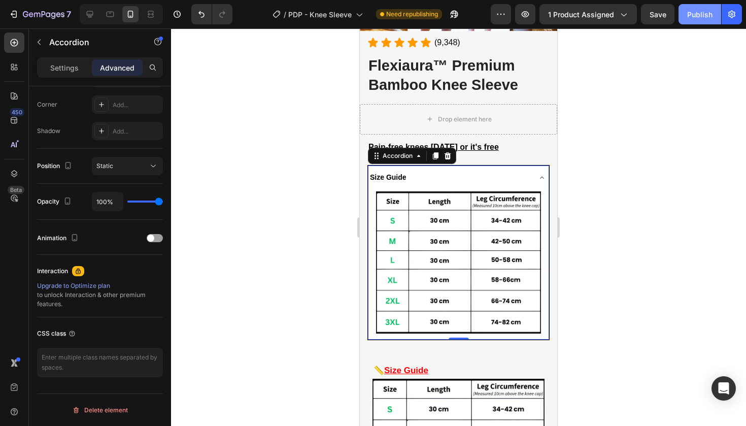
click at [700, 10] on div "Publish" at bounding box center [699, 14] width 25 height 11
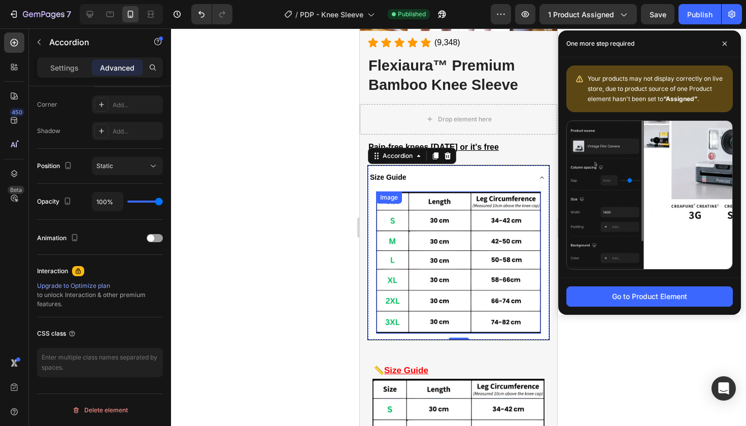
click at [447, 219] on img at bounding box center [458, 262] width 165 height 142
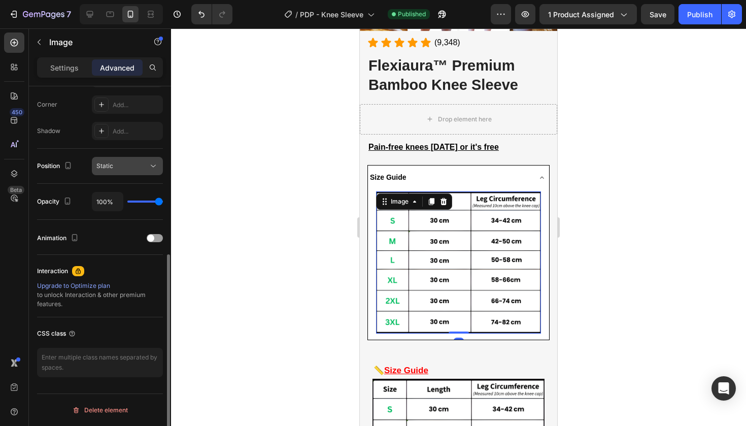
click at [135, 174] on button "Static" at bounding box center [127, 166] width 71 height 18
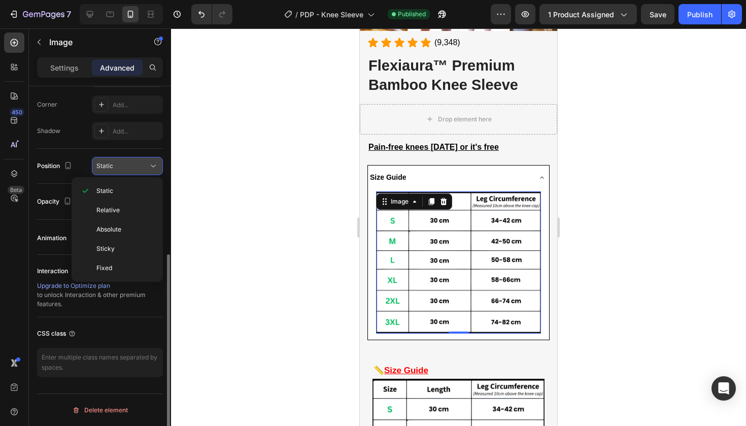
click at [135, 174] on button "Static" at bounding box center [127, 166] width 71 height 18
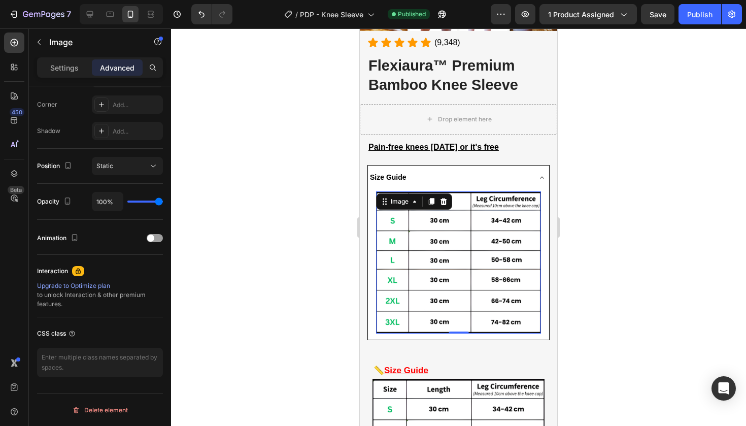
click at [468, 251] on img at bounding box center [458, 262] width 165 height 142
click at [74, 72] on p "Settings" at bounding box center [64, 67] width 28 height 11
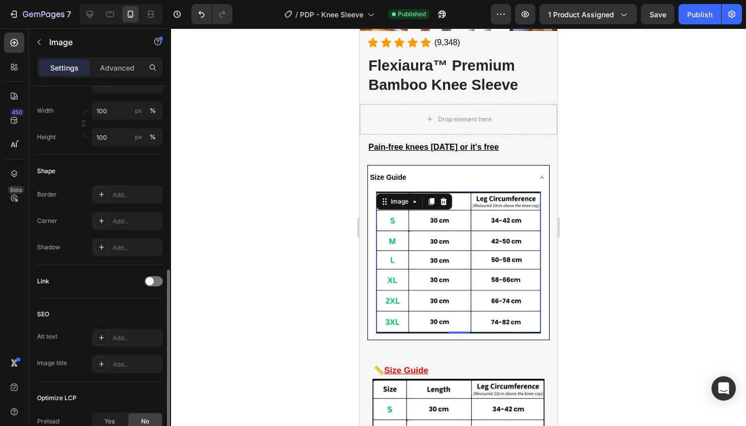
scroll to position [423, 0]
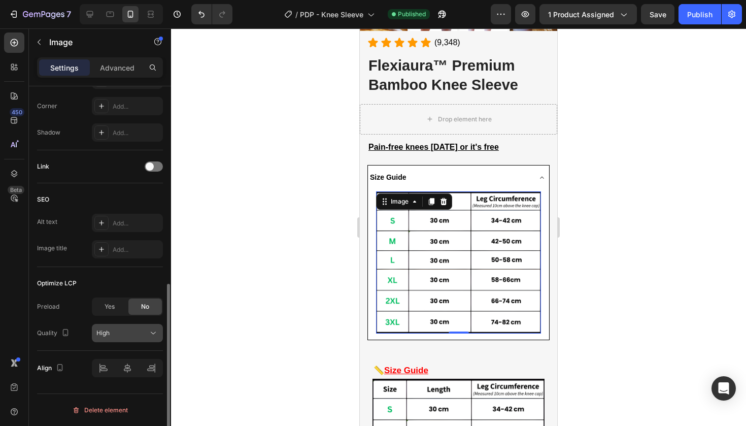
click at [131, 332] on div "High" at bounding box center [122, 332] width 52 height 9
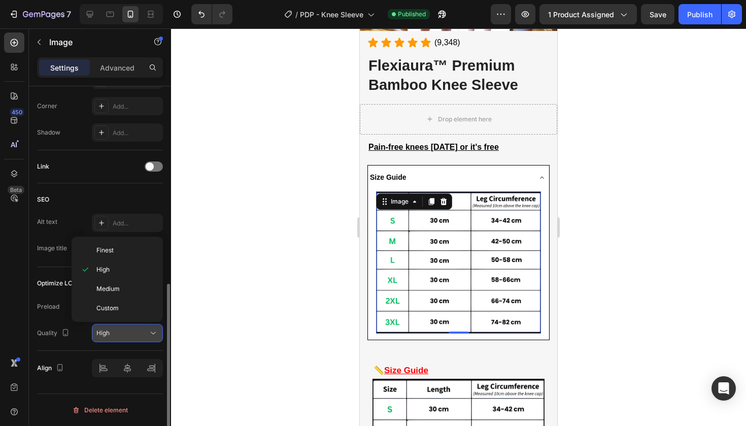
click at [131, 332] on div "High" at bounding box center [122, 332] width 52 height 9
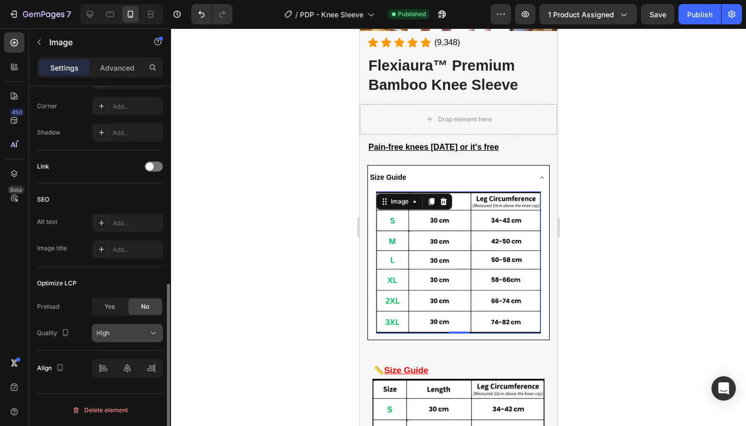
click at [131, 331] on div "High" at bounding box center [122, 332] width 52 height 9
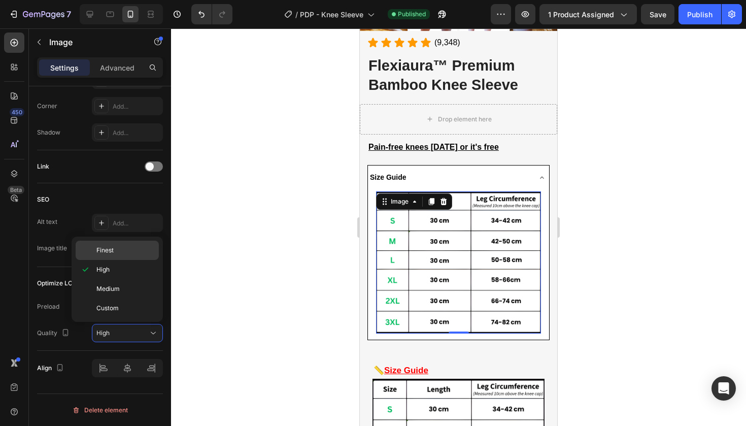
click at [114, 254] on span "Finest" at bounding box center [104, 250] width 17 height 9
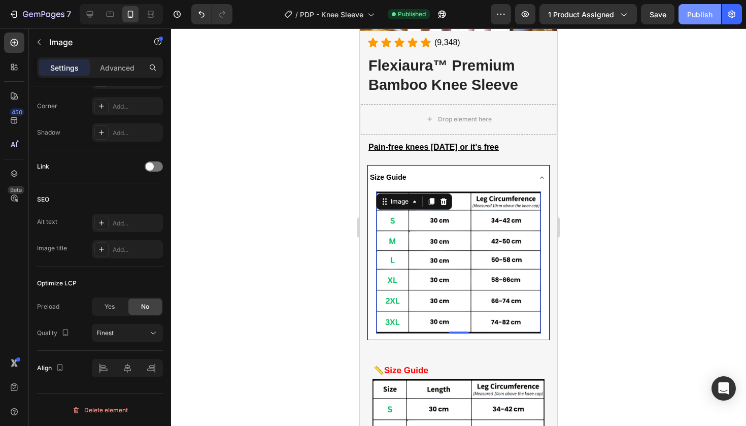
click at [697, 9] on div "Publish" at bounding box center [699, 14] width 25 height 11
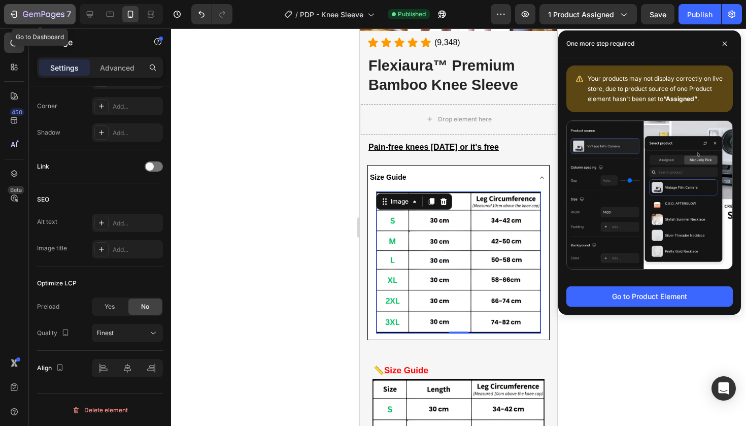
click at [64, 12] on div "7" at bounding box center [47, 14] width 48 height 12
